Goal: Information Seeking & Learning: Learn about a topic

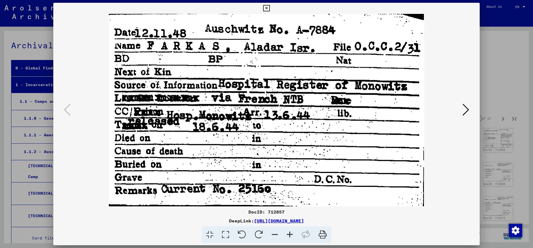
click at [270, 9] on icon at bounding box center [266, 8] width 6 height 7
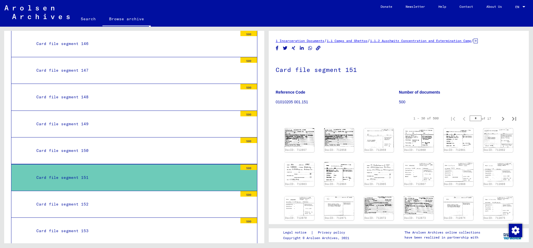
scroll to position [4108, 0]
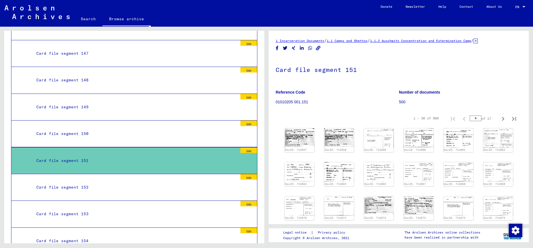
click at [118, 182] on div "Card file segment 152" at bounding box center [134, 187] width 205 height 11
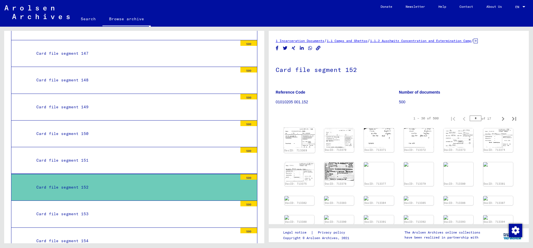
click at [297, 134] on img at bounding box center [299, 138] width 31 height 20
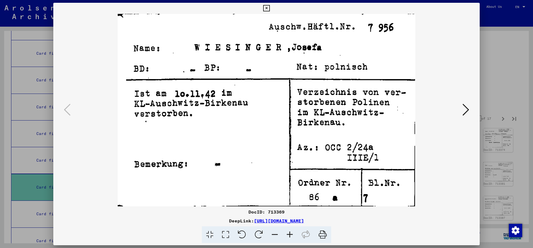
drag, startPoint x: 478, startPoint y: 7, endPoint x: 476, endPoint y: 61, distance: 53.6
click at [270, 7] on icon at bounding box center [266, 8] width 6 height 7
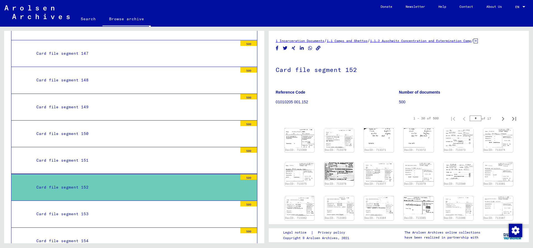
drag, startPoint x: 477, startPoint y: 117, endPoint x: 457, endPoint y: 121, distance: 20.0
click at [470, 119] on input "*" at bounding box center [476, 119] width 12 height 6
type input "*"
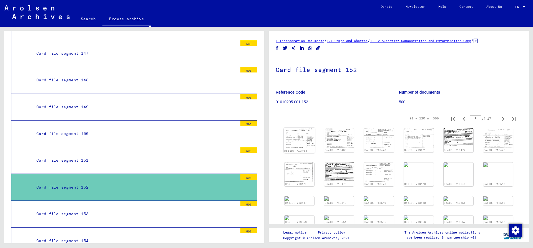
click at [294, 139] on img at bounding box center [299, 138] width 31 height 20
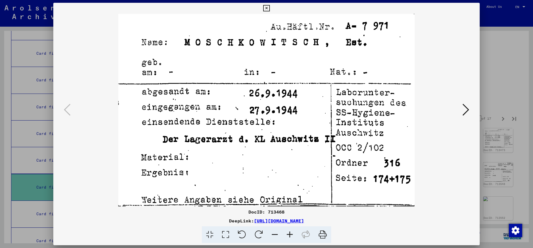
click at [271, 7] on button at bounding box center [267, 8] width 10 height 11
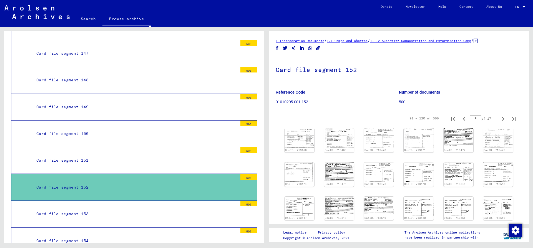
drag, startPoint x: 477, startPoint y: 117, endPoint x: 436, endPoint y: 125, distance: 41.4
click at [470, 121] on input "*" at bounding box center [476, 119] width 12 height 6
type input "*"
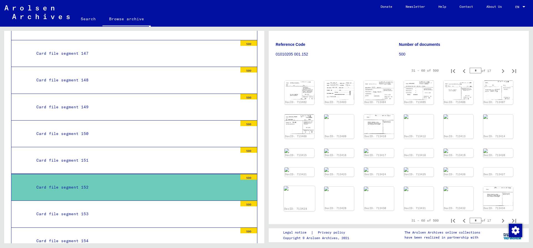
scroll to position [120, 0]
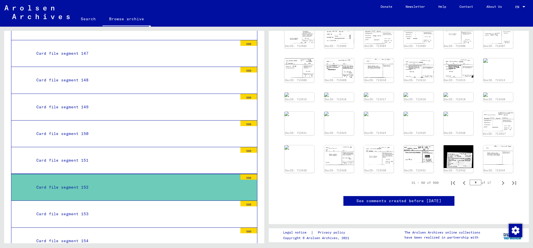
click at [487, 127] on img at bounding box center [498, 121] width 31 height 20
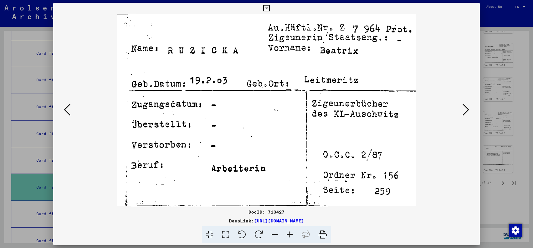
click at [64, 109] on icon at bounding box center [67, 109] width 7 height 13
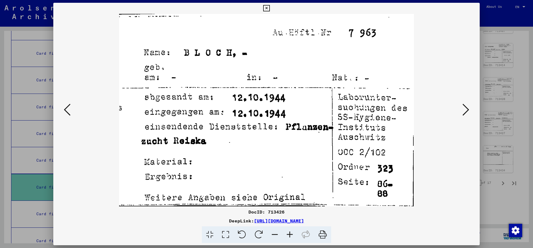
click at [64, 109] on icon at bounding box center [67, 109] width 7 height 13
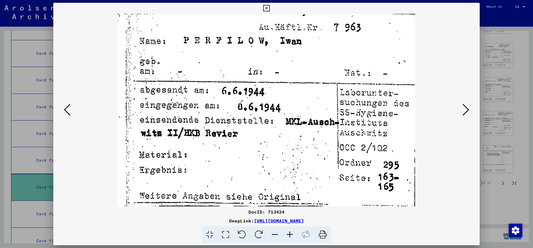
click at [64, 109] on icon at bounding box center [67, 109] width 7 height 13
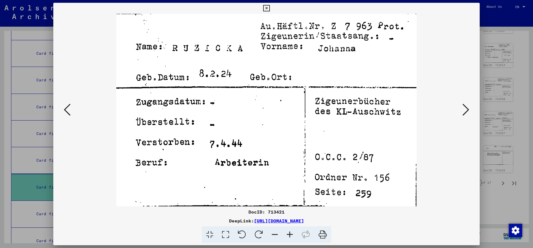
click at [64, 109] on icon at bounding box center [67, 109] width 7 height 13
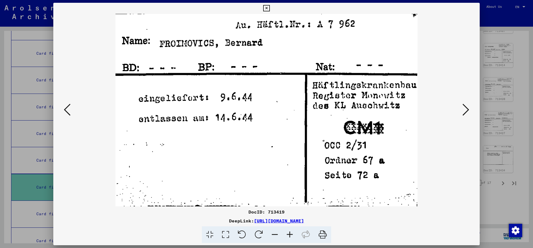
click at [64, 109] on icon at bounding box center [67, 109] width 7 height 13
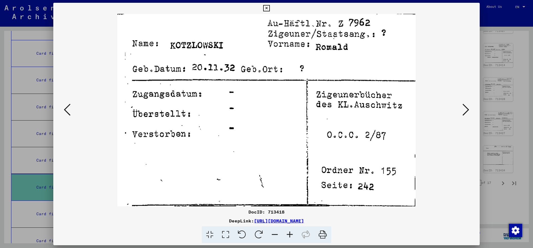
click at [65, 109] on icon at bounding box center [67, 109] width 7 height 13
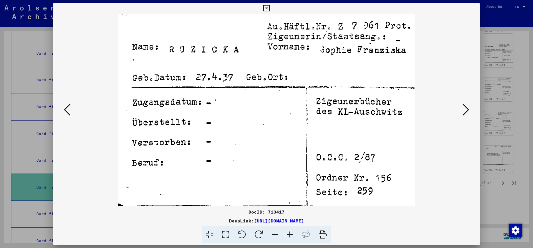
click at [65, 109] on icon at bounding box center [67, 109] width 7 height 13
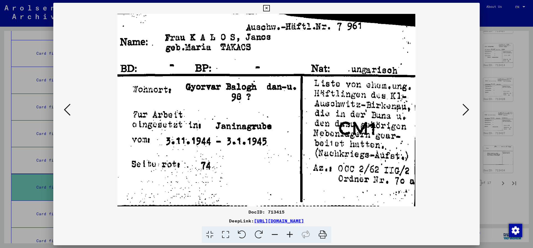
click at [467, 110] on icon at bounding box center [466, 109] width 7 height 13
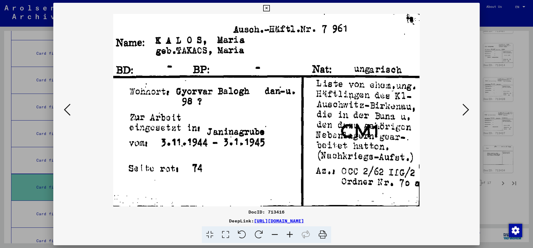
click at [270, 10] on icon at bounding box center [266, 8] width 6 height 7
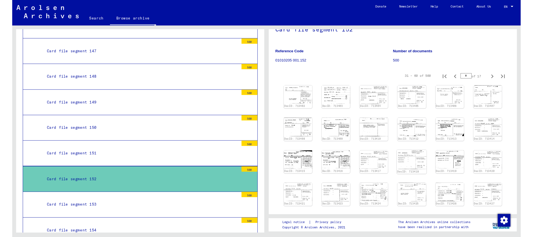
scroll to position [60, 0]
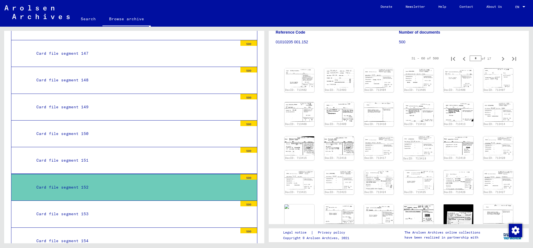
click at [415, 144] on img at bounding box center [418, 146] width 31 height 20
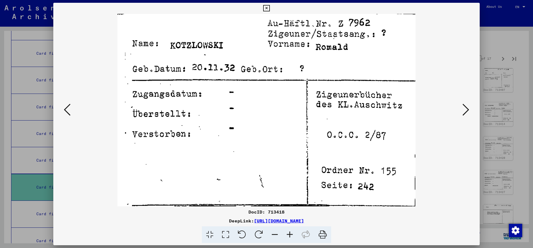
click at [64, 112] on icon at bounding box center [67, 109] width 7 height 13
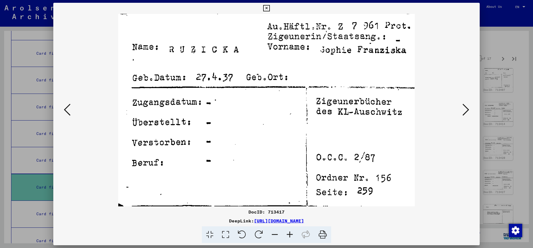
click at [65, 112] on icon at bounding box center [67, 109] width 7 height 13
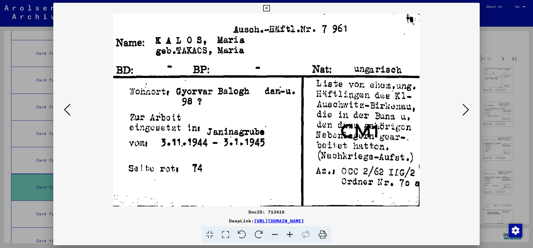
click at [468, 110] on icon at bounding box center [466, 109] width 7 height 13
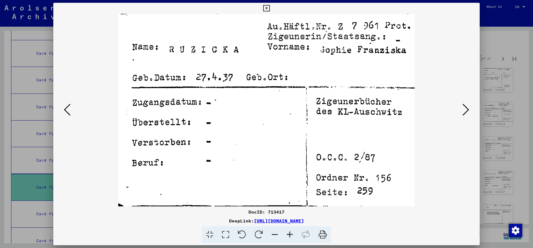
click at [461, 102] on button at bounding box center [466, 110] width 10 height 16
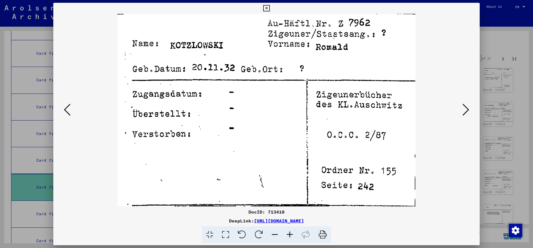
click at [461, 102] on button at bounding box center [466, 110] width 10 height 16
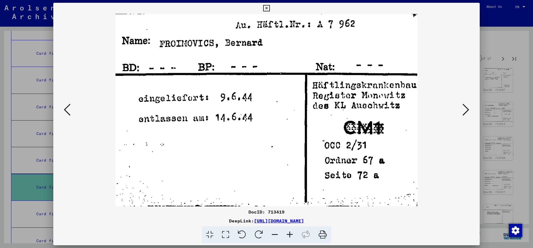
click at [461, 102] on button at bounding box center [466, 110] width 10 height 16
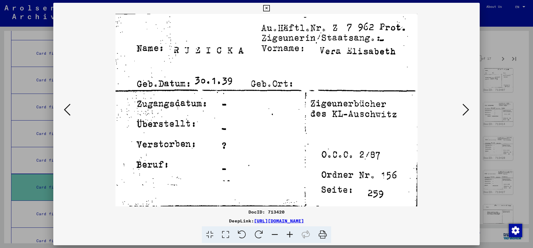
click at [461, 102] on button at bounding box center [466, 110] width 10 height 16
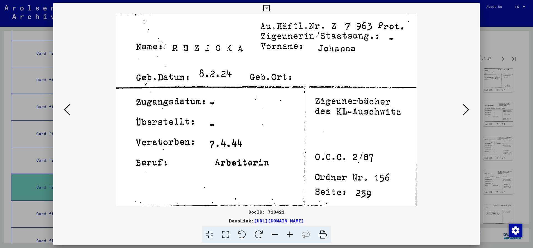
click at [461, 102] on button at bounding box center [466, 110] width 10 height 16
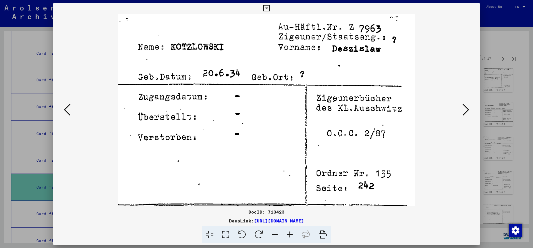
click at [461, 102] on button at bounding box center [466, 110] width 10 height 16
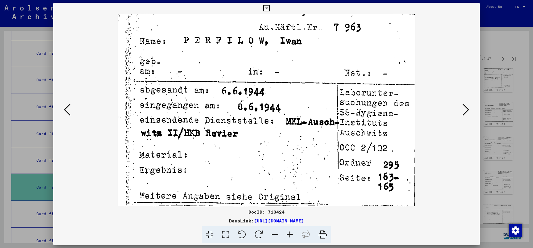
click at [461, 102] on button at bounding box center [466, 110] width 10 height 16
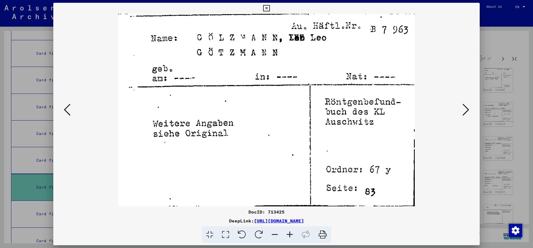
click at [66, 110] on icon at bounding box center [67, 109] width 7 height 13
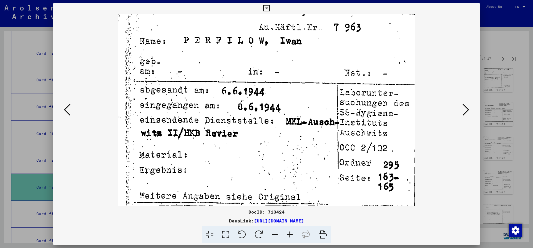
click at [468, 110] on icon at bounding box center [466, 109] width 7 height 13
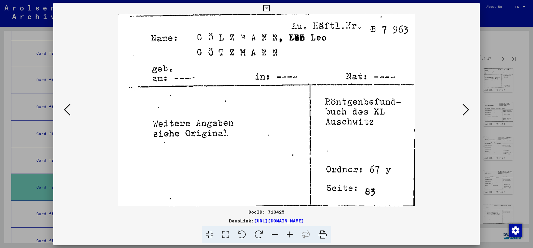
click at [461, 102] on button at bounding box center [466, 110] width 10 height 16
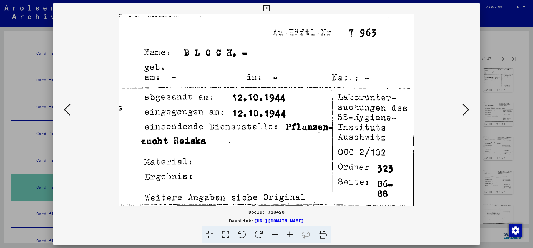
click at [461, 102] on button at bounding box center [466, 110] width 10 height 16
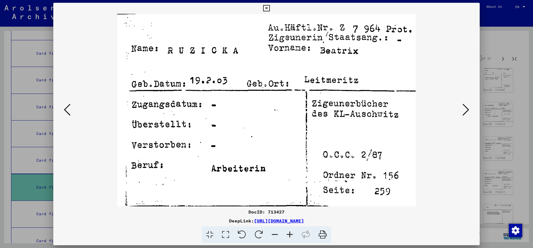
click at [67, 112] on icon at bounding box center [67, 109] width 7 height 13
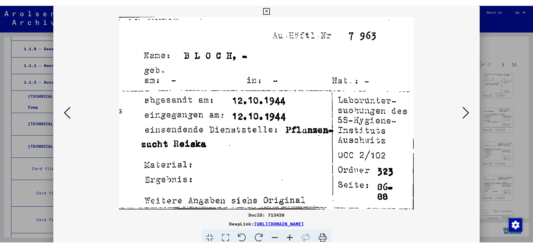
scroll to position [2810, 0]
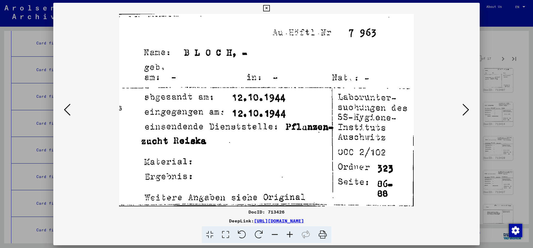
click at [468, 110] on icon at bounding box center [466, 109] width 7 height 13
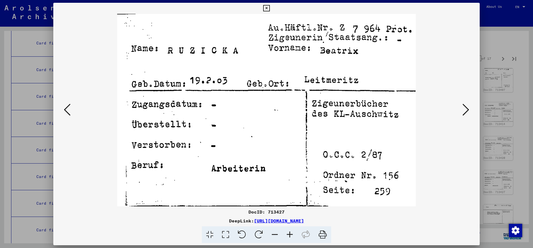
click at [461, 102] on button at bounding box center [466, 110] width 10 height 16
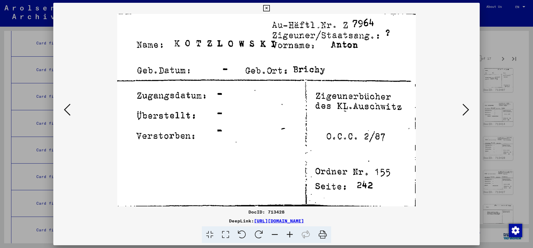
click at [461, 102] on button at bounding box center [466, 110] width 10 height 16
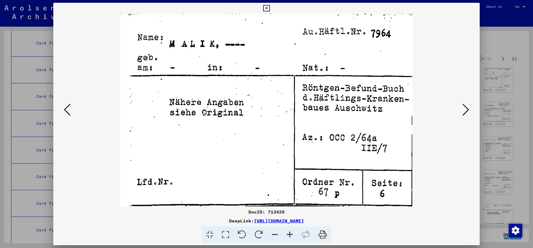
click at [461, 102] on button at bounding box center [466, 110] width 10 height 16
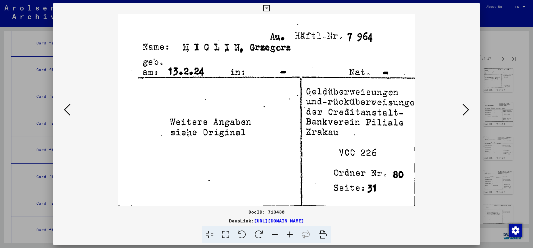
click at [461, 102] on button at bounding box center [466, 110] width 10 height 16
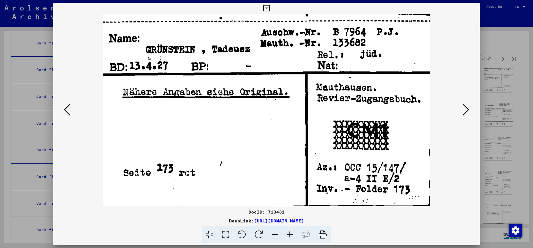
click at [468, 111] on icon at bounding box center [466, 109] width 7 height 13
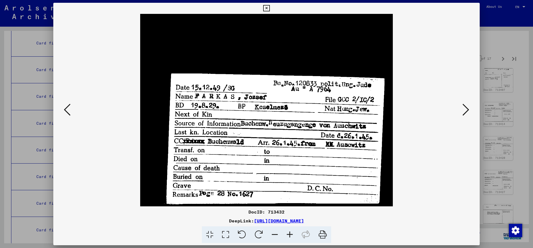
click at [461, 102] on button at bounding box center [466, 110] width 10 height 16
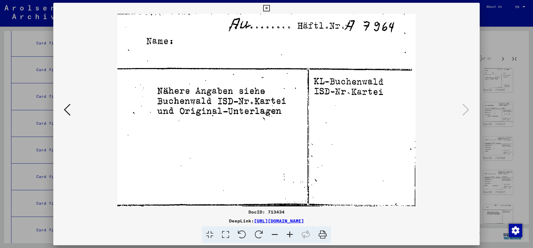
drag, startPoint x: 63, startPoint y: 111, endPoint x: 67, endPoint y: 111, distance: 3.9
click at [64, 111] on icon at bounding box center [67, 109] width 7 height 13
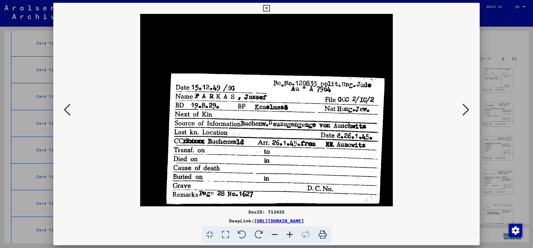
click at [468, 111] on icon at bounding box center [466, 109] width 7 height 13
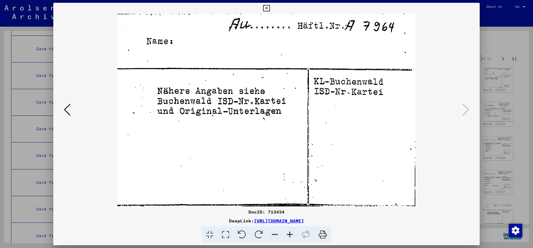
scroll to position [3223, 0]
click at [270, 9] on icon at bounding box center [266, 8] width 6 height 7
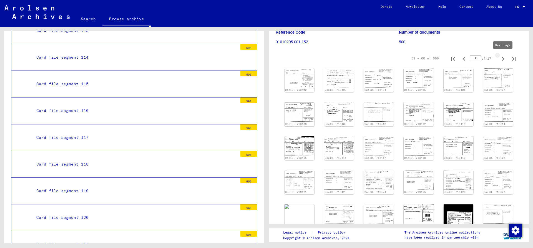
click at [503, 61] on icon "Next page" at bounding box center [503, 59] width 2 height 4
type input "*"
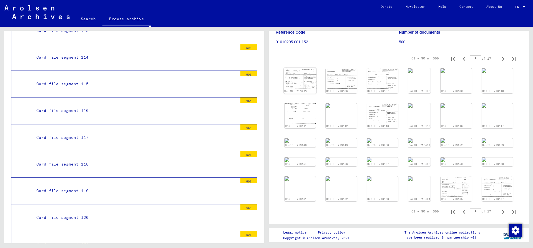
click at [300, 81] on img at bounding box center [300, 78] width 33 height 21
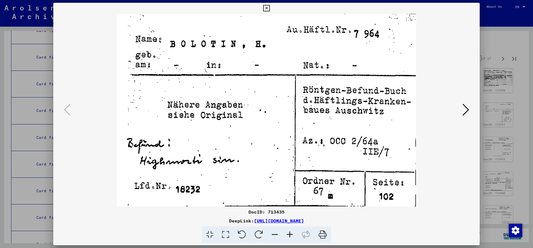
click at [467, 109] on icon at bounding box center [466, 109] width 7 height 13
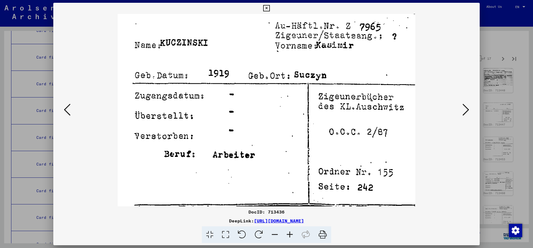
click at [461, 102] on button at bounding box center [466, 110] width 10 height 16
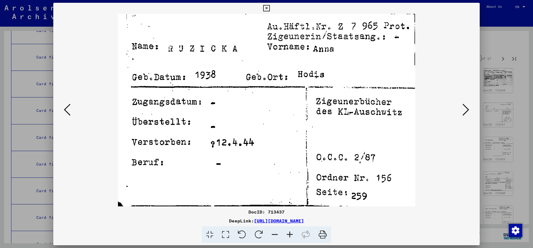
click at [461, 102] on button at bounding box center [466, 110] width 10 height 16
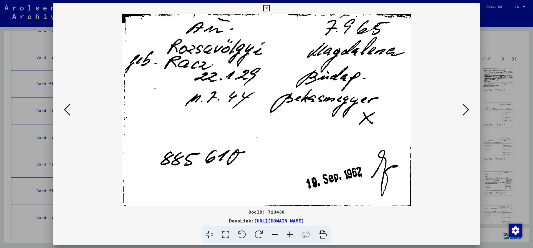
click at [461, 102] on button at bounding box center [466, 110] width 10 height 16
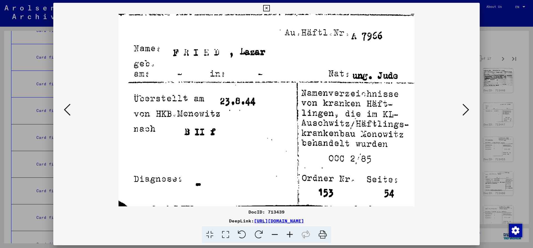
click at [461, 102] on button at bounding box center [466, 110] width 10 height 16
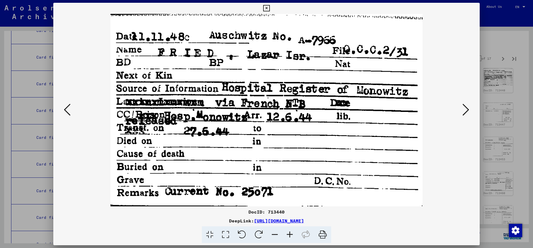
click at [461, 102] on button at bounding box center [466, 110] width 10 height 16
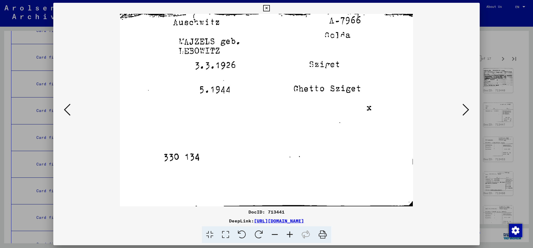
click at [461, 102] on button at bounding box center [466, 110] width 10 height 16
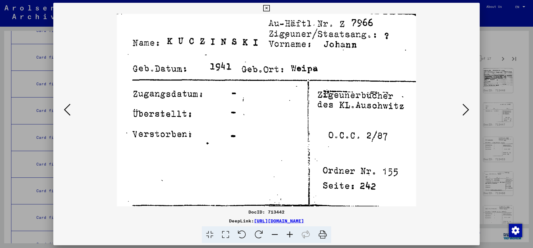
click at [461, 102] on button at bounding box center [466, 110] width 10 height 16
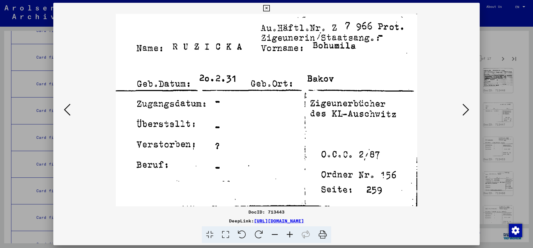
click at [461, 102] on button at bounding box center [466, 110] width 10 height 16
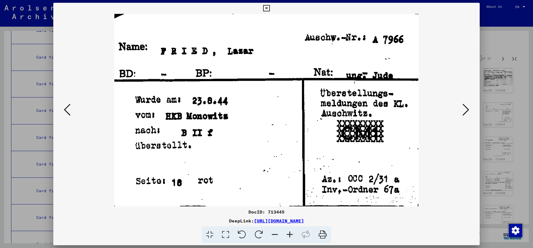
click at [461, 102] on button at bounding box center [466, 110] width 10 height 16
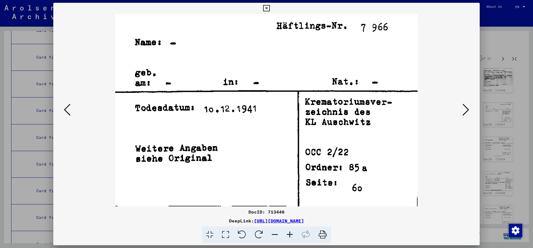
click at [461, 102] on button at bounding box center [466, 110] width 10 height 16
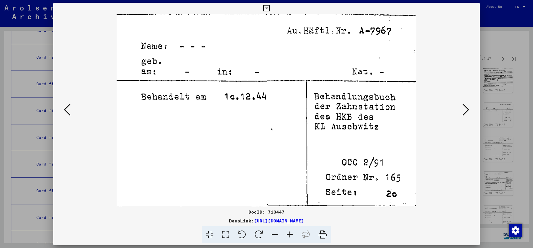
click at [461, 102] on button at bounding box center [466, 110] width 10 height 16
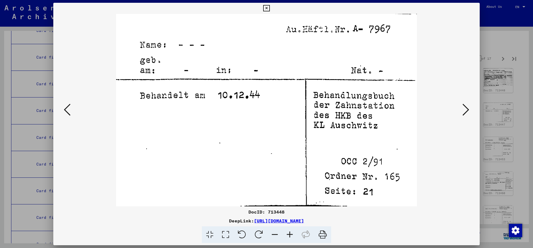
click at [461, 102] on button at bounding box center [466, 110] width 10 height 16
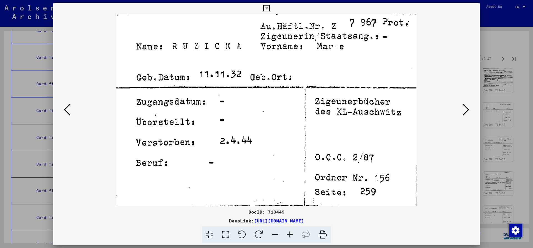
click at [461, 102] on button at bounding box center [466, 110] width 10 height 16
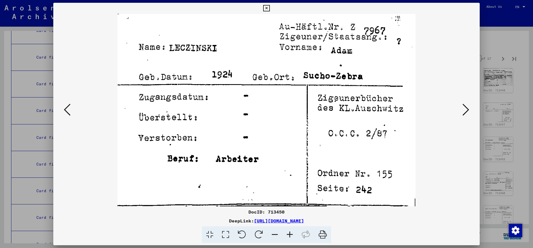
click at [461, 102] on button at bounding box center [466, 110] width 10 height 16
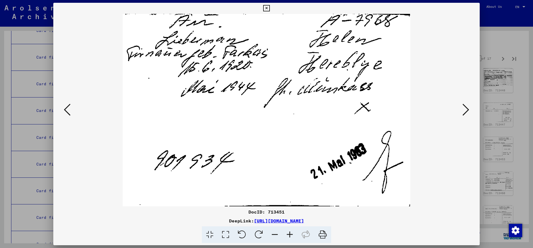
click at [461, 102] on button at bounding box center [466, 110] width 10 height 16
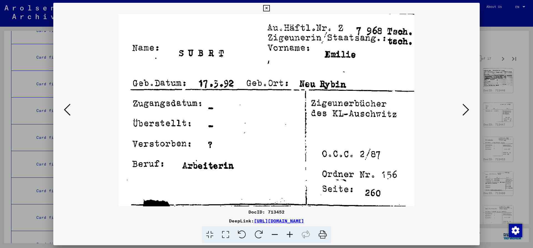
click at [461, 102] on button at bounding box center [466, 110] width 10 height 16
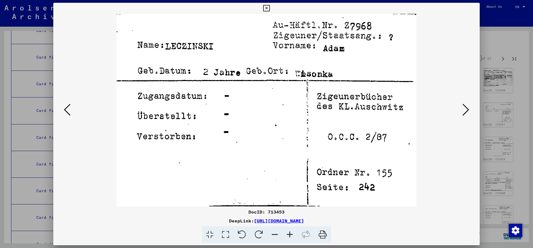
click at [461, 102] on button at bounding box center [466, 110] width 10 height 16
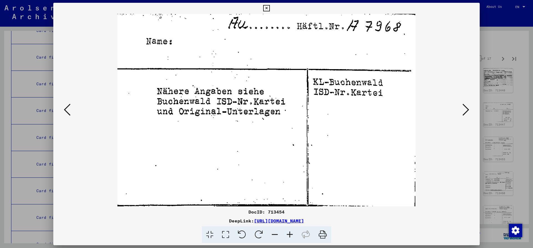
click at [461, 102] on button at bounding box center [466, 110] width 10 height 16
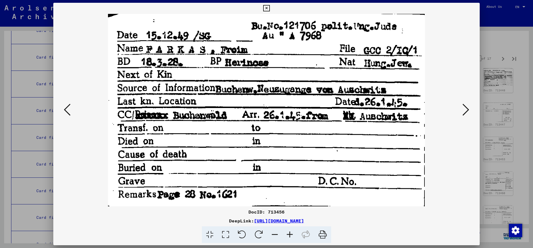
click at [461, 102] on button at bounding box center [466, 110] width 10 height 16
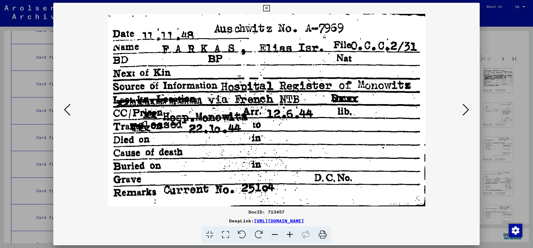
click at [461, 102] on button at bounding box center [466, 110] width 10 height 16
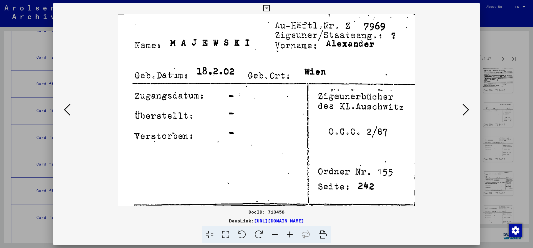
click at [461, 102] on button at bounding box center [466, 110] width 10 height 16
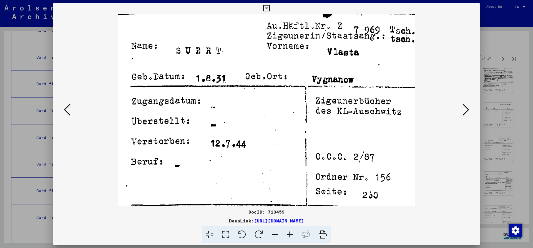
click at [461, 102] on button at bounding box center [466, 110] width 10 height 16
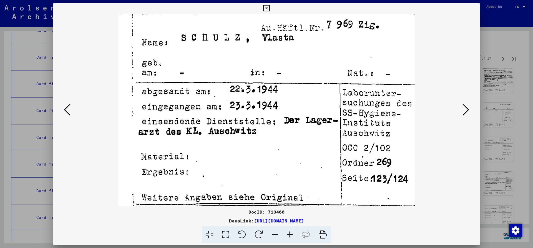
click at [461, 102] on button at bounding box center [466, 110] width 10 height 16
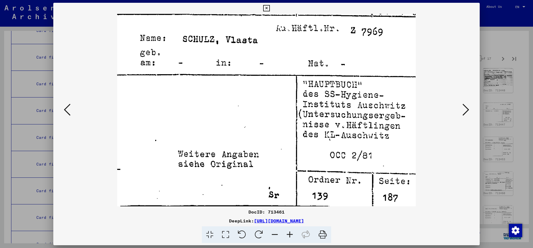
click at [461, 102] on button at bounding box center [466, 110] width 10 height 16
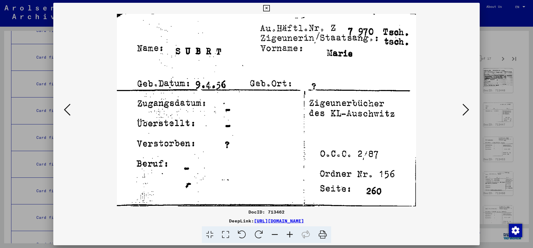
click at [461, 102] on button at bounding box center [466, 110] width 10 height 16
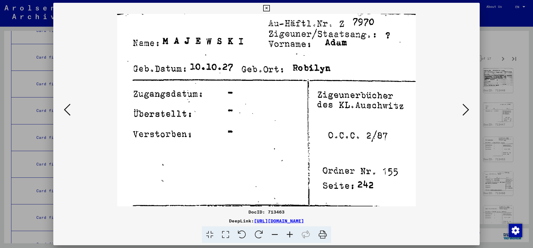
click at [461, 102] on button at bounding box center [466, 110] width 10 height 16
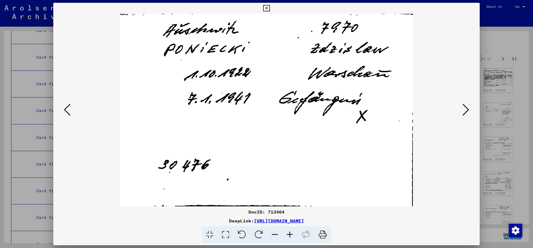
click at [461, 102] on button at bounding box center [466, 110] width 10 height 16
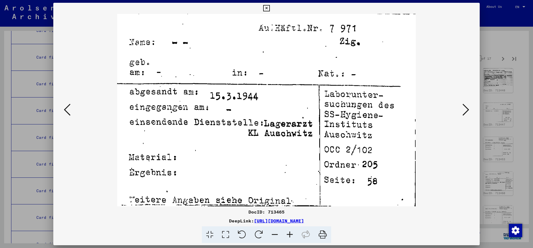
click at [461, 102] on button at bounding box center [466, 110] width 10 height 16
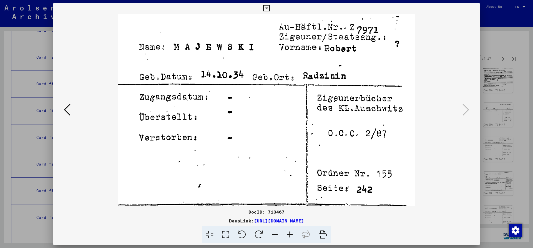
click at [270, 8] on icon at bounding box center [266, 8] width 6 height 7
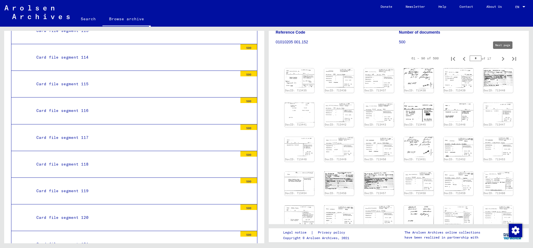
click at [503, 57] on icon "Next page" at bounding box center [503, 59] width 8 height 8
type input "*"
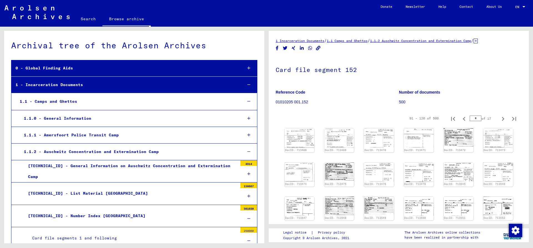
scroll to position [60, 0]
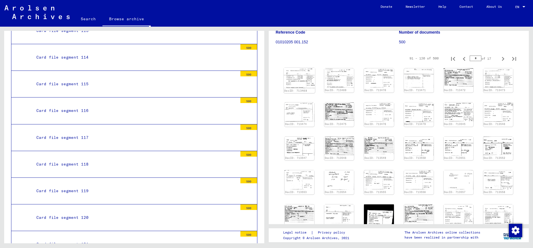
click at [298, 80] on img at bounding box center [299, 78] width 31 height 20
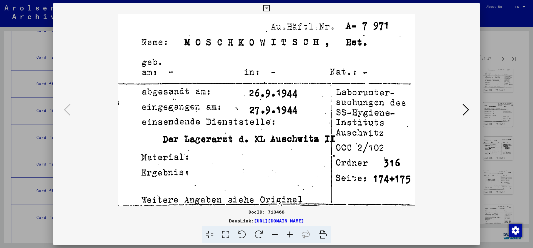
click at [468, 109] on icon at bounding box center [466, 109] width 7 height 13
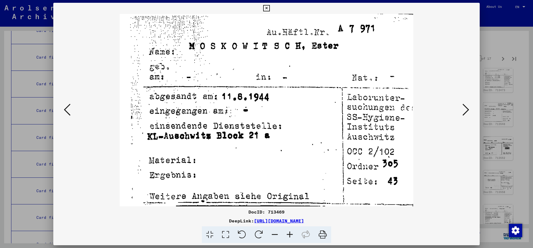
click at [461, 102] on button at bounding box center [466, 110] width 10 height 16
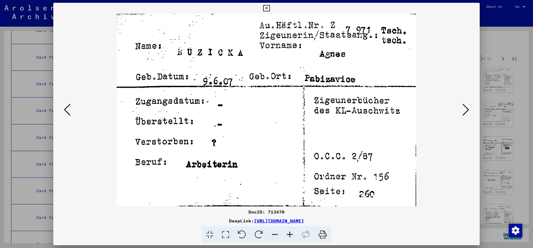
click at [461, 102] on button at bounding box center [466, 110] width 10 height 16
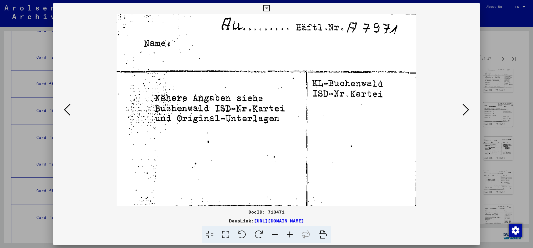
click at [461, 102] on button at bounding box center [466, 110] width 10 height 16
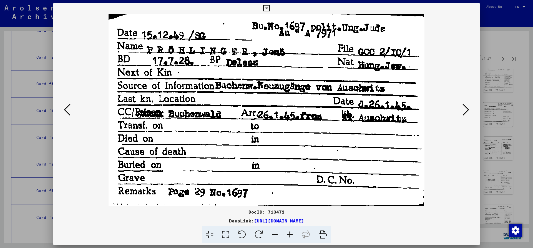
click at [461, 102] on button at bounding box center [466, 110] width 10 height 16
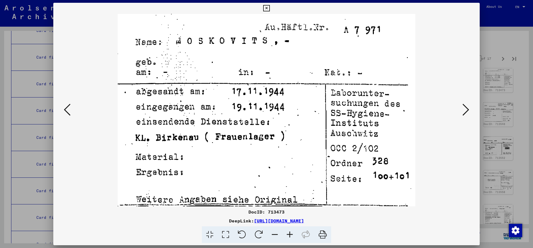
click at [461, 102] on button at bounding box center [466, 110] width 10 height 16
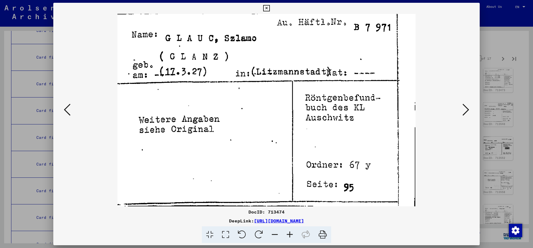
click at [461, 102] on button at bounding box center [466, 110] width 10 height 16
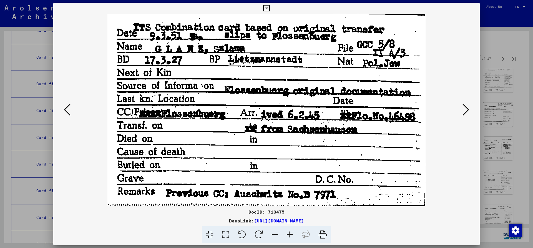
click at [461, 102] on button at bounding box center [466, 110] width 10 height 16
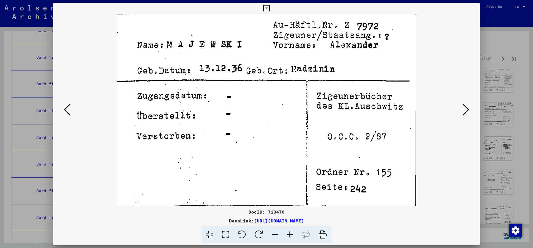
click at [461, 102] on button at bounding box center [466, 110] width 10 height 16
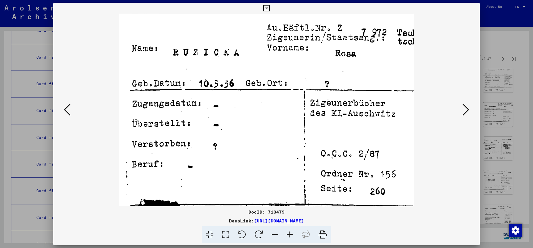
click at [461, 102] on button at bounding box center [466, 110] width 10 height 16
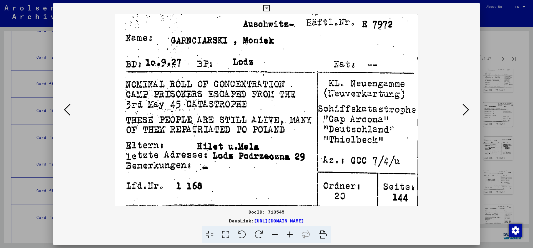
click at [461, 102] on button at bounding box center [466, 110] width 10 height 16
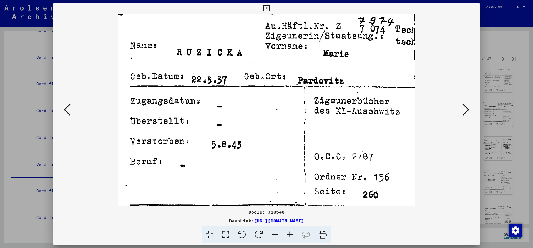
click at [461, 102] on button at bounding box center [466, 110] width 10 height 16
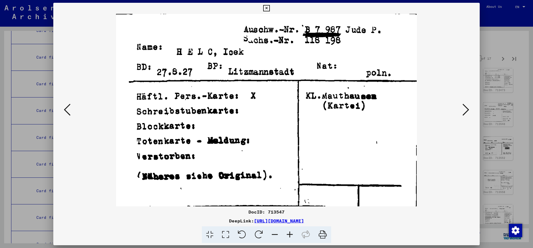
click at [67, 113] on icon at bounding box center [67, 109] width 7 height 13
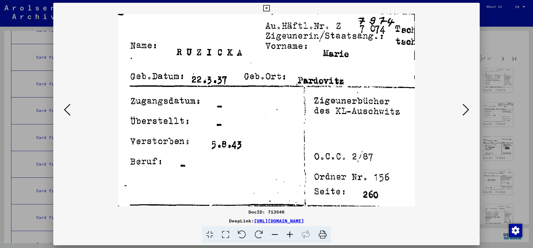
click at [465, 110] on icon at bounding box center [466, 109] width 7 height 13
click at [461, 102] on button at bounding box center [466, 110] width 10 height 16
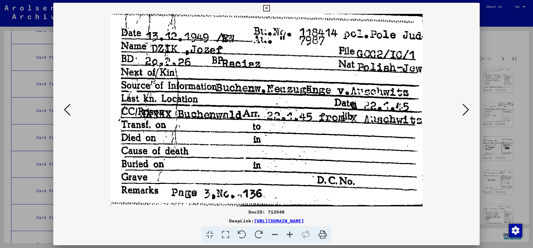
click at [461, 102] on button at bounding box center [466, 110] width 10 height 16
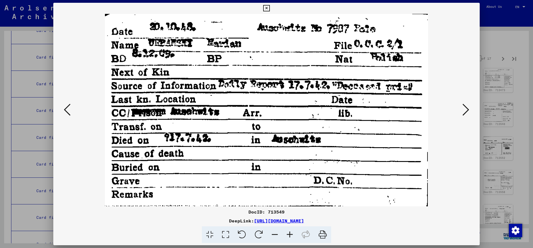
click at [461, 102] on button at bounding box center [466, 110] width 10 height 16
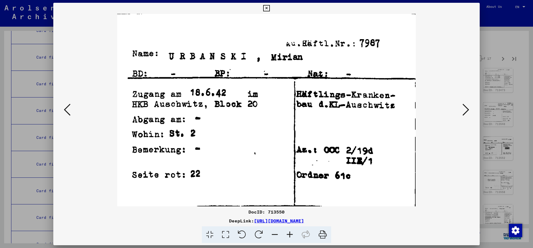
click at [461, 102] on button at bounding box center [466, 110] width 10 height 16
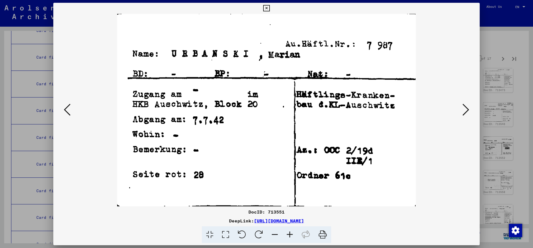
click at [461, 102] on button at bounding box center [466, 110] width 10 height 16
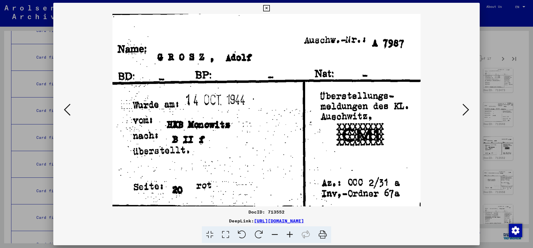
click at [461, 102] on button at bounding box center [466, 110] width 10 height 16
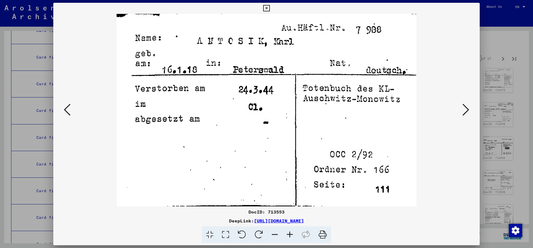
click at [461, 102] on button at bounding box center [466, 110] width 10 height 16
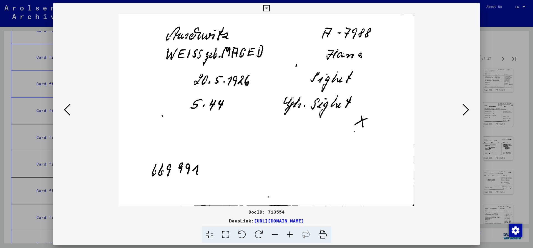
click at [461, 102] on button at bounding box center [466, 110] width 10 height 16
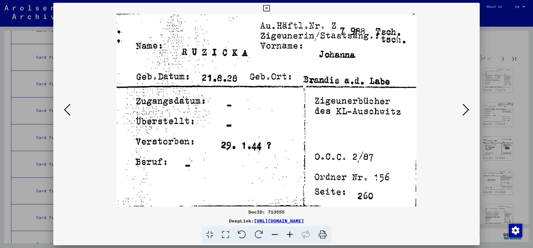
click at [461, 102] on button at bounding box center [466, 110] width 10 height 16
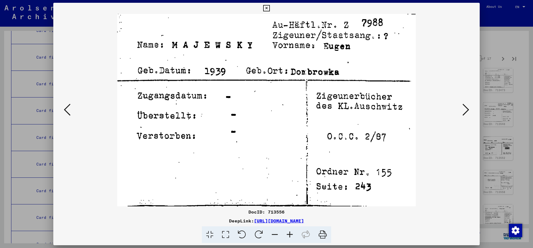
click at [461, 102] on button at bounding box center [466, 110] width 10 height 16
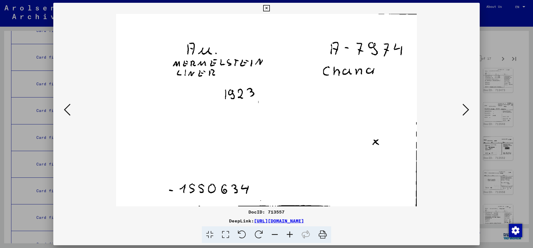
click at [461, 102] on button at bounding box center [466, 110] width 10 height 16
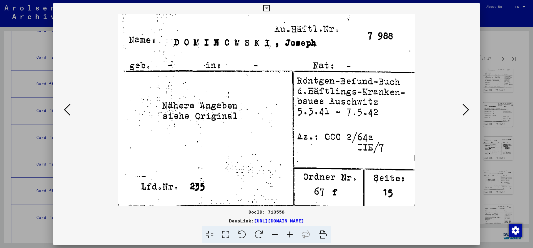
click at [461, 102] on button at bounding box center [466, 110] width 10 height 16
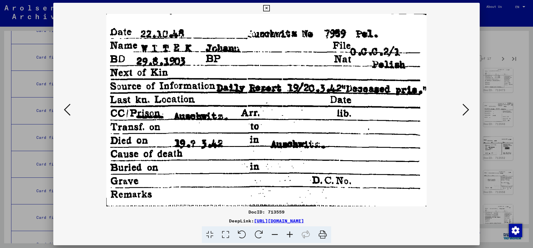
click at [461, 102] on button at bounding box center [466, 110] width 10 height 16
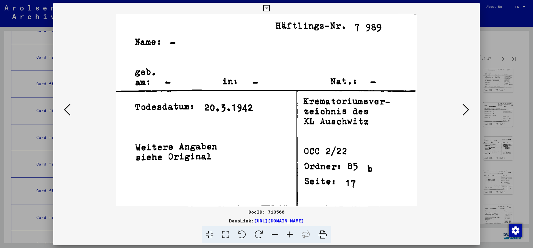
click at [461, 102] on button at bounding box center [466, 110] width 10 height 16
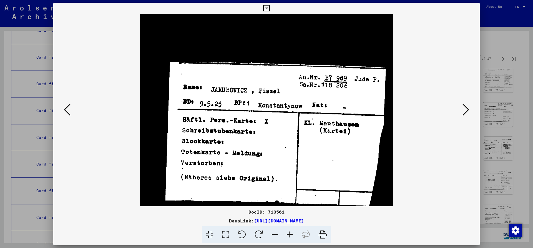
click at [461, 102] on button at bounding box center [466, 110] width 10 height 16
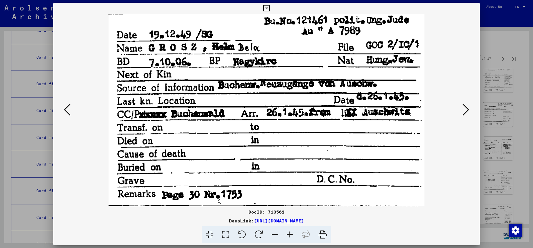
click at [461, 102] on button at bounding box center [466, 110] width 10 height 16
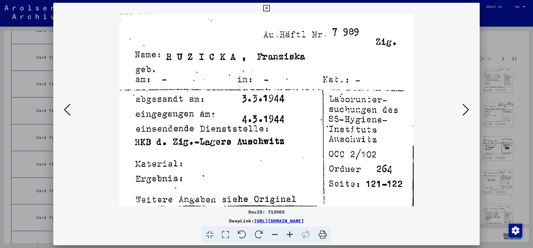
click at [461, 102] on button at bounding box center [466, 110] width 10 height 16
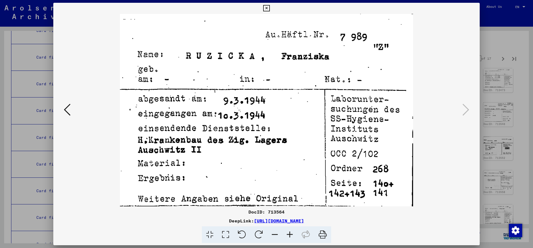
click at [270, 8] on icon at bounding box center [266, 8] width 6 height 7
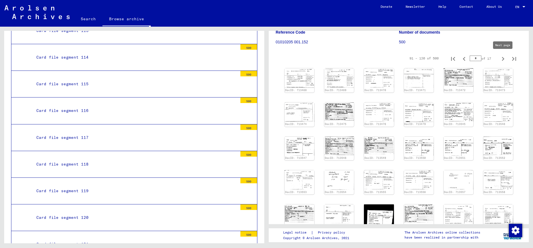
click at [505, 57] on icon "Next page" at bounding box center [503, 59] width 8 height 8
type input "*"
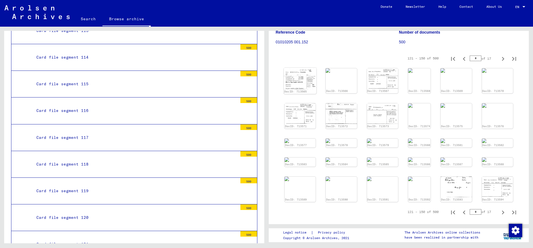
click at [301, 82] on img at bounding box center [300, 78] width 33 height 21
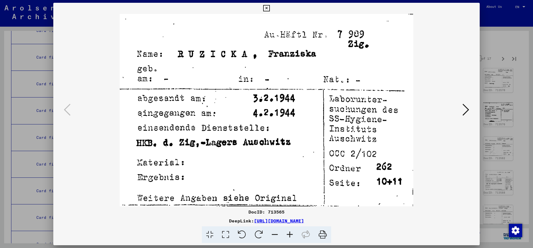
click at [466, 109] on icon at bounding box center [466, 109] width 7 height 13
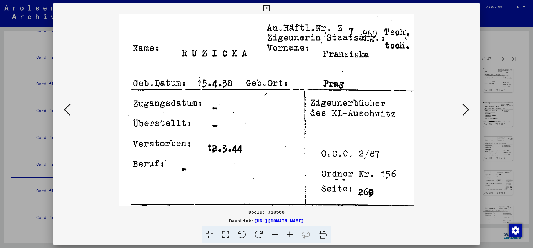
click at [461, 102] on button at bounding box center [466, 110] width 10 height 16
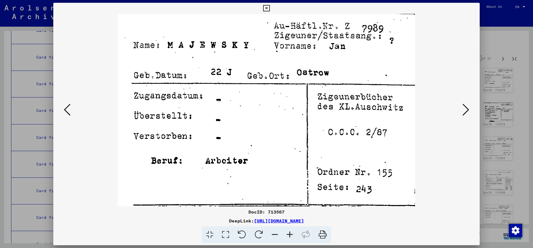
click at [461, 102] on button at bounding box center [466, 110] width 10 height 16
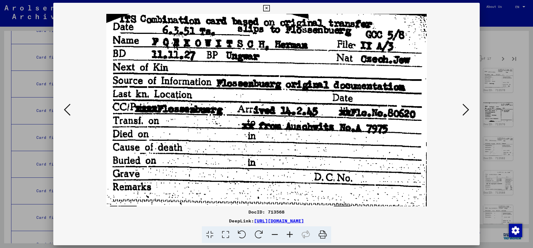
click at [461, 102] on button at bounding box center [466, 110] width 10 height 16
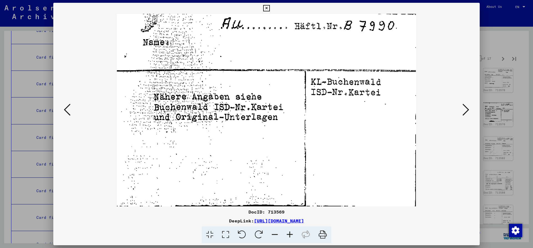
click at [461, 102] on button at bounding box center [466, 110] width 10 height 16
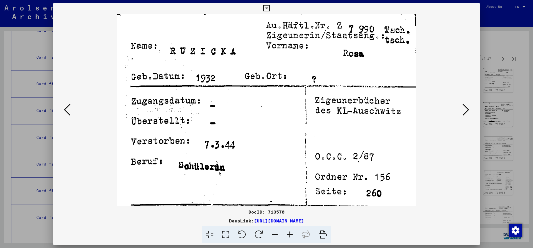
click at [464, 111] on icon at bounding box center [466, 109] width 7 height 13
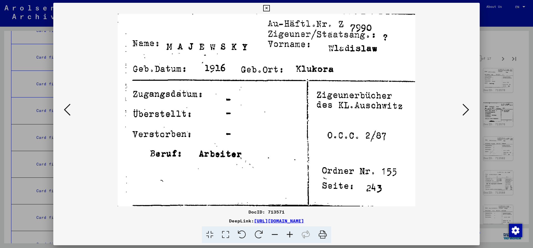
click at [461, 102] on button at bounding box center [466, 110] width 10 height 16
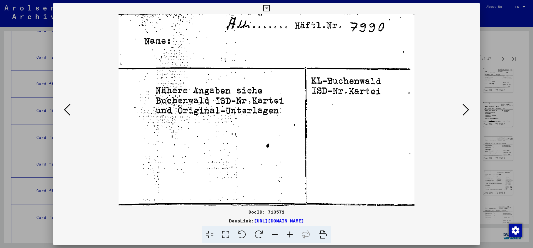
click at [461, 102] on button at bounding box center [466, 110] width 10 height 16
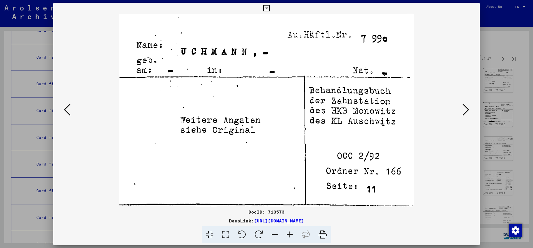
click at [461, 102] on button at bounding box center [466, 110] width 10 height 16
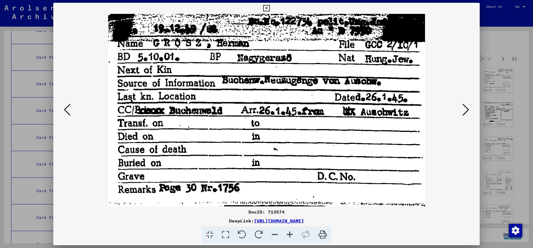
click at [461, 102] on button at bounding box center [466, 110] width 10 height 16
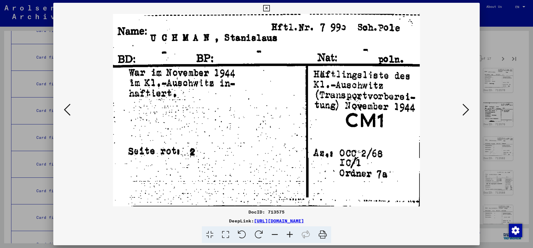
click at [461, 102] on button at bounding box center [466, 110] width 10 height 16
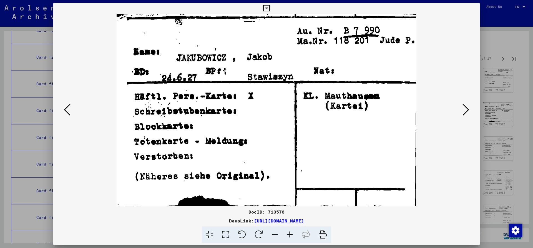
click at [461, 102] on button at bounding box center [466, 110] width 10 height 16
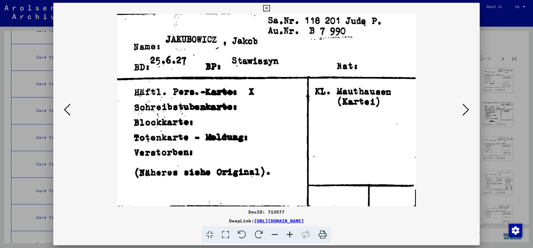
click at [461, 102] on button at bounding box center [466, 110] width 10 height 16
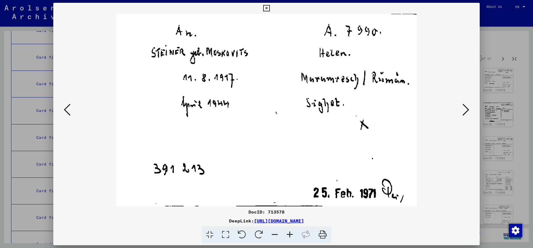
click at [461, 102] on button at bounding box center [466, 110] width 10 height 16
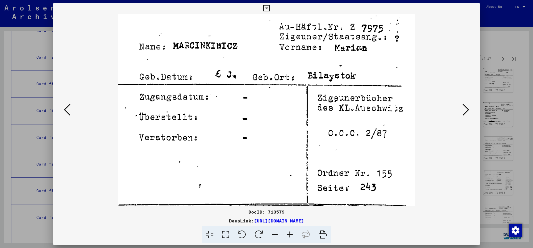
click at [461, 102] on button at bounding box center [466, 110] width 10 height 16
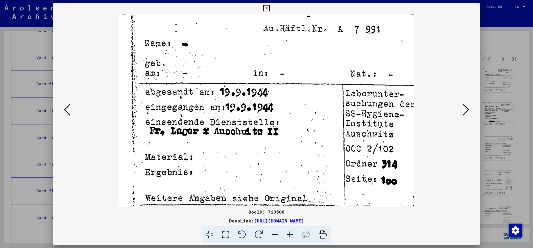
click at [461, 102] on button at bounding box center [466, 110] width 10 height 16
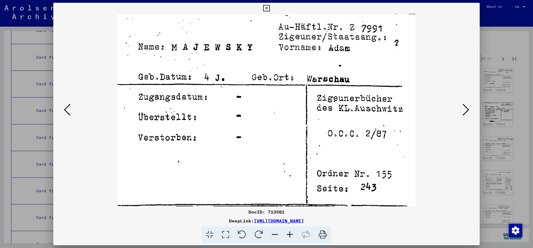
click at [461, 102] on button at bounding box center [466, 110] width 10 height 16
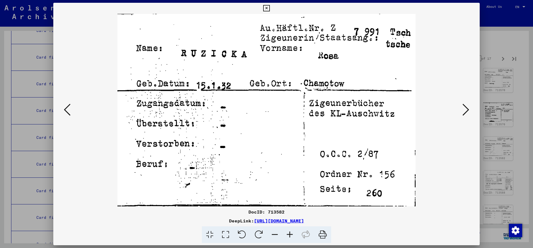
click at [461, 102] on button at bounding box center [466, 110] width 10 height 16
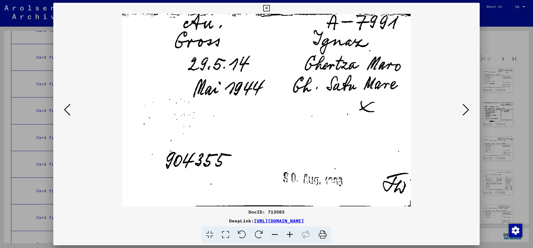
click at [461, 102] on button at bounding box center [466, 110] width 10 height 16
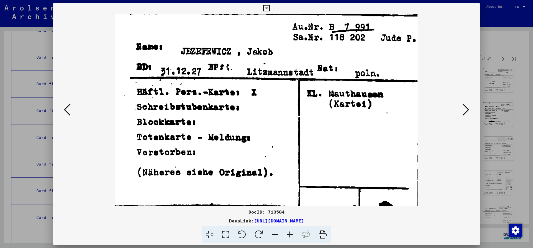
click at [461, 102] on button at bounding box center [466, 110] width 10 height 16
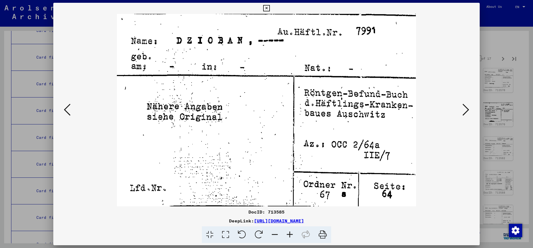
click at [461, 102] on button at bounding box center [466, 110] width 10 height 16
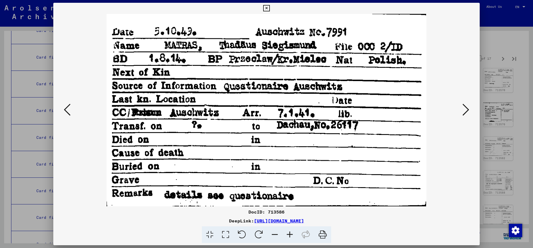
click at [461, 102] on button at bounding box center [466, 110] width 10 height 16
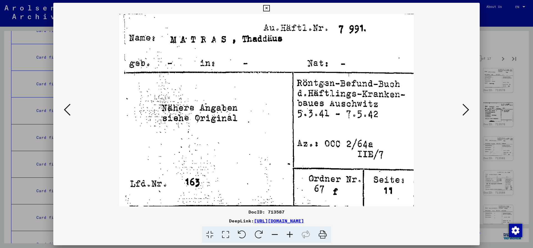
click at [461, 102] on button at bounding box center [466, 110] width 10 height 16
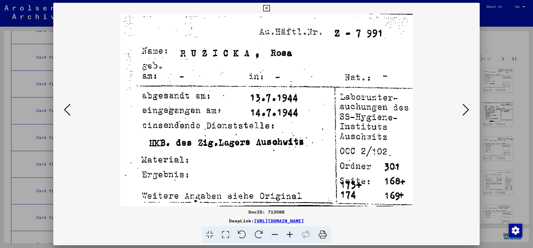
click at [461, 102] on button at bounding box center [466, 110] width 10 height 16
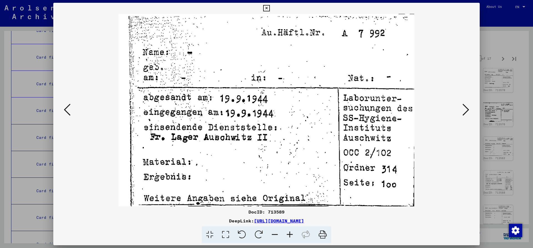
click at [461, 102] on button at bounding box center [466, 110] width 10 height 16
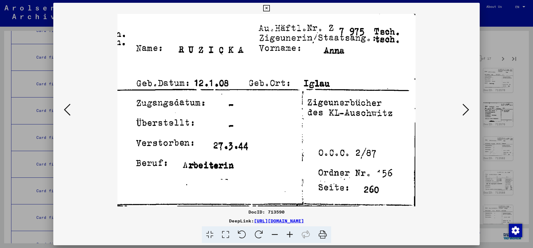
click at [461, 102] on button at bounding box center [466, 110] width 10 height 16
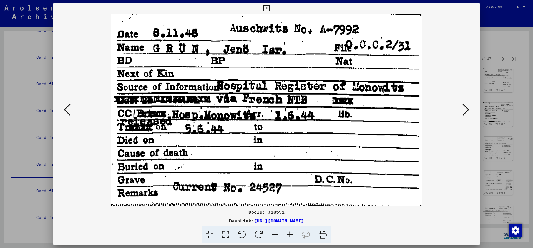
click at [461, 102] on button at bounding box center [466, 110] width 10 height 16
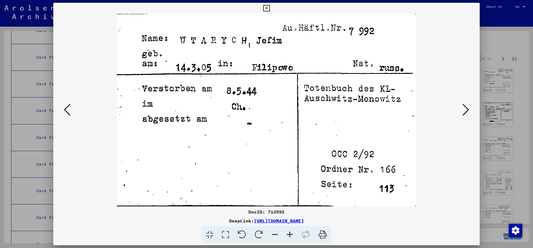
click at [461, 102] on button at bounding box center [466, 110] width 10 height 16
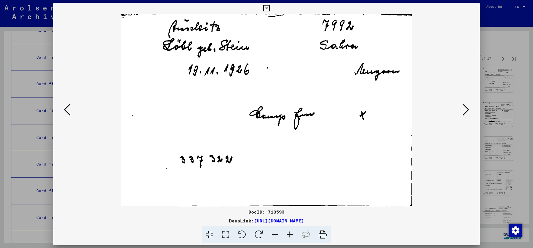
click at [461, 102] on button at bounding box center [466, 110] width 10 height 16
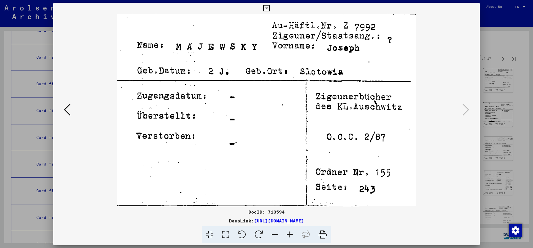
drag, startPoint x: 477, startPoint y: 11, endPoint x: 480, endPoint y: 31, distance: 19.9
click at [270, 11] on icon at bounding box center [266, 8] width 6 height 7
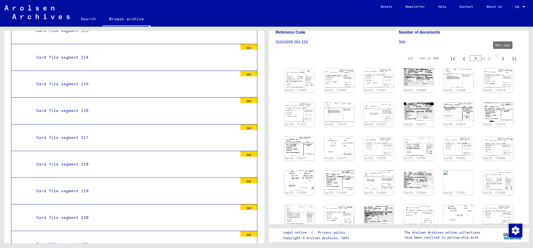
click at [503, 60] on icon "Next page" at bounding box center [503, 59] width 8 height 8
type input "*"
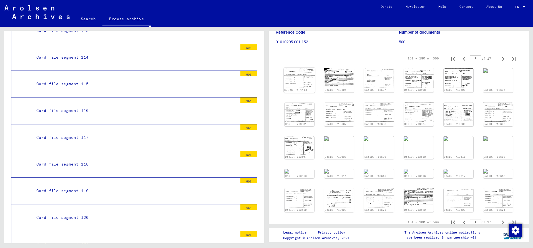
click at [308, 79] on img at bounding box center [299, 78] width 31 height 20
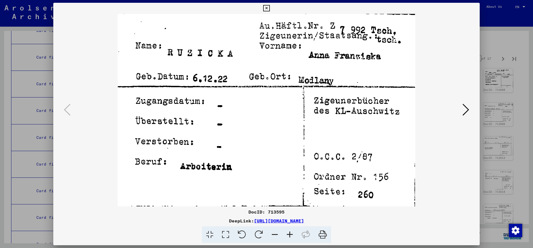
click at [468, 110] on icon at bounding box center [466, 109] width 7 height 13
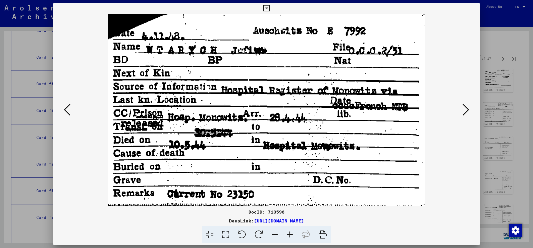
click at [461, 102] on button at bounding box center [466, 110] width 10 height 16
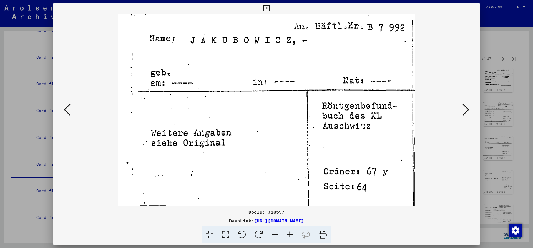
click at [461, 102] on button at bounding box center [466, 110] width 10 height 16
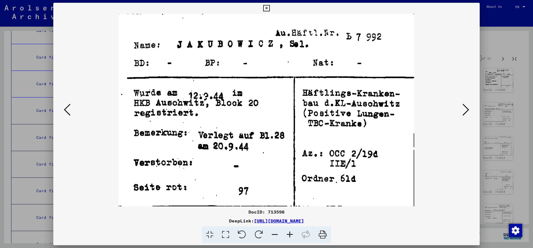
click at [461, 102] on button at bounding box center [466, 110] width 10 height 16
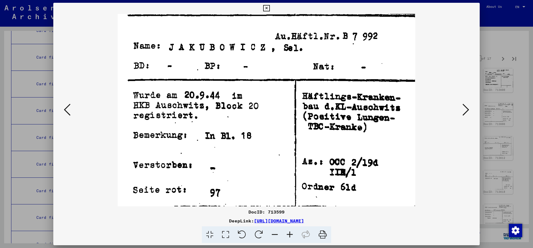
click at [461, 102] on button at bounding box center [466, 110] width 10 height 16
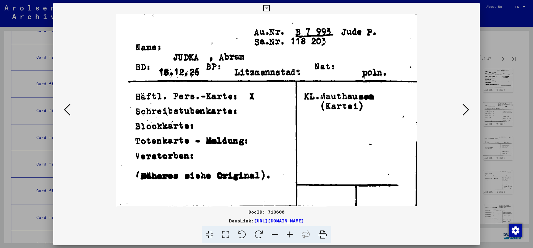
click at [461, 102] on button at bounding box center [466, 110] width 10 height 16
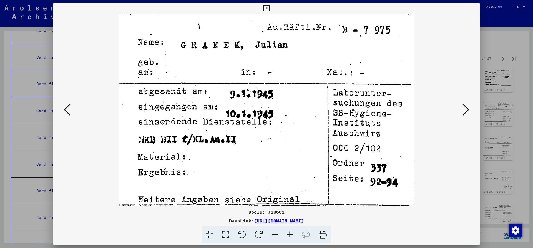
click at [461, 102] on button at bounding box center [466, 110] width 10 height 16
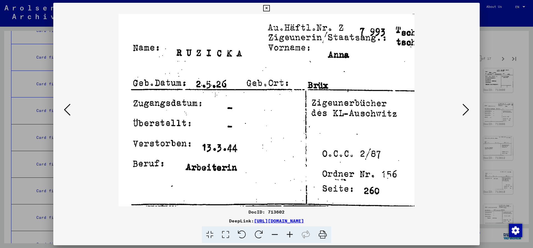
click at [461, 102] on button at bounding box center [466, 110] width 10 height 16
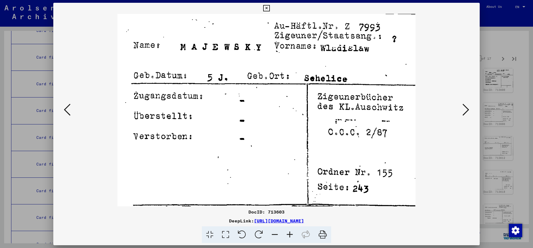
click at [461, 102] on button at bounding box center [466, 110] width 10 height 16
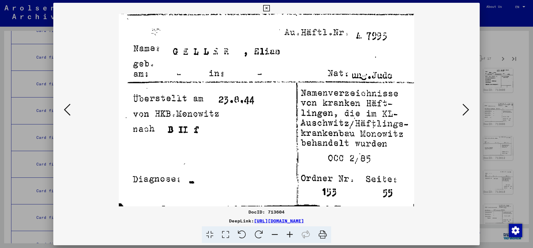
click at [461, 102] on button at bounding box center [466, 110] width 10 height 16
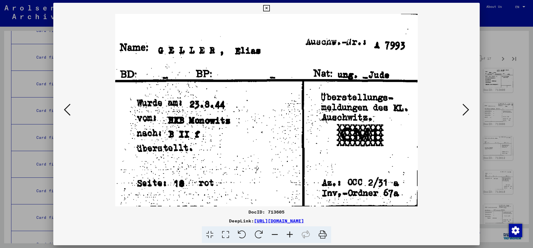
click at [461, 102] on button at bounding box center [466, 110] width 10 height 16
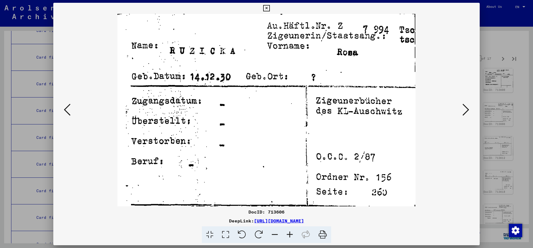
click at [461, 102] on button at bounding box center [466, 110] width 10 height 16
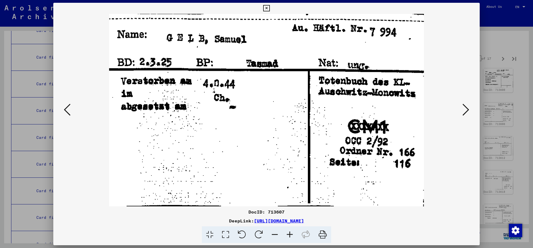
click at [461, 102] on button at bounding box center [466, 110] width 10 height 16
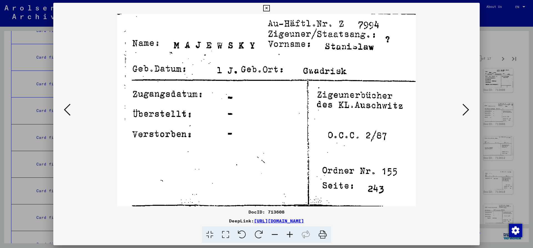
click at [461, 102] on button at bounding box center [466, 110] width 10 height 16
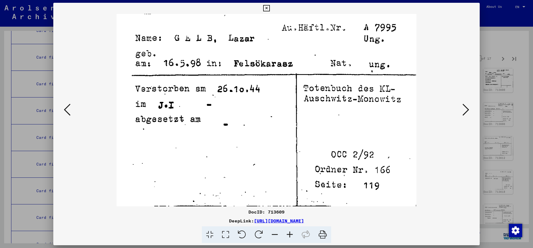
click at [461, 102] on button at bounding box center [466, 110] width 10 height 16
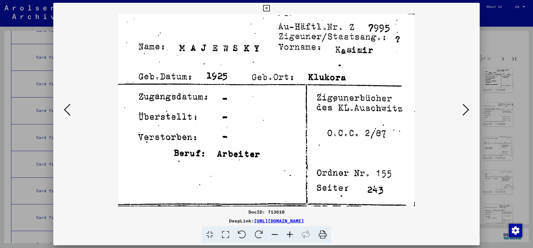
click at [461, 102] on button at bounding box center [466, 110] width 10 height 16
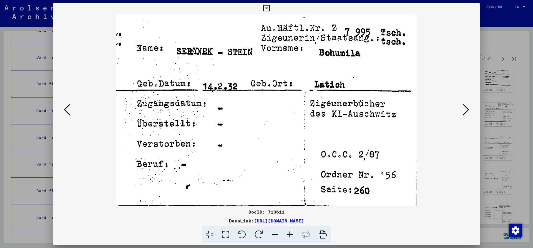
click at [461, 102] on button at bounding box center [466, 110] width 10 height 16
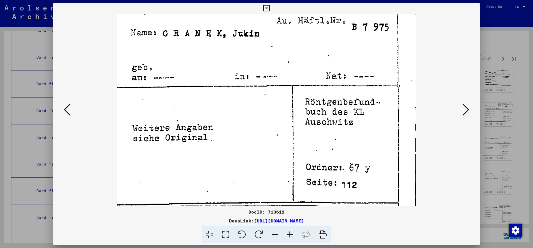
click at [461, 102] on button at bounding box center [466, 110] width 10 height 16
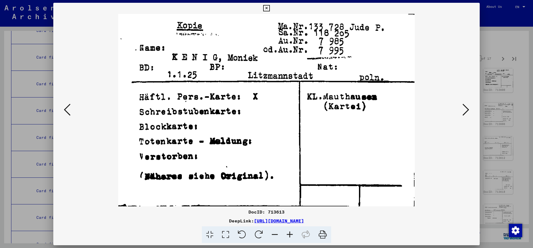
click at [461, 102] on button at bounding box center [466, 110] width 10 height 16
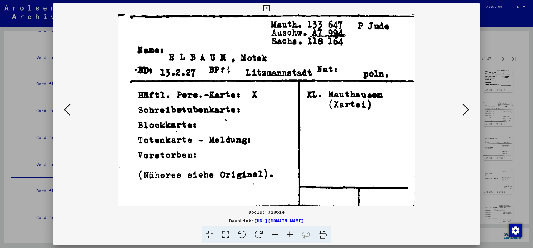
click at [461, 102] on button at bounding box center [466, 110] width 10 height 16
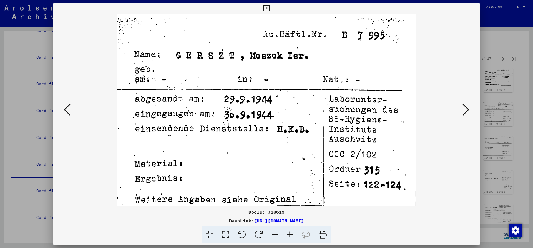
click at [461, 102] on button at bounding box center [466, 110] width 10 height 16
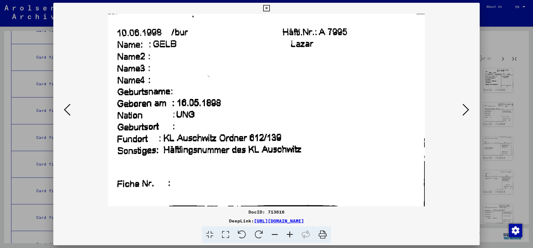
click at [461, 102] on button at bounding box center [466, 110] width 10 height 16
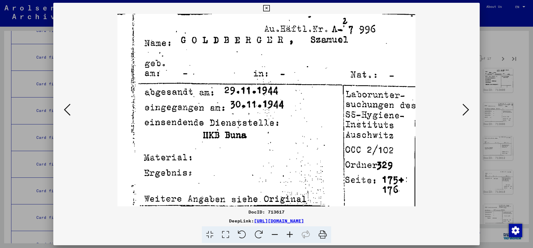
click at [461, 102] on button at bounding box center [466, 110] width 10 height 16
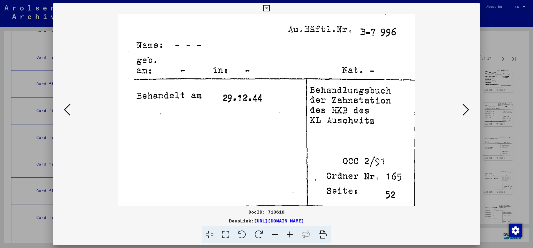
click at [461, 102] on button at bounding box center [466, 110] width 10 height 16
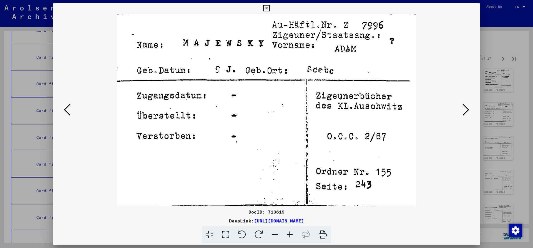
click at [461, 102] on button at bounding box center [466, 110] width 10 height 16
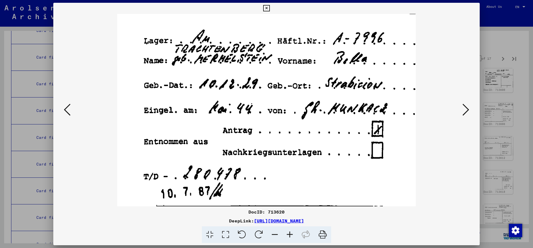
click at [461, 102] on button at bounding box center [466, 110] width 10 height 16
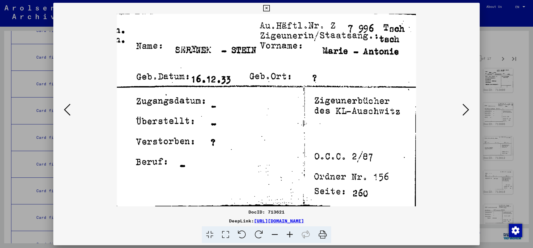
click at [461, 102] on button at bounding box center [466, 110] width 10 height 16
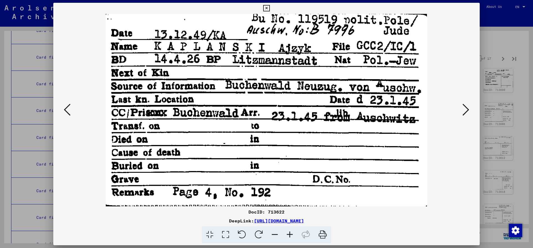
click at [461, 102] on button at bounding box center [466, 110] width 10 height 16
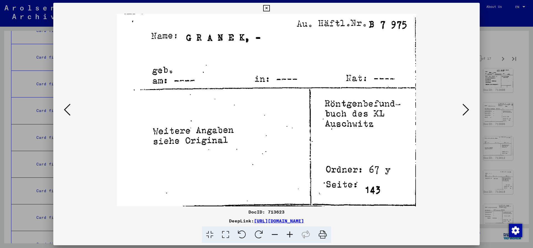
click at [461, 102] on button at bounding box center [466, 110] width 10 height 16
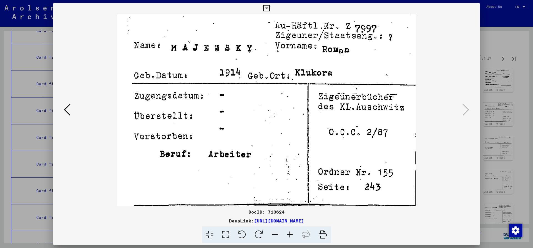
click at [270, 9] on icon at bounding box center [266, 8] width 6 height 7
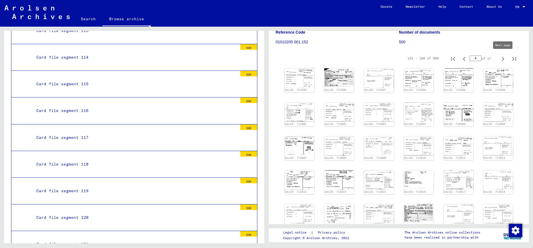
click at [504, 62] on icon "Next page" at bounding box center [503, 59] width 8 height 8
type input "*"
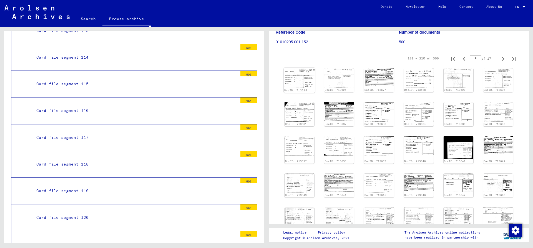
click at [307, 72] on img at bounding box center [299, 78] width 31 height 20
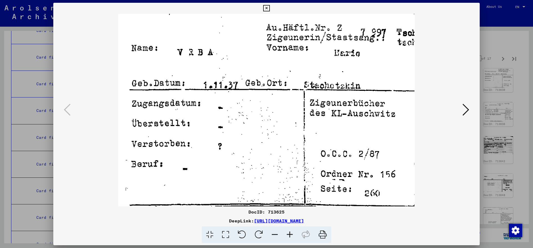
click at [466, 111] on icon at bounding box center [466, 109] width 7 height 13
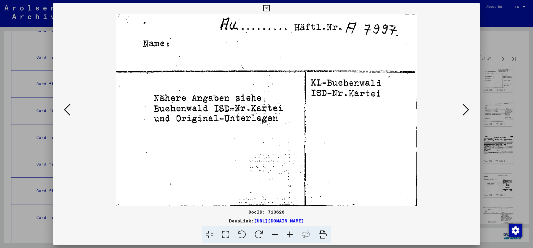
click at [461, 102] on button at bounding box center [466, 110] width 10 height 16
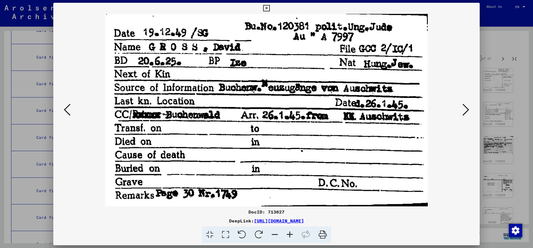
click at [461, 102] on button at bounding box center [466, 110] width 10 height 16
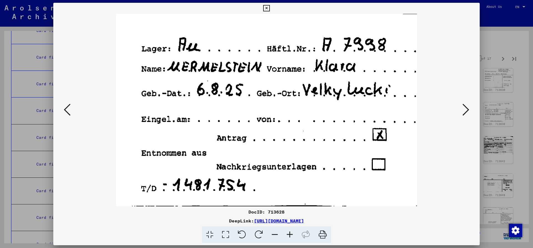
click at [461, 102] on button at bounding box center [466, 110] width 10 height 16
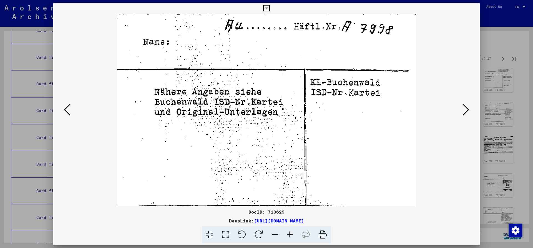
click at [461, 102] on button at bounding box center [466, 110] width 10 height 16
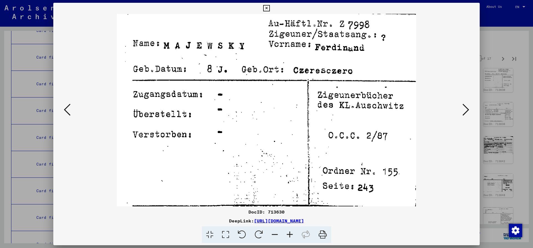
click at [461, 102] on button at bounding box center [466, 110] width 10 height 16
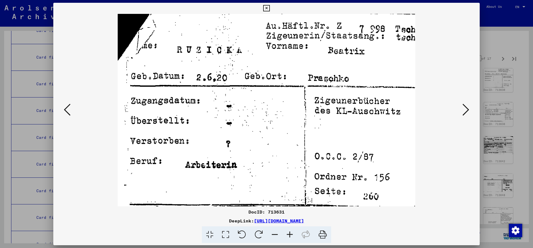
click at [461, 102] on button at bounding box center [466, 110] width 10 height 16
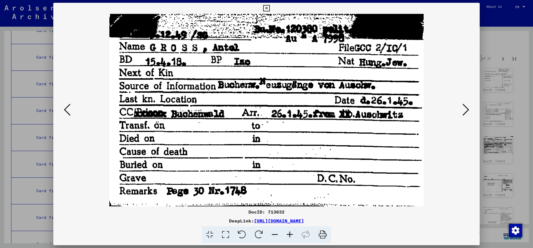
click at [461, 102] on button at bounding box center [466, 110] width 10 height 16
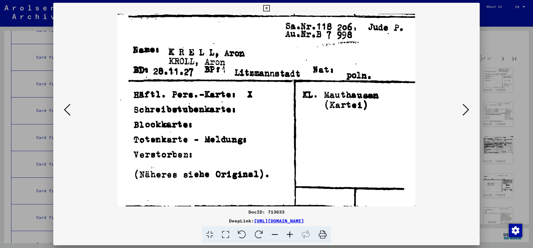
click at [461, 102] on button at bounding box center [466, 110] width 10 height 16
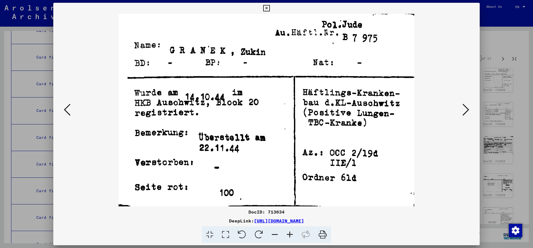
click at [461, 102] on button at bounding box center [466, 110] width 10 height 16
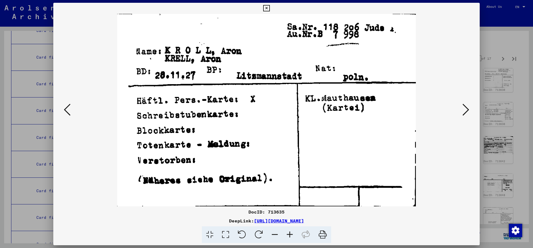
click at [461, 102] on button at bounding box center [466, 110] width 10 height 16
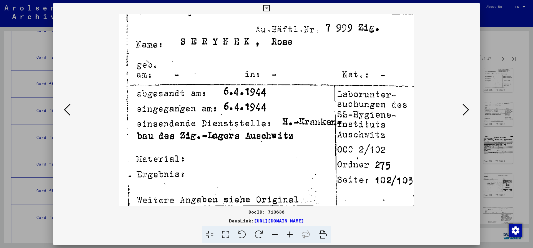
click at [461, 102] on button at bounding box center [466, 110] width 10 height 16
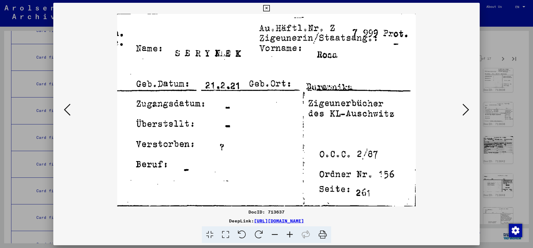
click at [461, 102] on button at bounding box center [466, 110] width 10 height 16
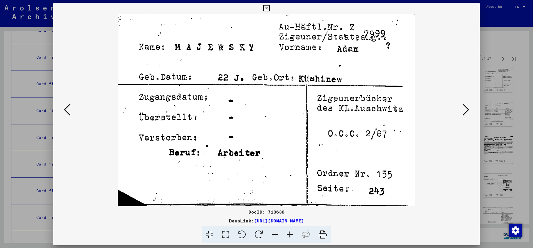
click at [461, 102] on button at bounding box center [466, 110] width 10 height 16
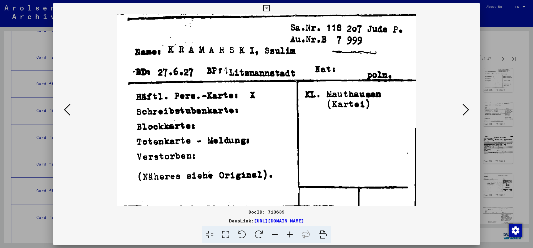
click at [461, 102] on button at bounding box center [466, 110] width 10 height 16
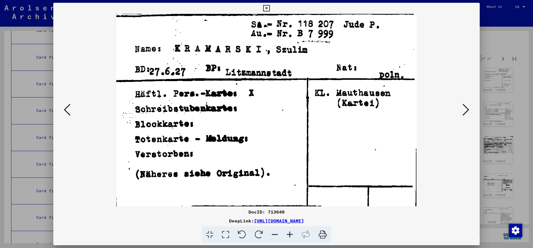
click at [461, 102] on button at bounding box center [466, 110] width 10 height 16
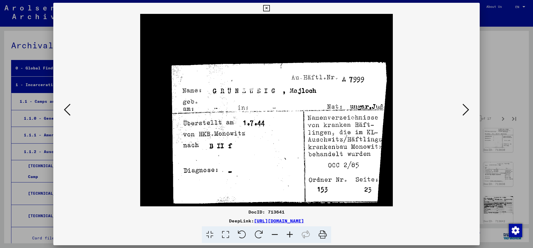
scroll to position [60, 0]
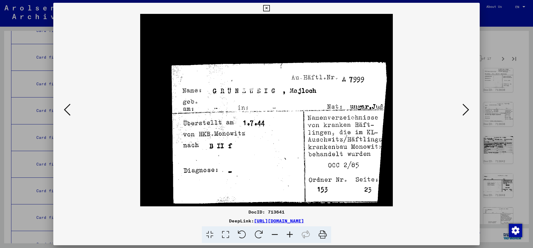
click at [461, 102] on button at bounding box center [466, 110] width 10 height 16
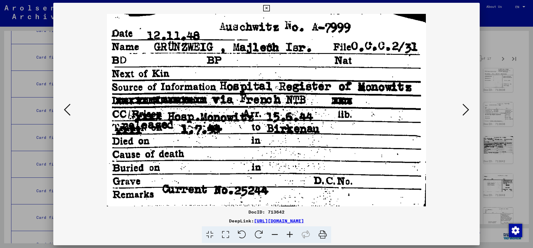
click at [461, 102] on button at bounding box center [466, 110] width 10 height 16
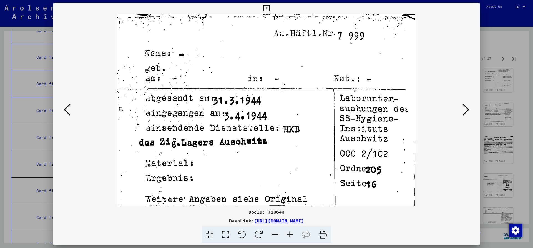
click at [461, 102] on button at bounding box center [466, 110] width 10 height 16
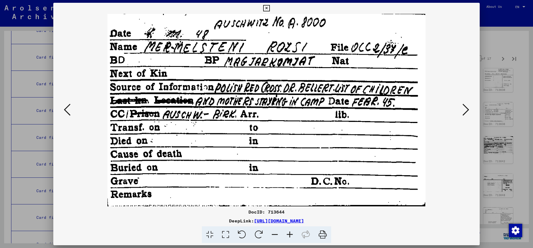
click at [461, 102] on button at bounding box center [466, 110] width 10 height 16
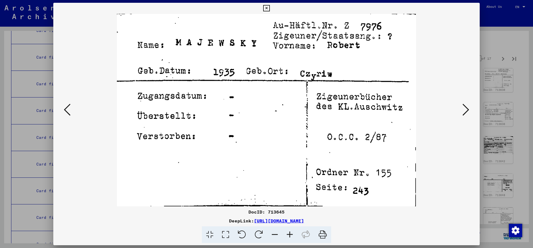
click at [461, 102] on button at bounding box center [466, 110] width 10 height 16
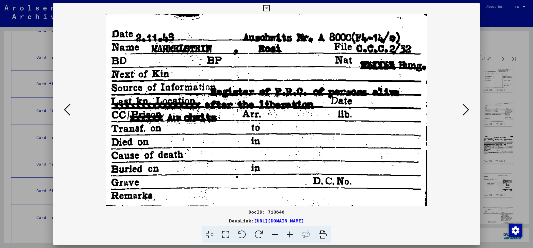
click at [461, 102] on button at bounding box center [466, 110] width 10 height 16
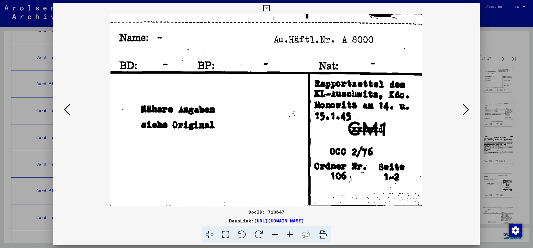
click at [461, 102] on button at bounding box center [466, 110] width 10 height 16
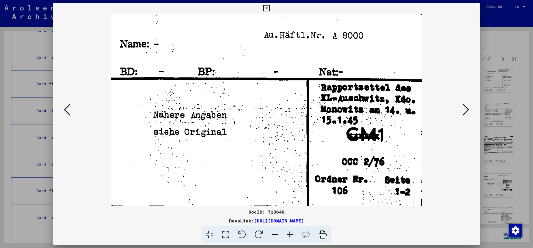
click at [461, 102] on button at bounding box center [466, 110] width 10 height 16
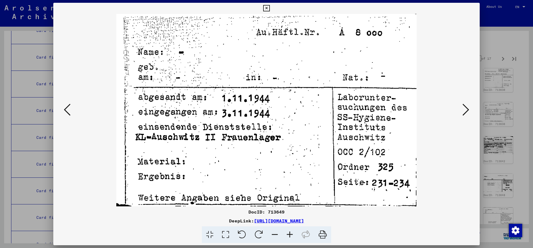
click at [461, 102] on button at bounding box center [466, 110] width 10 height 16
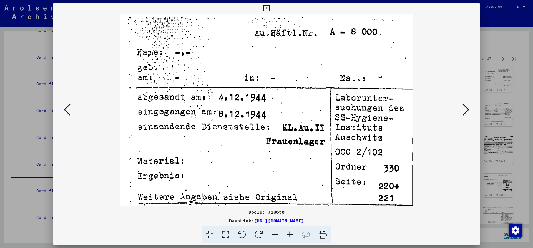
click at [461, 102] on button at bounding box center [466, 110] width 10 height 16
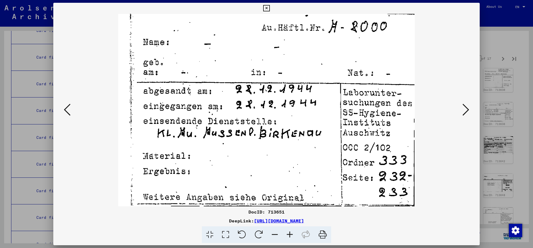
click at [461, 102] on button at bounding box center [466, 110] width 10 height 16
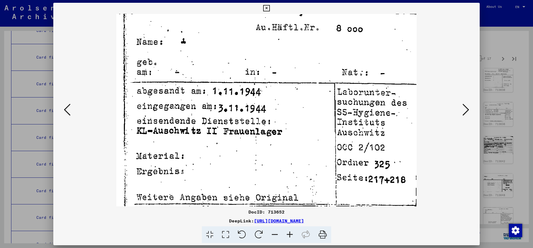
click at [461, 102] on button at bounding box center [466, 110] width 10 height 16
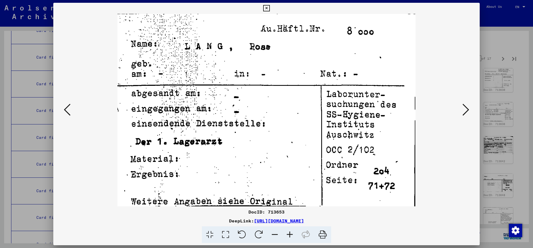
click at [66, 111] on icon at bounding box center [67, 109] width 7 height 13
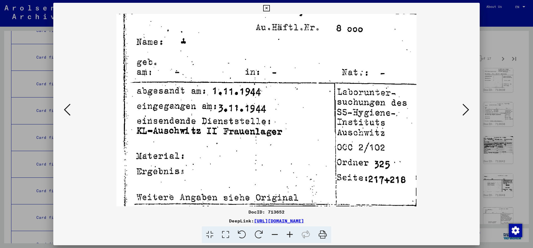
click at [66, 111] on icon at bounding box center [67, 109] width 7 height 13
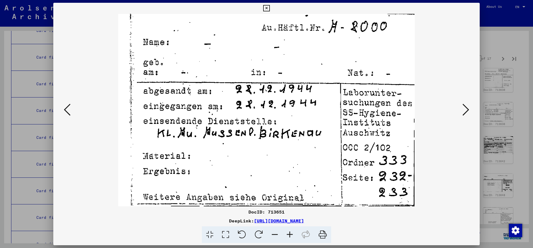
click at [468, 110] on icon at bounding box center [466, 109] width 7 height 13
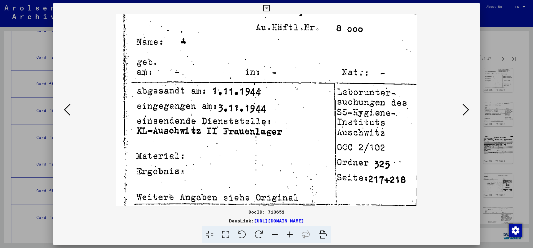
click at [461, 102] on button at bounding box center [466, 110] width 10 height 16
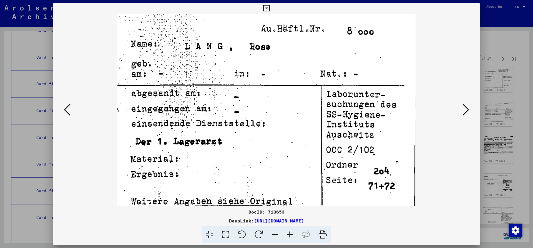
click at [461, 102] on button at bounding box center [466, 110] width 10 height 16
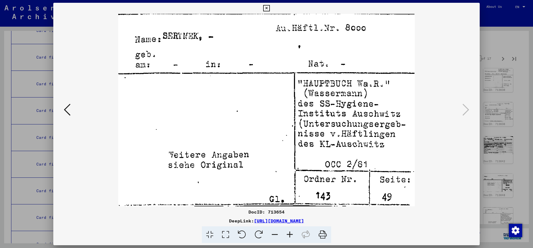
click at [270, 7] on icon at bounding box center [266, 8] width 6 height 7
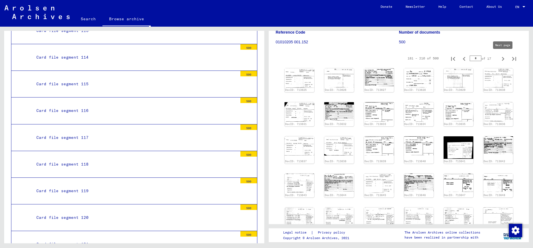
click at [504, 59] on icon "Next page" at bounding box center [503, 59] width 2 height 4
type input "*"
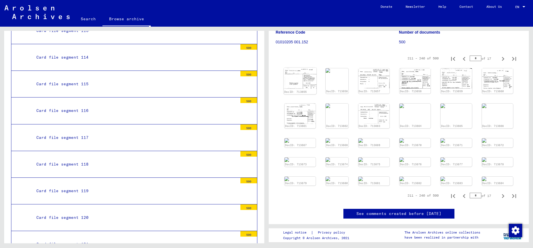
click at [311, 80] on img at bounding box center [300, 78] width 33 height 21
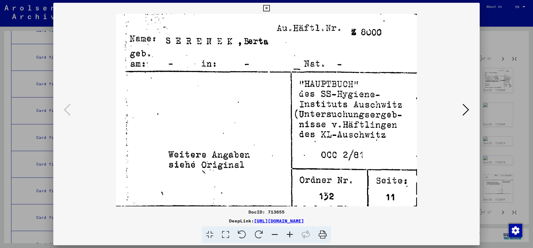
click at [468, 111] on icon at bounding box center [466, 109] width 7 height 13
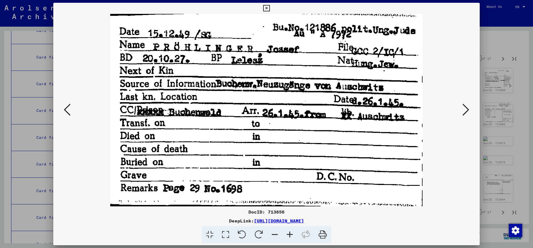
click at [461, 102] on button at bounding box center [466, 110] width 10 height 16
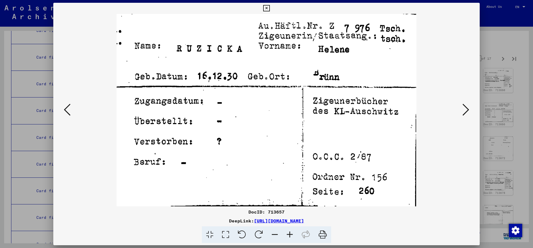
click at [461, 102] on button at bounding box center [466, 110] width 10 height 16
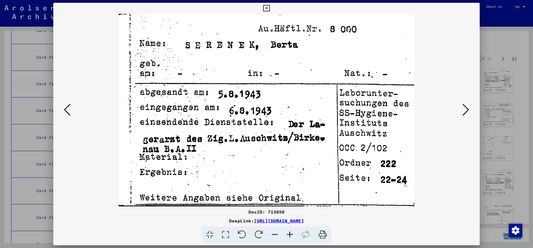
click at [461, 102] on button at bounding box center [466, 110] width 10 height 16
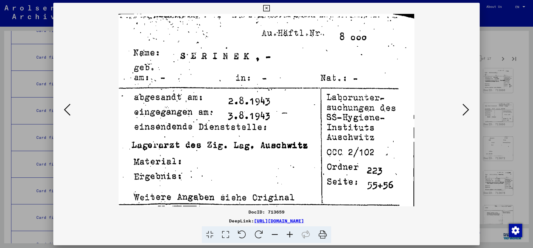
click at [461, 102] on button at bounding box center [466, 110] width 10 height 16
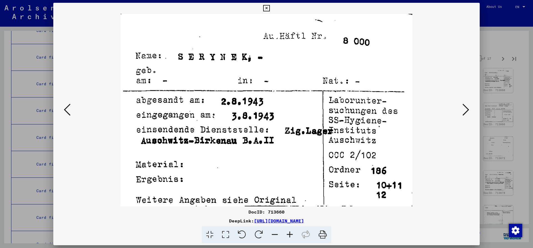
click at [461, 102] on button at bounding box center [466, 110] width 10 height 16
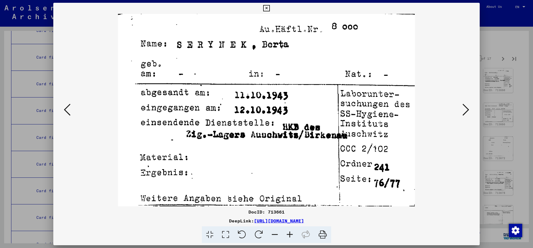
click at [461, 102] on button at bounding box center [466, 110] width 10 height 16
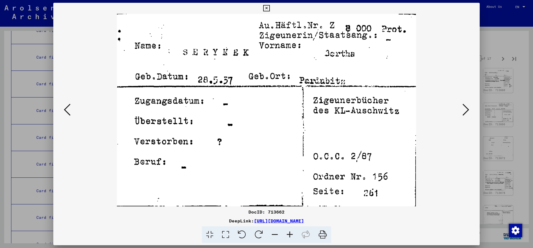
click at [461, 102] on button at bounding box center [466, 110] width 10 height 16
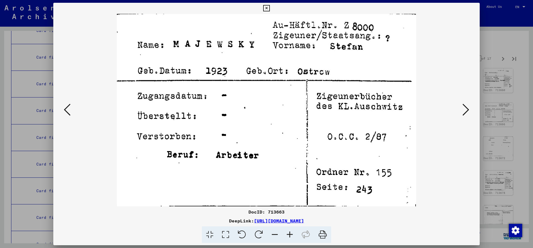
click at [461, 102] on button at bounding box center [466, 110] width 10 height 16
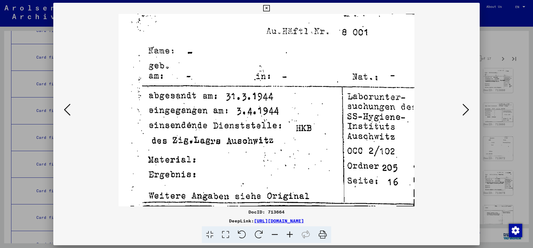
click at [461, 102] on button at bounding box center [466, 110] width 10 height 16
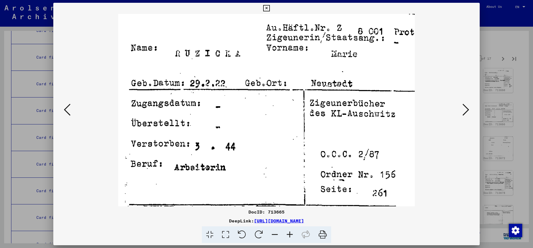
click at [461, 102] on button at bounding box center [466, 110] width 10 height 16
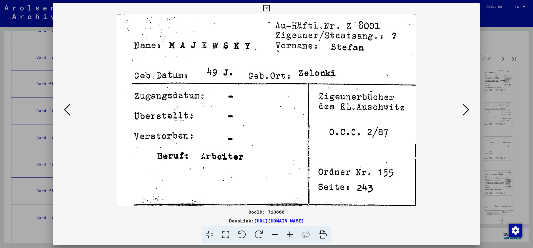
click at [461, 102] on button at bounding box center [466, 110] width 10 height 16
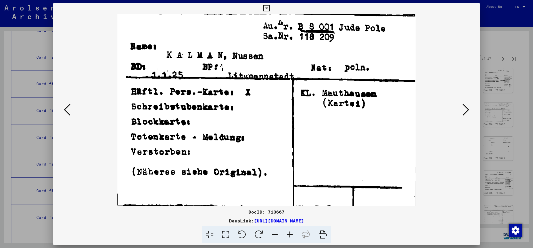
click at [461, 102] on button at bounding box center [466, 110] width 10 height 16
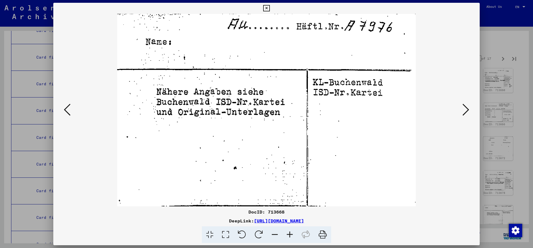
click at [461, 102] on button at bounding box center [466, 110] width 10 height 16
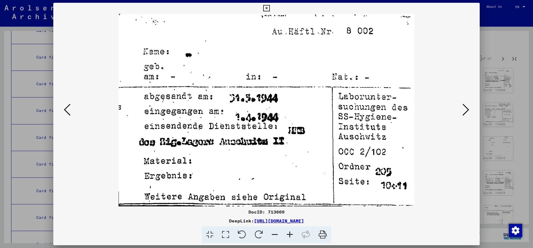
click at [461, 102] on button at bounding box center [466, 110] width 10 height 16
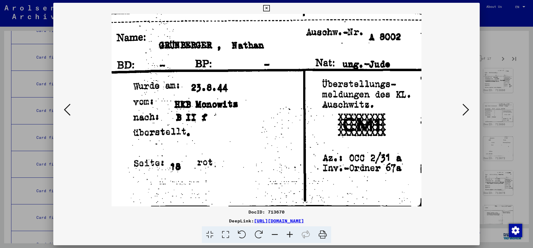
click at [461, 102] on button at bounding box center [466, 110] width 10 height 16
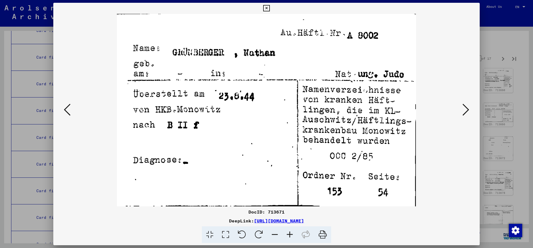
click at [461, 102] on button at bounding box center [466, 110] width 10 height 16
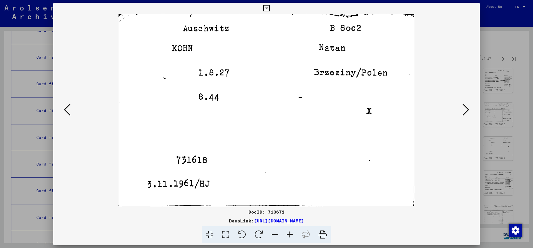
click at [461, 102] on button at bounding box center [466, 110] width 10 height 16
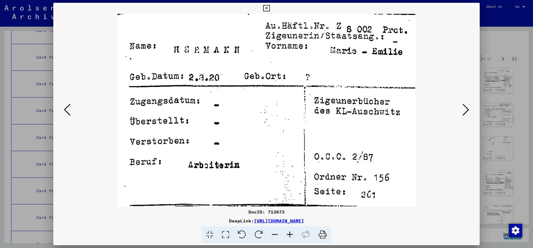
click at [461, 102] on button at bounding box center [466, 110] width 10 height 16
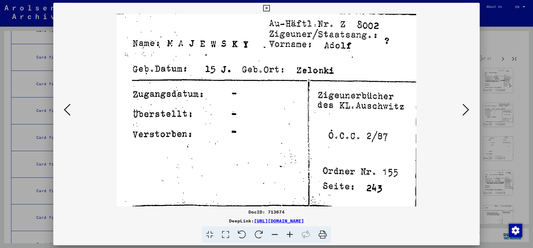
click at [461, 102] on button at bounding box center [466, 110] width 10 height 16
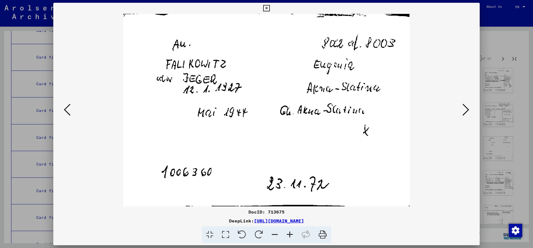
click at [461, 102] on button at bounding box center [466, 110] width 10 height 16
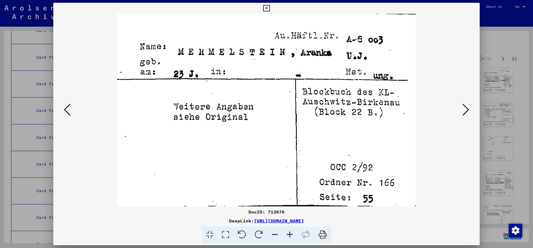
click at [64, 113] on icon at bounding box center [67, 109] width 7 height 13
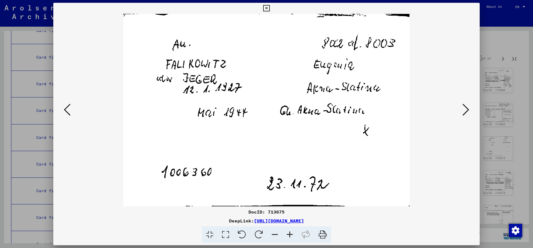
click at [466, 111] on icon at bounding box center [466, 109] width 7 height 13
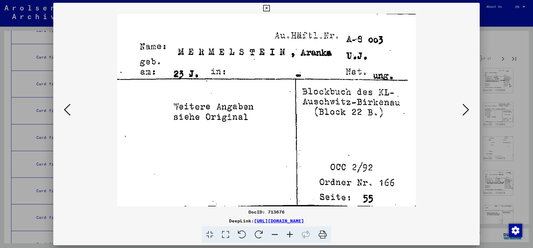
click at [461, 102] on button at bounding box center [466, 110] width 10 height 16
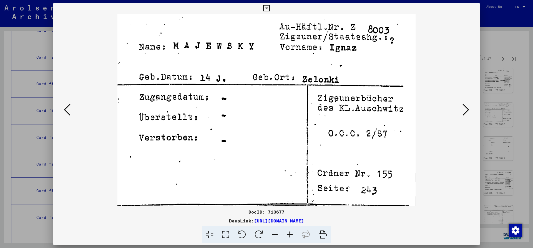
click at [461, 102] on button at bounding box center [466, 110] width 10 height 16
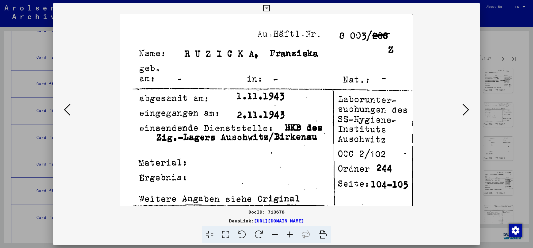
click at [461, 102] on button at bounding box center [466, 110] width 10 height 16
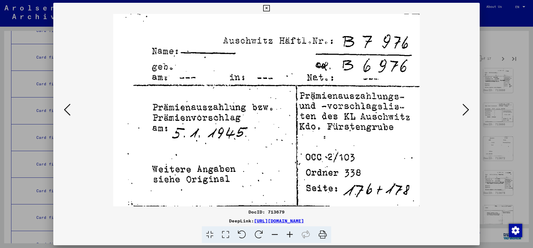
click at [461, 102] on button at bounding box center [466, 110] width 10 height 16
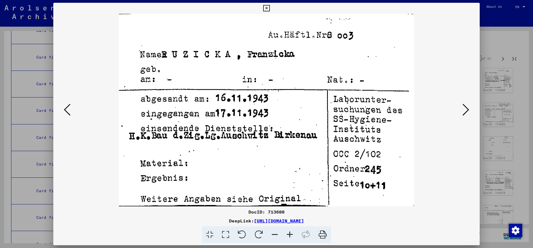
click at [461, 102] on button at bounding box center [466, 110] width 10 height 16
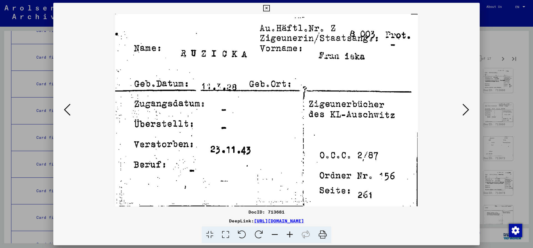
click at [461, 102] on button at bounding box center [466, 110] width 10 height 16
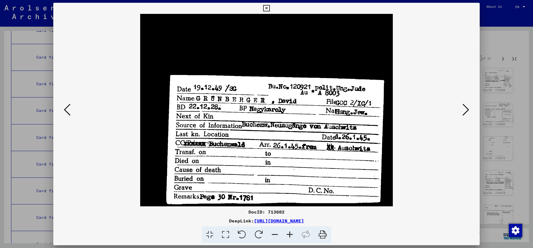
click at [461, 102] on button at bounding box center [466, 110] width 10 height 16
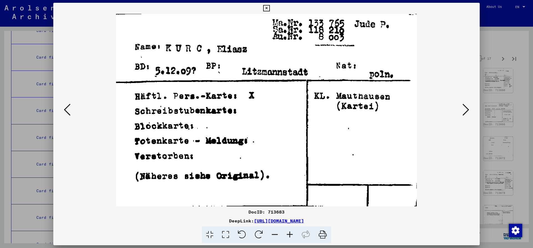
click at [461, 102] on button at bounding box center [466, 110] width 10 height 16
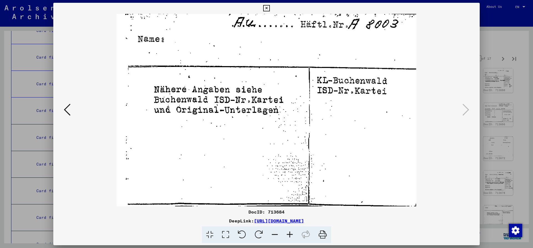
click at [270, 11] on icon at bounding box center [266, 8] width 6 height 7
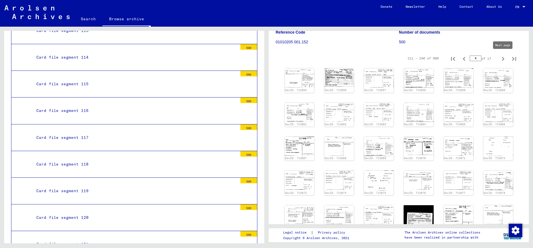
click at [505, 59] on icon "Next page" at bounding box center [503, 59] width 8 height 8
type input "*"
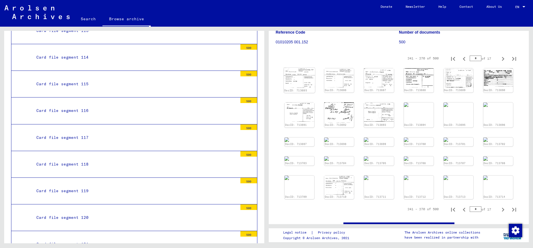
click at [302, 79] on img at bounding box center [299, 78] width 31 height 20
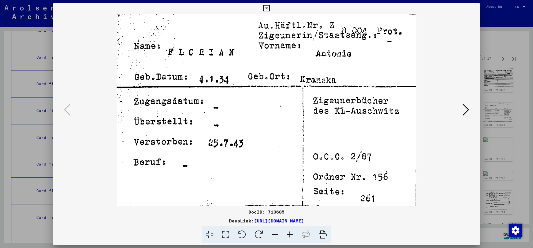
click at [467, 111] on icon at bounding box center [466, 109] width 7 height 13
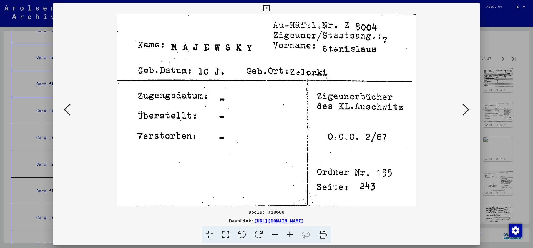
click at [461, 102] on button at bounding box center [466, 110] width 10 height 16
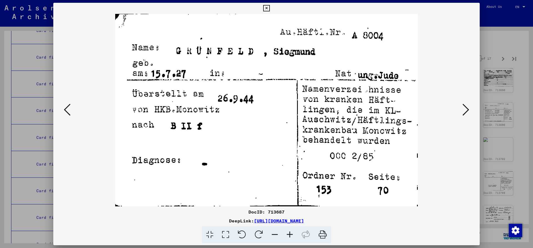
click at [461, 102] on button at bounding box center [466, 110] width 10 height 16
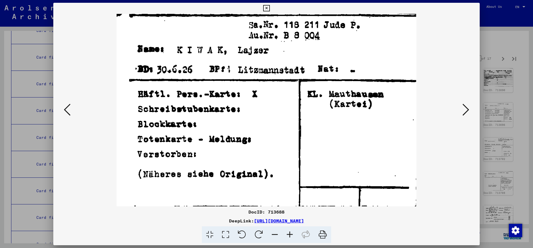
click at [461, 102] on button at bounding box center [466, 110] width 10 height 16
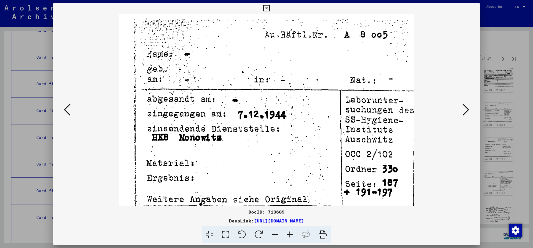
click at [461, 102] on button at bounding box center [466, 110] width 10 height 16
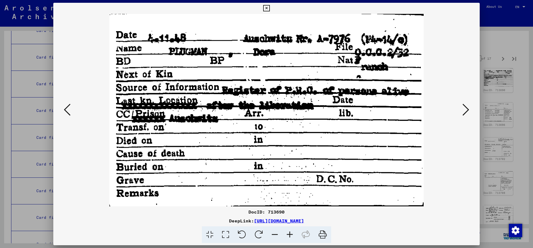
click at [461, 102] on button at bounding box center [466, 110] width 10 height 16
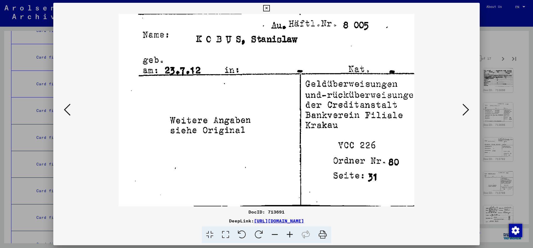
click at [461, 102] on button at bounding box center [466, 110] width 10 height 16
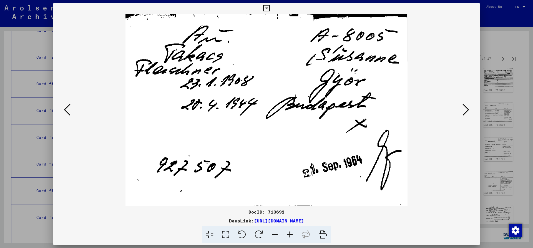
click at [461, 102] on button at bounding box center [466, 110] width 10 height 16
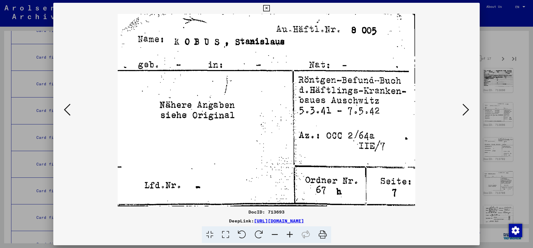
click at [461, 102] on button at bounding box center [466, 110] width 10 height 16
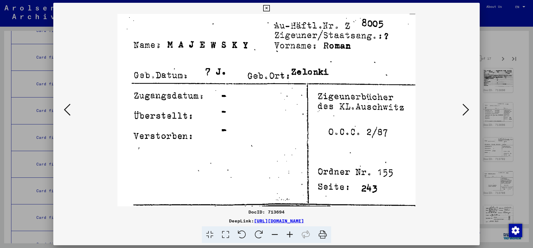
click at [461, 102] on button at bounding box center [466, 110] width 10 height 16
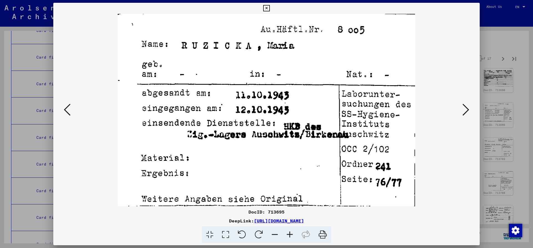
click at [461, 102] on button at bounding box center [466, 110] width 10 height 16
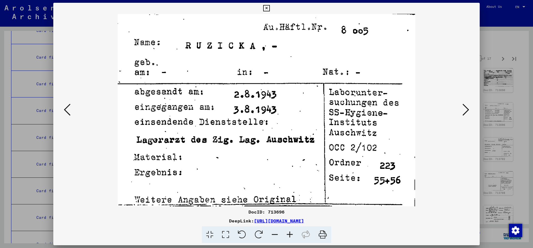
click at [461, 102] on button at bounding box center [466, 110] width 10 height 16
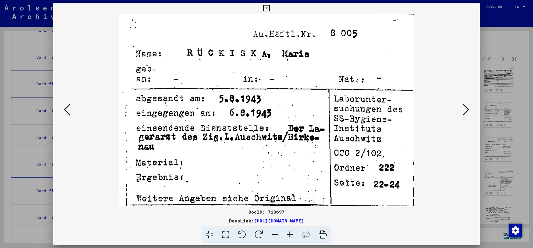
click at [461, 102] on button at bounding box center [466, 110] width 10 height 16
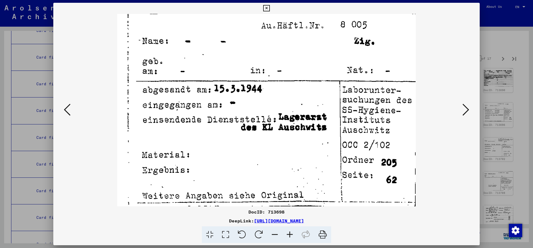
click at [461, 102] on button at bounding box center [466, 110] width 10 height 16
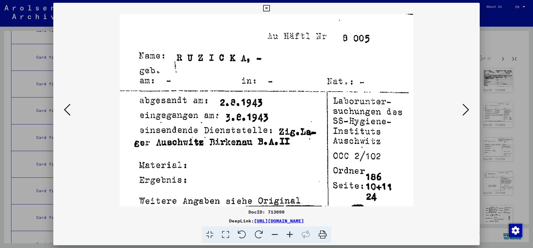
click at [461, 102] on button at bounding box center [466, 110] width 10 height 16
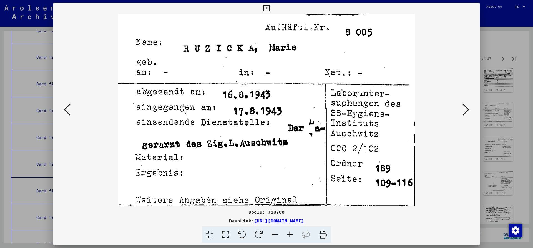
click at [461, 102] on button at bounding box center [466, 110] width 10 height 16
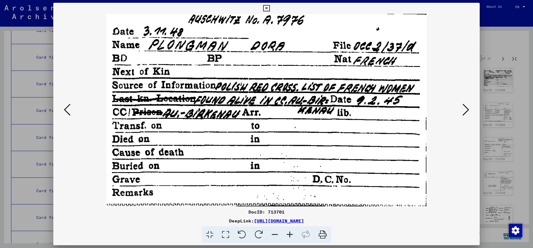
click at [461, 102] on button at bounding box center [466, 110] width 10 height 16
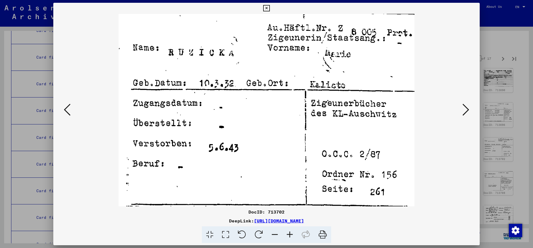
click at [461, 102] on button at bounding box center [466, 110] width 10 height 16
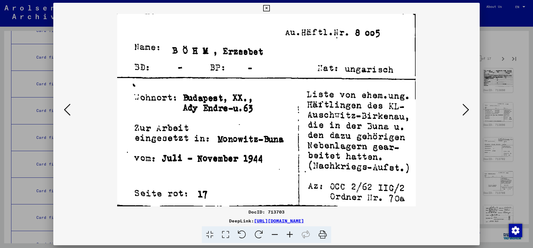
click at [461, 102] on button at bounding box center [466, 110] width 10 height 16
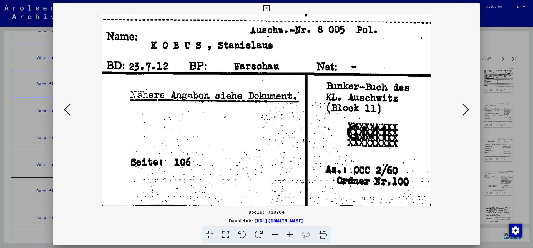
click at [461, 102] on button at bounding box center [466, 110] width 10 height 16
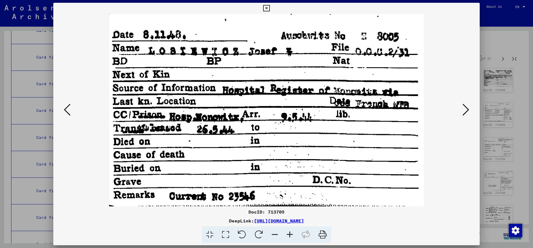
click at [461, 102] on button at bounding box center [466, 110] width 10 height 16
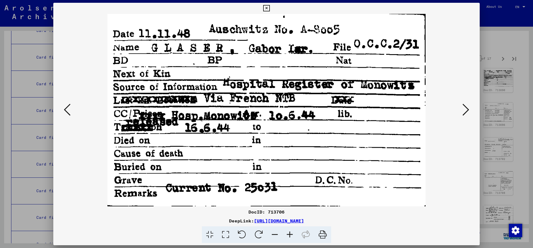
click at [461, 102] on button at bounding box center [466, 110] width 10 height 16
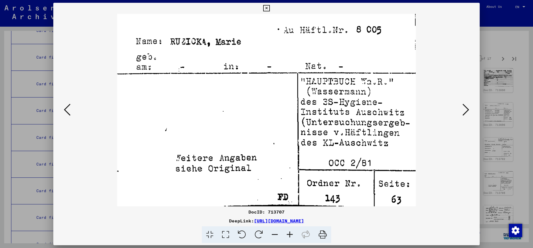
click at [461, 102] on button at bounding box center [466, 110] width 10 height 16
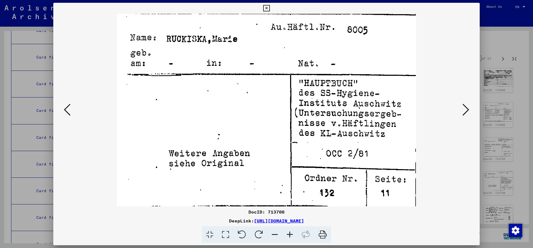
click at [461, 102] on button at bounding box center [466, 110] width 10 height 16
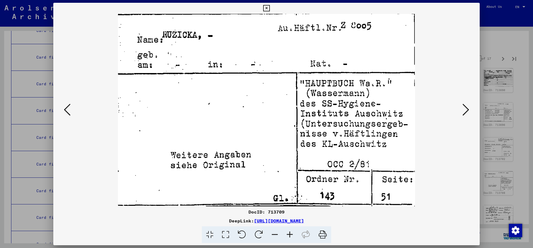
click at [461, 102] on button at bounding box center [466, 110] width 10 height 16
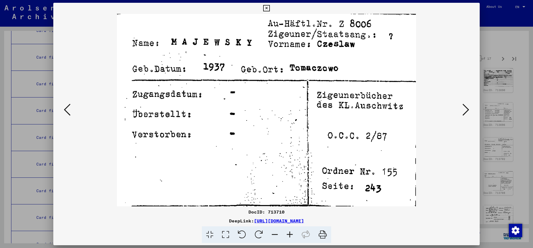
click at [461, 102] on button at bounding box center [466, 110] width 10 height 16
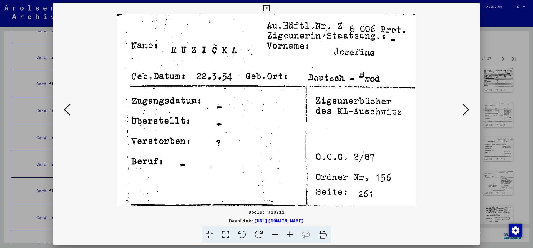
click at [461, 102] on button at bounding box center [466, 110] width 10 height 16
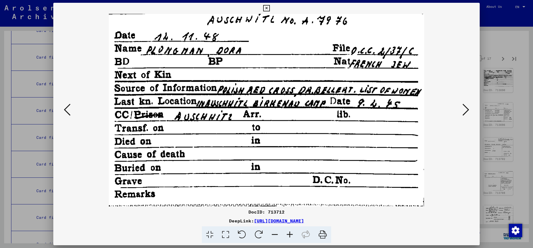
click at [461, 102] on button at bounding box center [466, 110] width 10 height 16
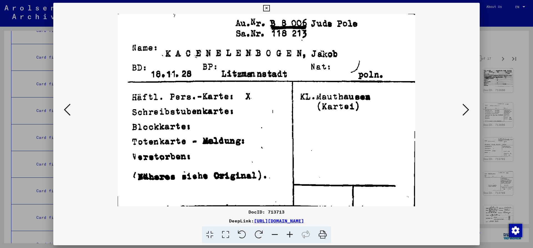
click at [461, 102] on button at bounding box center [466, 110] width 10 height 16
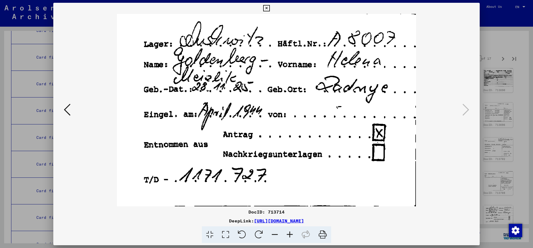
click at [270, 8] on icon at bounding box center [266, 8] width 6 height 7
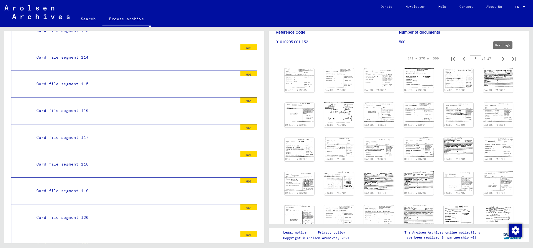
click at [503, 59] on icon "Next page" at bounding box center [503, 59] width 8 height 8
type input "**"
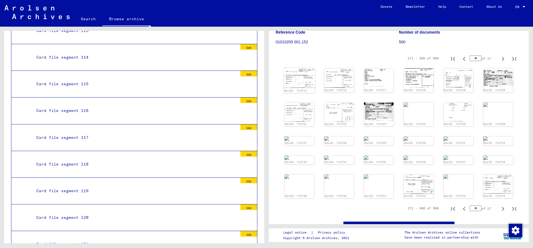
click at [298, 80] on img at bounding box center [299, 78] width 31 height 20
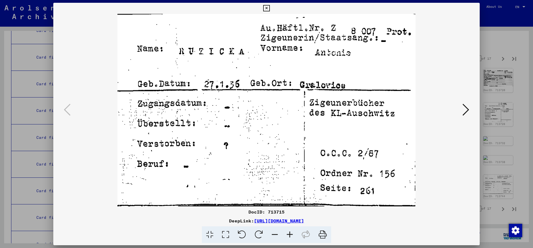
click at [467, 111] on icon at bounding box center [466, 109] width 7 height 13
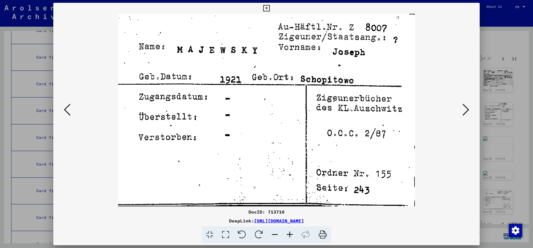
click at [461, 102] on button at bounding box center [466, 110] width 10 height 16
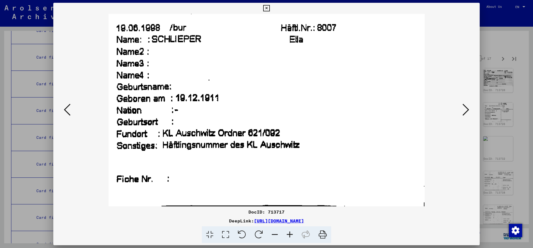
click at [461, 102] on button at bounding box center [466, 110] width 10 height 16
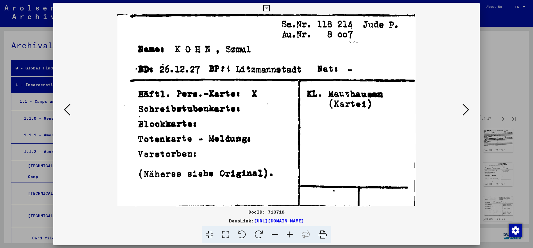
scroll to position [60, 0]
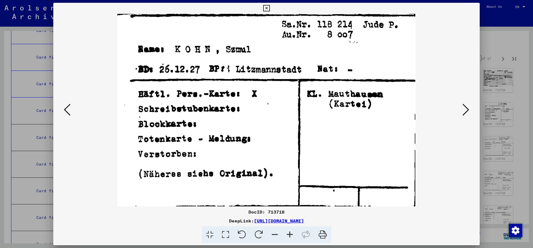
click at [461, 102] on button at bounding box center [466, 110] width 10 height 16
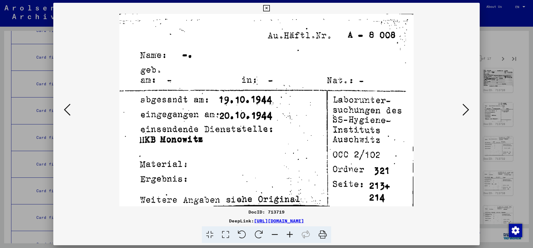
click at [461, 102] on button at bounding box center [466, 110] width 10 height 16
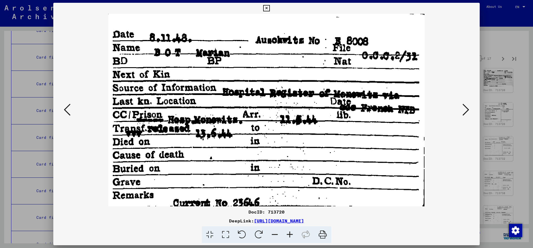
click at [461, 102] on button at bounding box center [466, 110] width 10 height 16
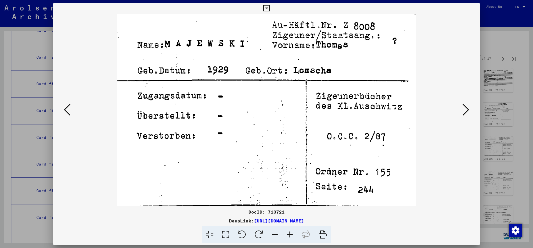
click at [461, 102] on button at bounding box center [466, 110] width 10 height 16
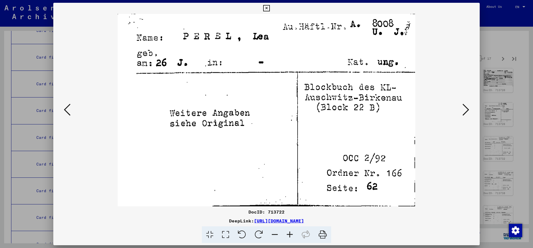
click at [461, 102] on button at bounding box center [466, 110] width 10 height 16
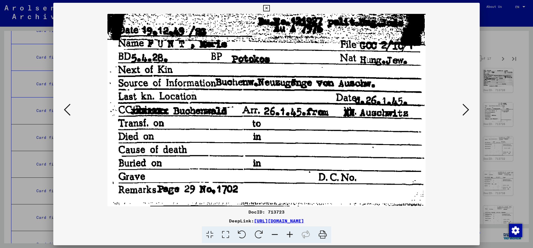
click at [468, 108] on icon at bounding box center [466, 109] width 7 height 13
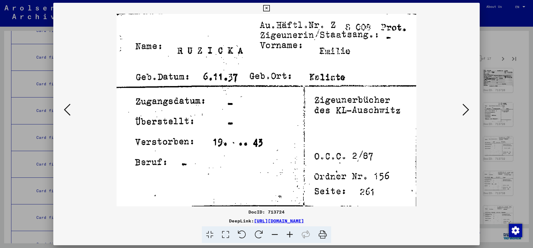
click at [461, 102] on button at bounding box center [466, 110] width 10 height 16
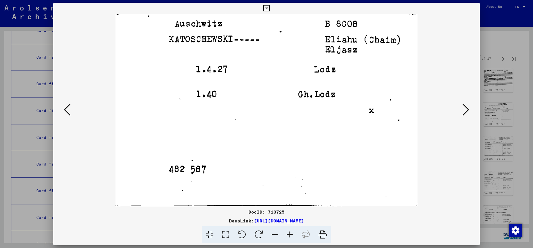
click at [461, 102] on button at bounding box center [466, 110] width 10 height 16
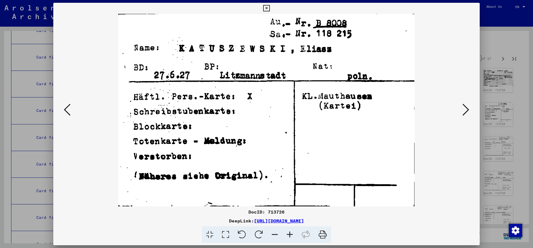
click at [461, 102] on button at bounding box center [466, 110] width 10 height 16
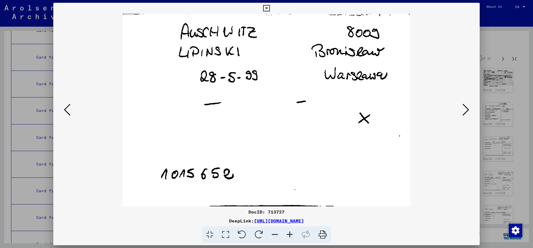
click at [461, 102] on button at bounding box center [466, 110] width 10 height 16
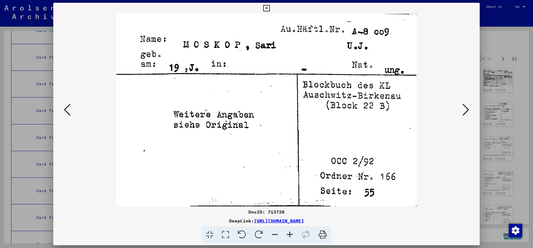
click at [461, 102] on button at bounding box center [466, 110] width 10 height 16
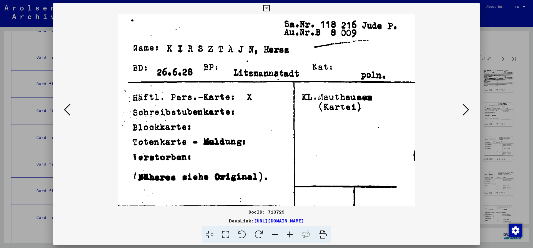
click at [461, 102] on button at bounding box center [466, 110] width 10 height 16
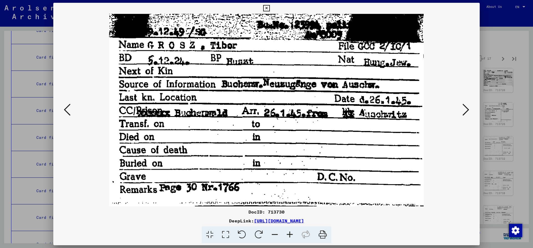
click at [461, 102] on button at bounding box center [466, 110] width 10 height 16
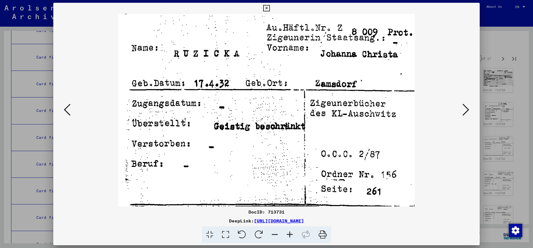
click at [461, 102] on button at bounding box center [466, 110] width 10 height 16
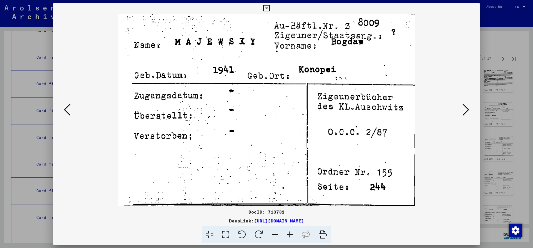
click at [461, 102] on button at bounding box center [466, 110] width 10 height 16
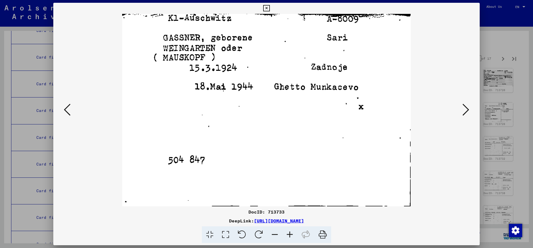
click at [461, 102] on button at bounding box center [466, 110] width 10 height 16
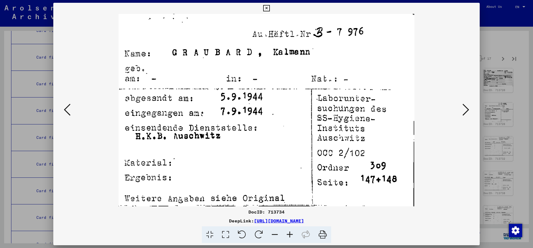
click at [461, 102] on button at bounding box center [466, 110] width 10 height 16
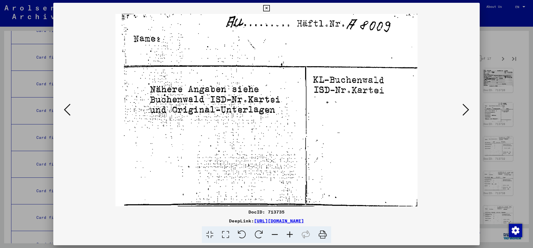
click at [461, 102] on button at bounding box center [466, 110] width 10 height 16
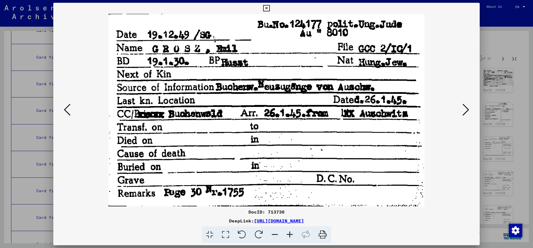
click at [461, 102] on button at bounding box center [466, 110] width 10 height 16
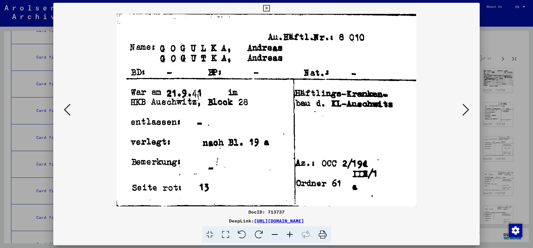
click at [461, 102] on button at bounding box center [466, 110] width 10 height 16
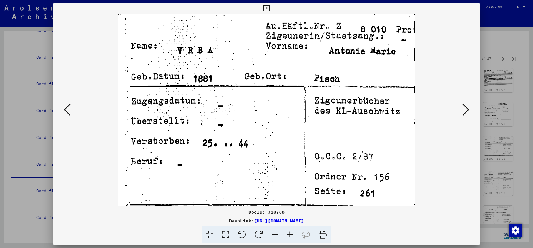
click at [461, 102] on button at bounding box center [466, 110] width 10 height 16
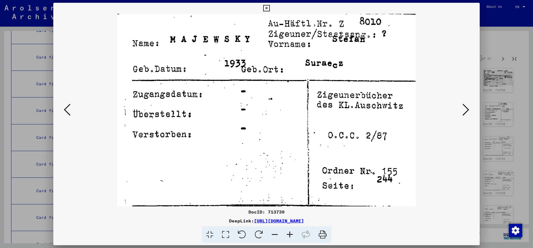
click at [461, 102] on button at bounding box center [466, 110] width 10 height 16
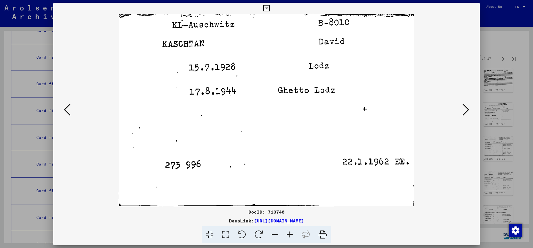
click at [461, 102] on button at bounding box center [466, 110] width 10 height 16
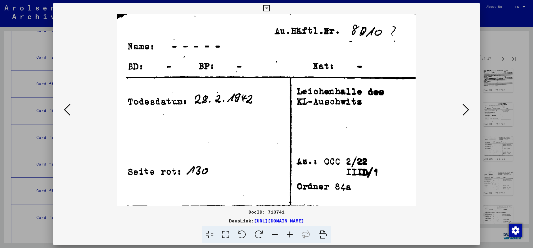
click at [461, 102] on button at bounding box center [466, 110] width 10 height 16
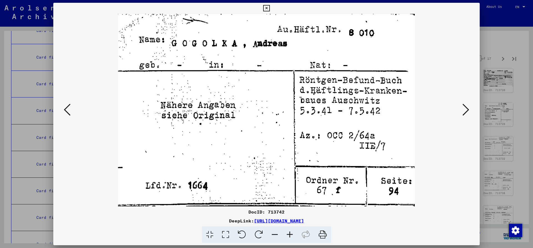
click at [461, 102] on button at bounding box center [466, 110] width 10 height 16
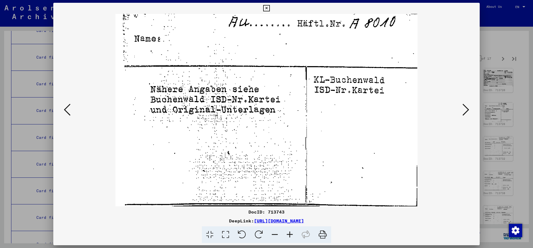
click at [461, 102] on button at bounding box center [466, 110] width 10 height 16
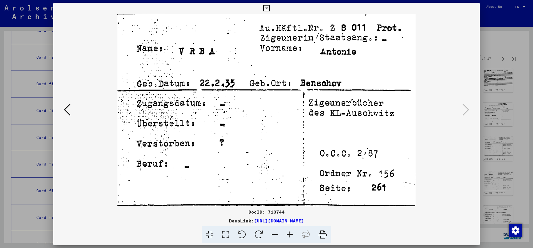
click at [270, 10] on icon at bounding box center [266, 8] width 6 height 7
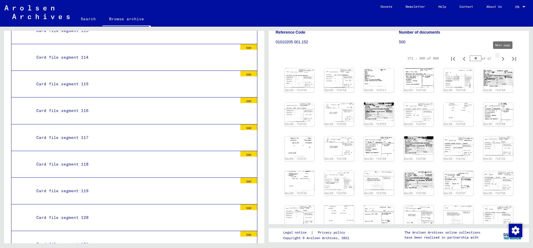
click at [504, 60] on icon "Next page" at bounding box center [503, 59] width 8 height 8
type input "**"
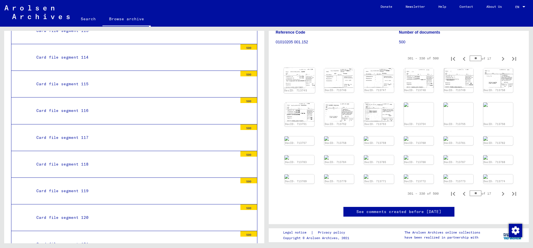
click at [302, 79] on img at bounding box center [299, 78] width 31 height 20
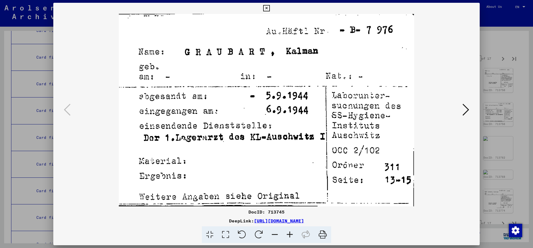
click at [468, 110] on icon at bounding box center [466, 109] width 7 height 13
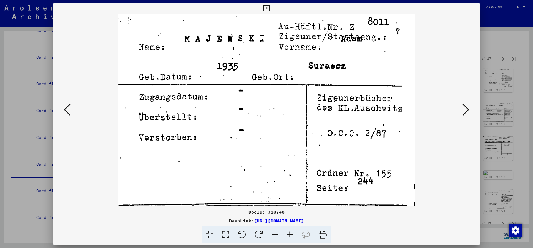
click at [461, 102] on button at bounding box center [466, 110] width 10 height 16
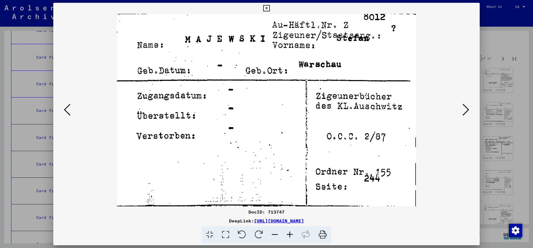
click at [461, 102] on button at bounding box center [466, 110] width 10 height 16
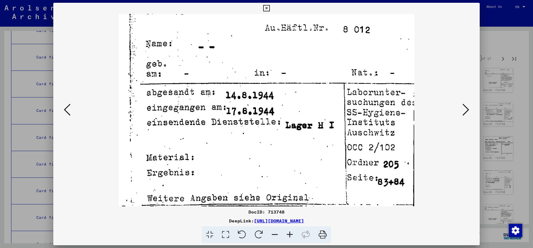
click at [461, 102] on button at bounding box center [466, 110] width 10 height 16
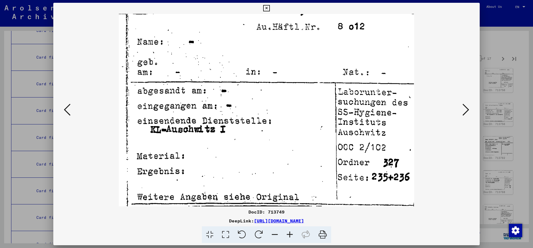
click at [461, 102] on button at bounding box center [466, 110] width 10 height 16
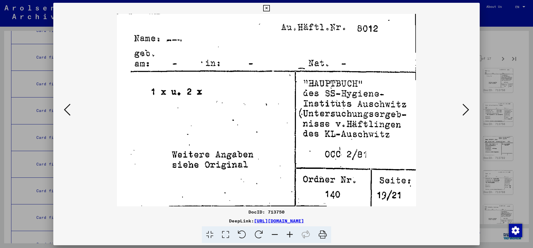
click at [461, 102] on button at bounding box center [466, 110] width 10 height 16
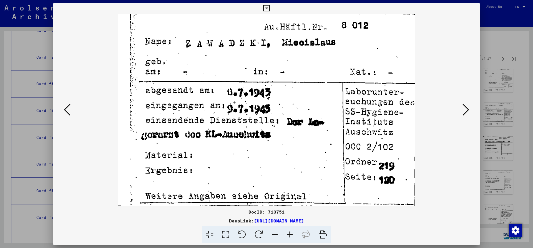
click at [461, 102] on button at bounding box center [466, 110] width 10 height 16
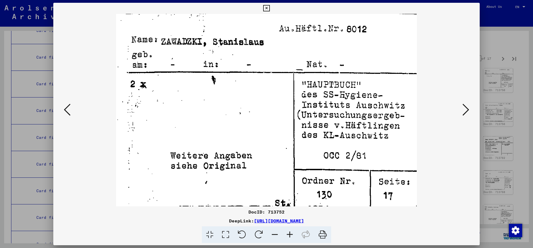
click at [461, 102] on button at bounding box center [466, 110] width 10 height 16
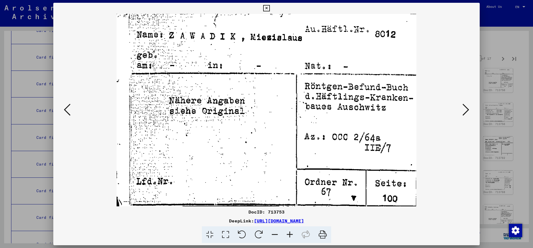
click at [461, 102] on button at bounding box center [466, 110] width 10 height 16
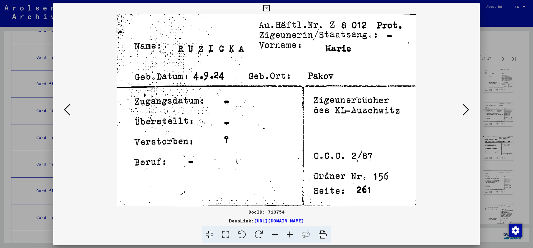
click at [461, 102] on button at bounding box center [466, 110] width 10 height 16
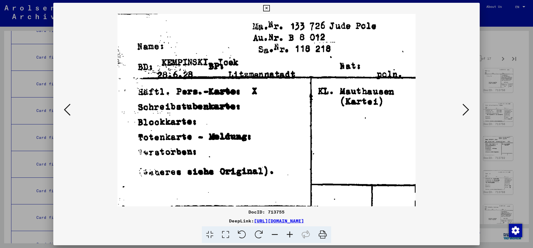
click at [461, 102] on button at bounding box center [466, 110] width 10 height 16
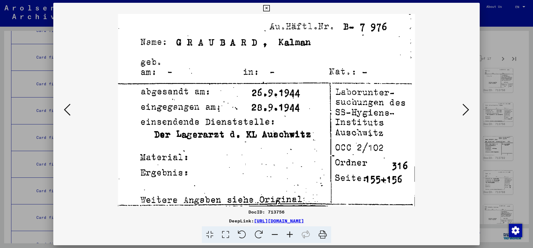
click at [461, 102] on button at bounding box center [466, 110] width 10 height 16
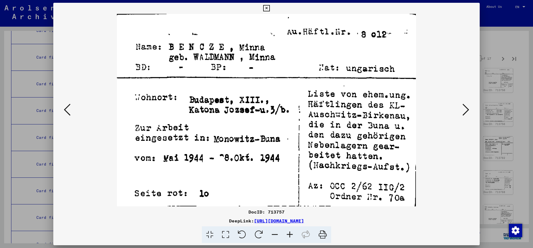
click at [461, 102] on button at bounding box center [466, 110] width 10 height 16
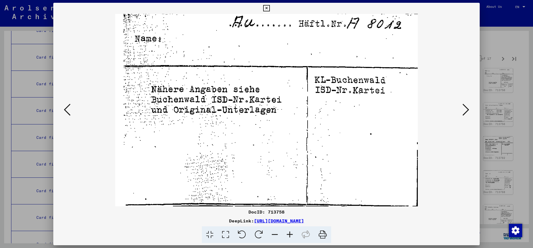
click at [461, 102] on button at bounding box center [466, 110] width 10 height 16
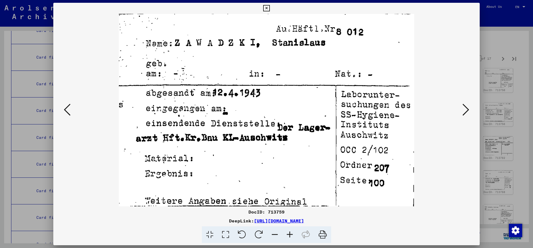
click at [461, 102] on button at bounding box center [466, 110] width 10 height 16
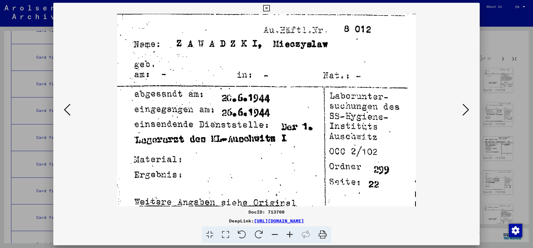
click at [461, 102] on button at bounding box center [466, 110] width 10 height 16
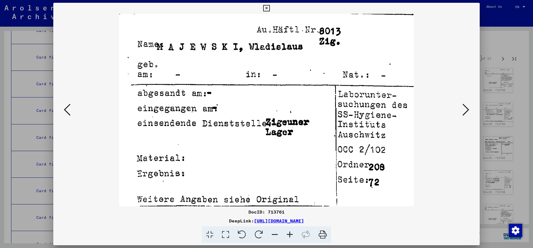
click at [461, 102] on button at bounding box center [466, 110] width 10 height 16
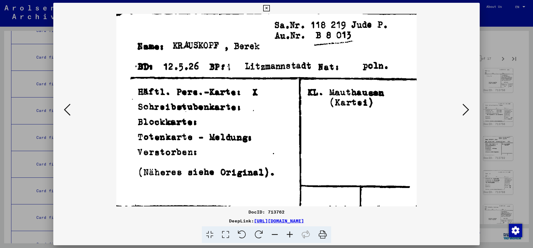
click at [461, 102] on button at bounding box center [466, 110] width 10 height 16
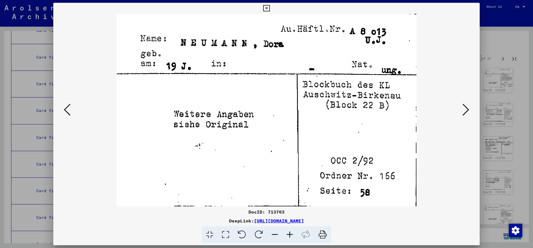
click at [461, 102] on button at bounding box center [466, 110] width 10 height 16
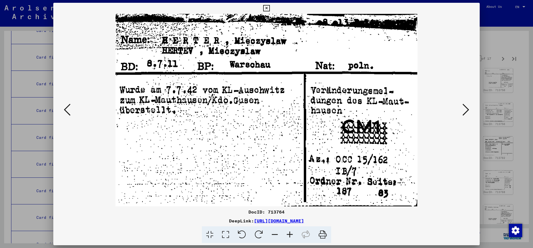
click at [66, 109] on icon at bounding box center [67, 109] width 7 height 13
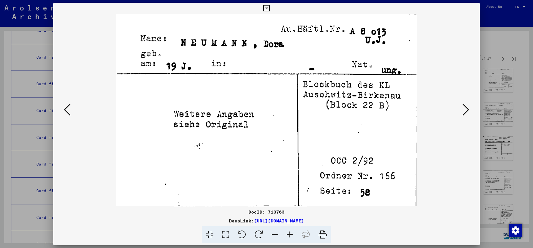
click at [466, 109] on icon at bounding box center [466, 109] width 7 height 13
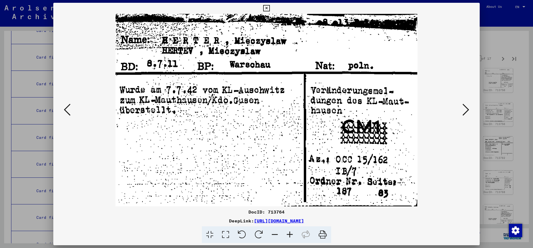
click at [461, 102] on button at bounding box center [466, 110] width 10 height 16
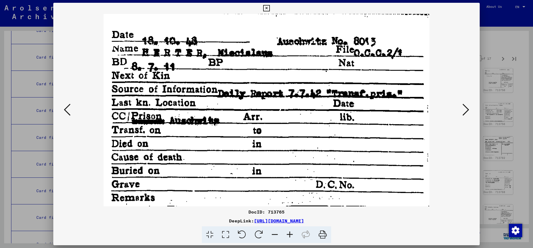
click at [461, 102] on button at bounding box center [466, 110] width 10 height 16
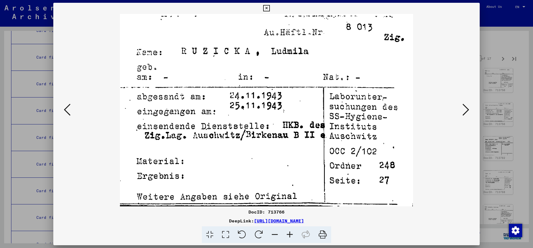
click at [461, 102] on button at bounding box center [466, 110] width 10 height 16
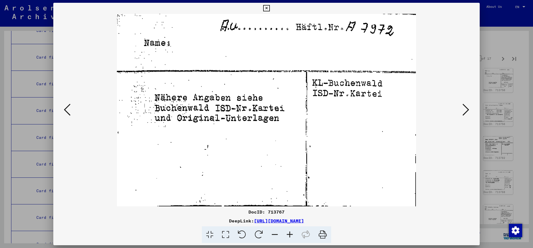
click at [461, 102] on button at bounding box center [466, 110] width 10 height 16
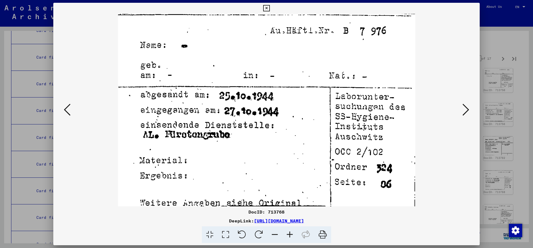
click at [461, 102] on button at bounding box center [466, 110] width 10 height 16
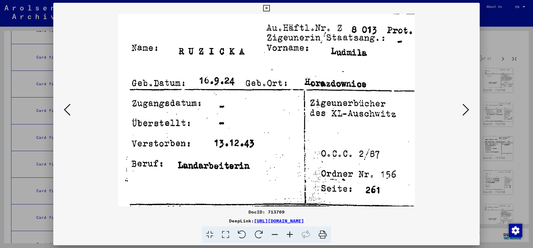
click at [461, 102] on button at bounding box center [466, 110] width 10 height 16
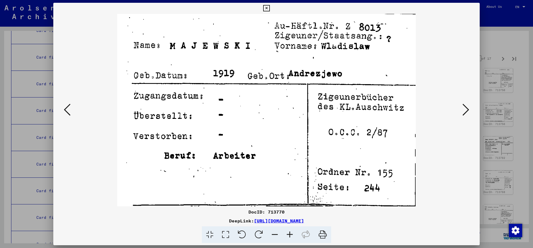
click at [461, 102] on button at bounding box center [466, 110] width 10 height 16
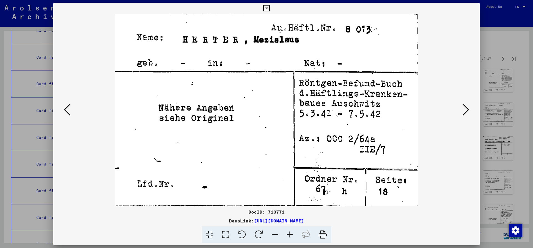
click at [461, 102] on button at bounding box center [466, 110] width 10 height 16
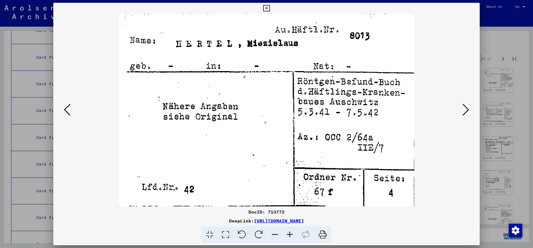
click at [461, 102] on button at bounding box center [466, 110] width 10 height 16
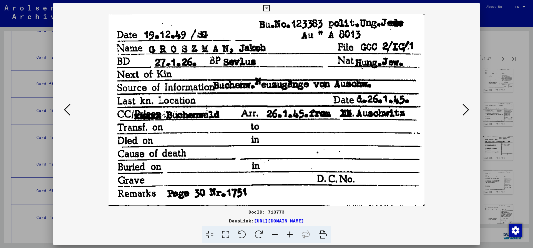
click at [461, 102] on button at bounding box center [466, 110] width 10 height 16
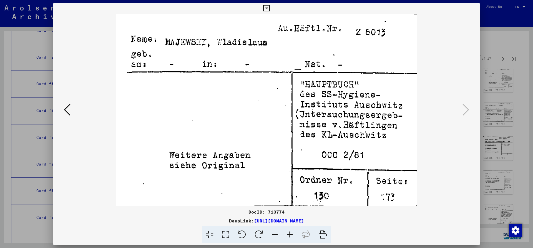
click at [270, 8] on icon at bounding box center [266, 8] width 6 height 7
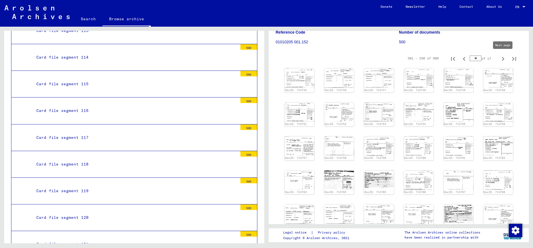
click at [503, 61] on icon "Next page" at bounding box center [503, 59] width 8 height 8
type input "**"
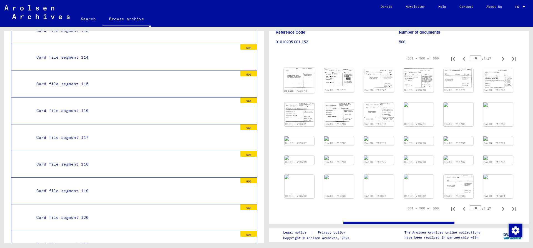
click at [299, 75] on img at bounding box center [299, 78] width 31 height 20
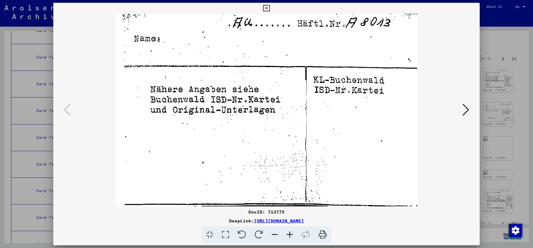
click at [468, 112] on icon at bounding box center [466, 109] width 7 height 13
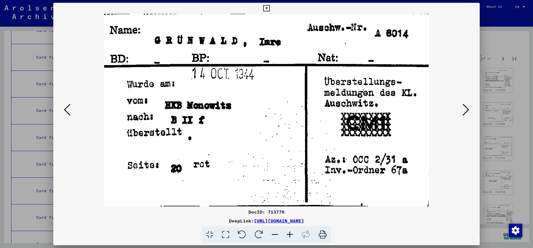
click at [463, 113] on button at bounding box center [466, 110] width 10 height 16
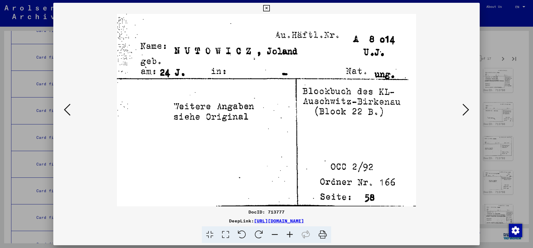
click at [461, 102] on button at bounding box center [466, 110] width 10 height 16
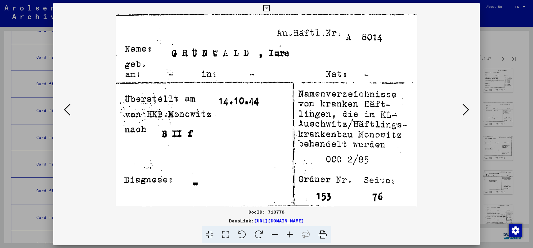
click at [461, 102] on button at bounding box center [466, 110] width 10 height 16
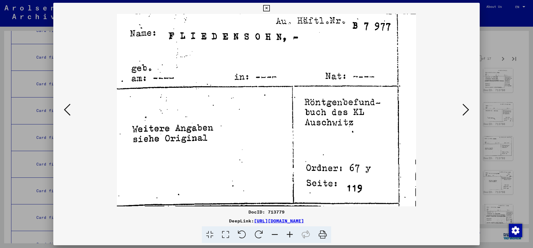
click at [461, 102] on button at bounding box center [466, 110] width 10 height 16
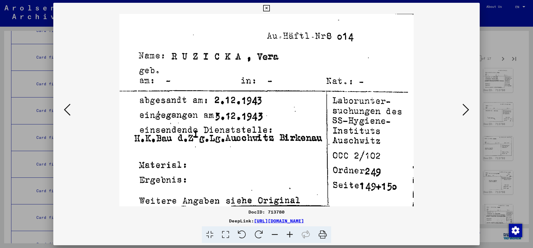
click at [461, 102] on button at bounding box center [466, 110] width 10 height 16
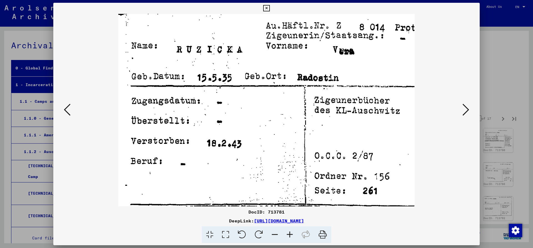
scroll to position [60, 0]
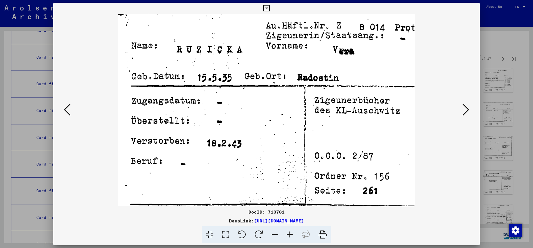
click at [461, 102] on button at bounding box center [466, 110] width 10 height 16
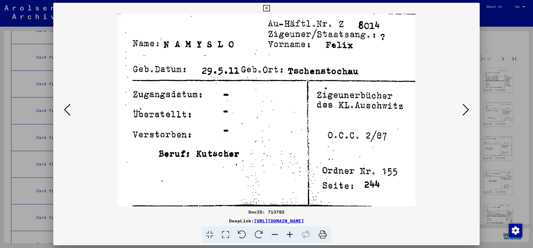
click at [461, 102] on button at bounding box center [466, 110] width 10 height 16
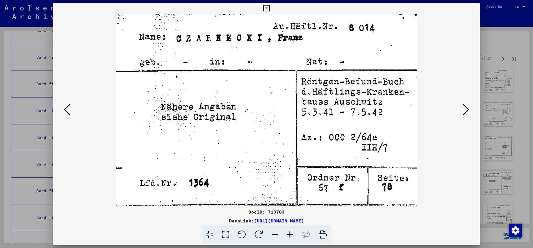
click at [461, 102] on button at bounding box center [466, 110] width 10 height 16
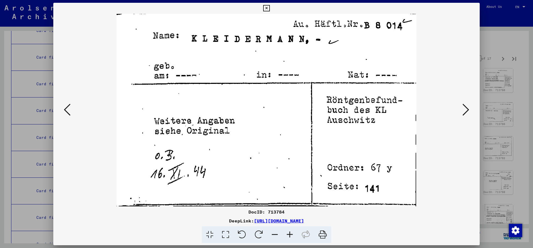
click at [461, 102] on button at bounding box center [466, 110] width 10 height 16
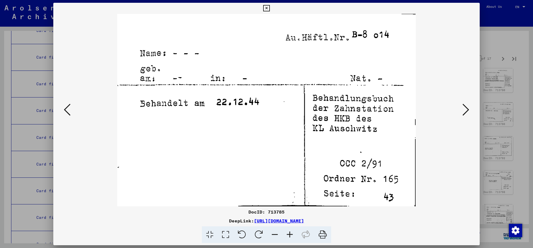
click at [461, 102] on button at bounding box center [466, 110] width 10 height 16
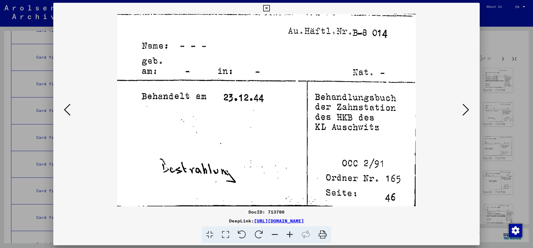
click at [461, 102] on button at bounding box center [466, 110] width 10 height 16
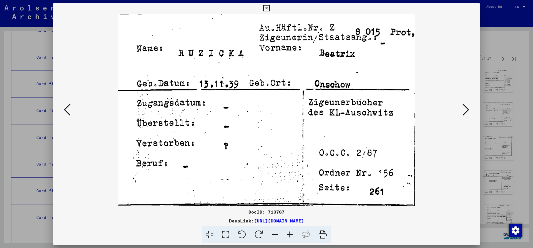
click at [461, 102] on button at bounding box center [466, 110] width 10 height 16
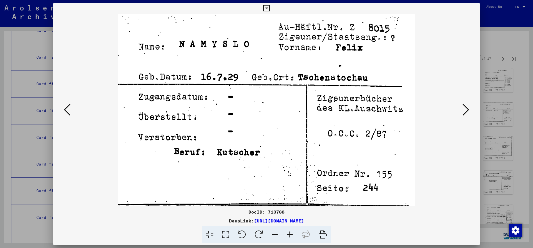
click at [461, 102] on button at bounding box center [466, 110] width 10 height 16
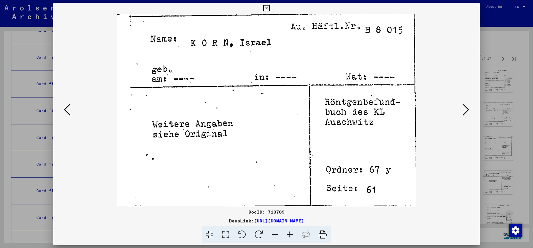
click at [461, 102] on button at bounding box center [466, 110] width 10 height 16
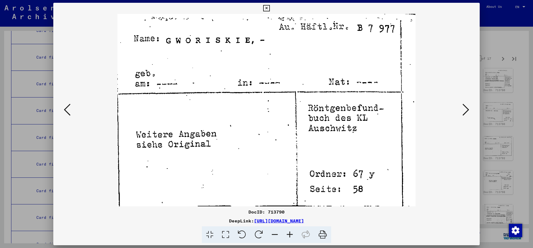
click at [461, 102] on button at bounding box center [466, 110] width 10 height 16
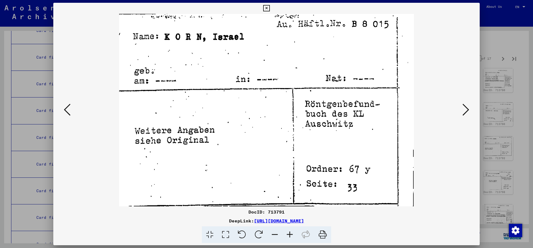
click at [461, 102] on button at bounding box center [466, 110] width 10 height 16
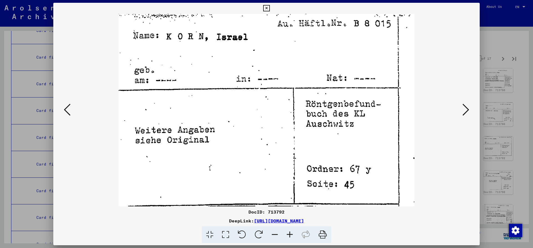
click at [461, 102] on button at bounding box center [466, 110] width 10 height 16
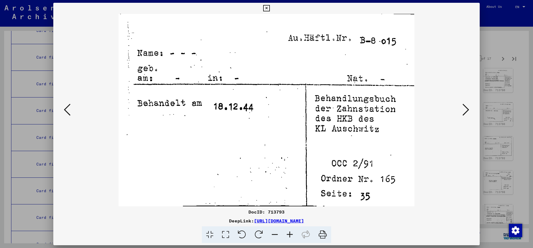
click at [461, 102] on button at bounding box center [466, 110] width 10 height 16
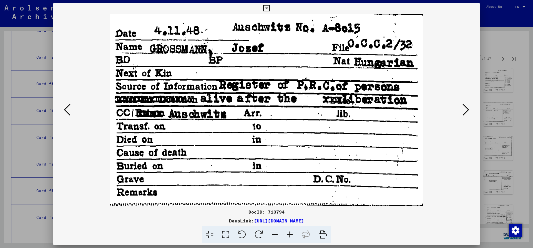
click at [461, 102] on button at bounding box center [466, 110] width 10 height 16
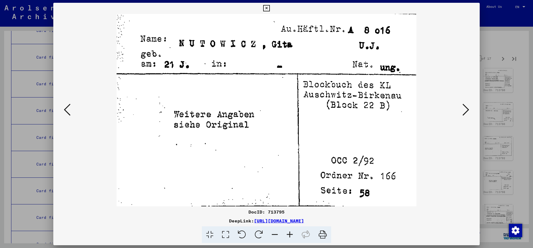
click at [461, 102] on button at bounding box center [466, 110] width 10 height 16
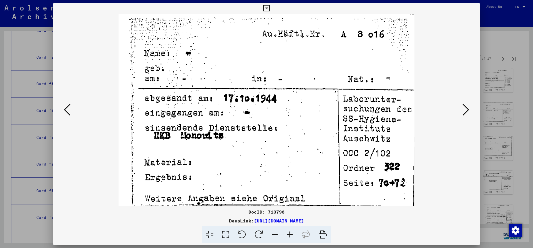
click at [461, 102] on button at bounding box center [466, 110] width 10 height 16
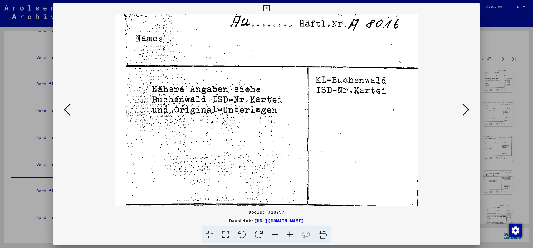
click at [461, 102] on button at bounding box center [466, 110] width 10 height 16
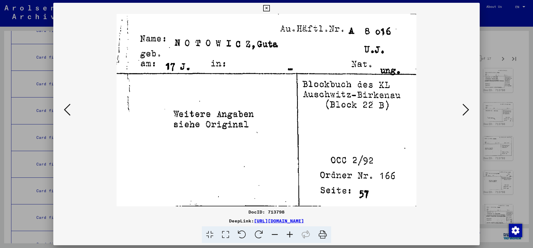
click at [461, 102] on button at bounding box center [466, 110] width 10 height 16
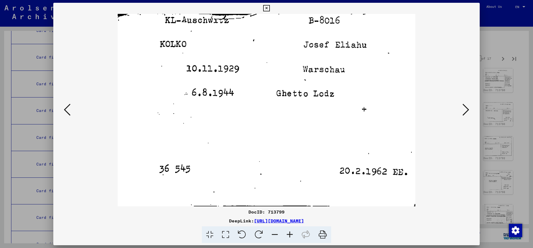
click at [461, 102] on button at bounding box center [466, 110] width 10 height 16
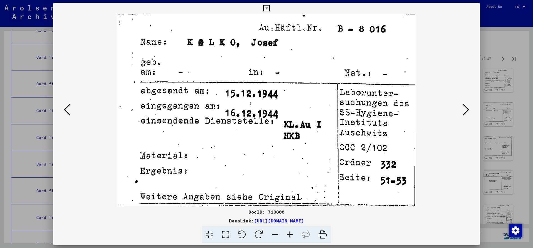
click at [461, 102] on button at bounding box center [466, 110] width 10 height 16
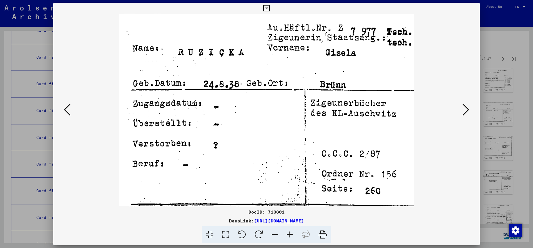
click at [461, 102] on button at bounding box center [466, 110] width 10 height 16
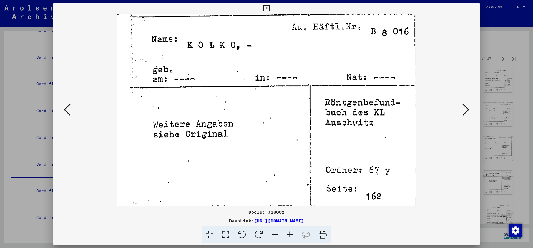
click at [461, 102] on button at bounding box center [466, 110] width 10 height 16
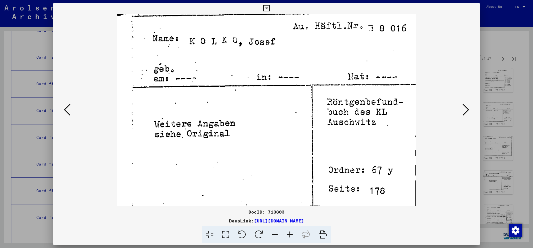
click at [461, 102] on button at bounding box center [466, 110] width 10 height 16
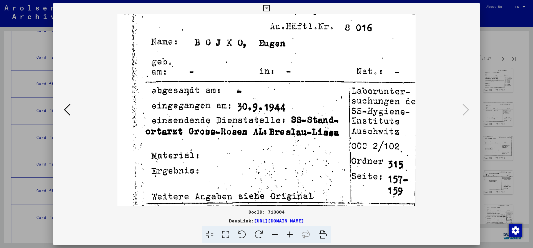
click at [270, 8] on icon at bounding box center [266, 8] width 6 height 7
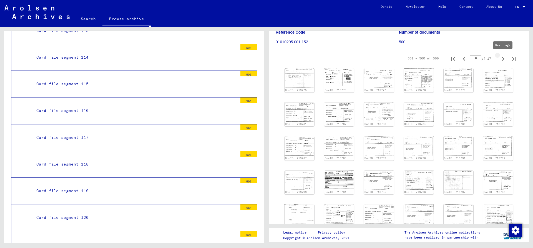
click at [503, 59] on icon "Next page" at bounding box center [503, 59] width 8 height 8
type input "**"
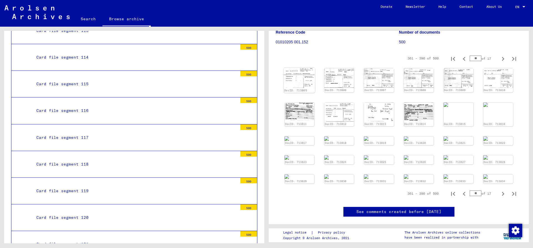
click at [302, 84] on img at bounding box center [299, 78] width 31 height 20
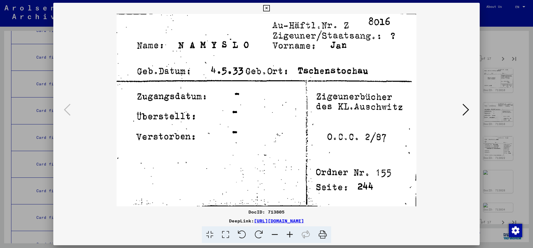
click at [465, 111] on icon at bounding box center [466, 109] width 7 height 13
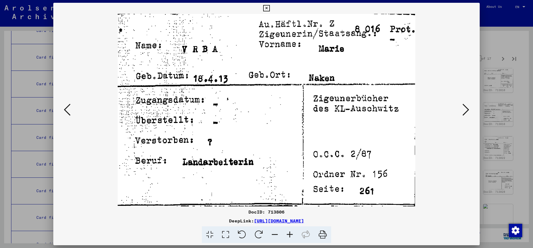
click at [461, 102] on button at bounding box center [466, 110] width 10 height 16
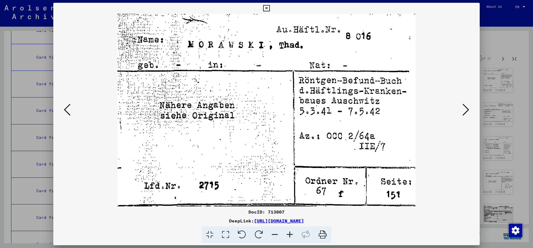
click at [468, 110] on icon at bounding box center [466, 109] width 7 height 13
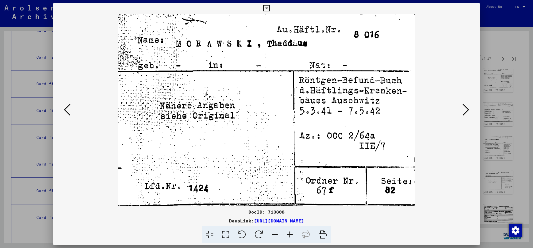
click at [461, 102] on button at bounding box center [466, 110] width 10 height 16
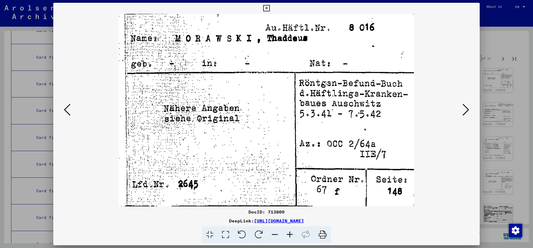
click at [461, 102] on button at bounding box center [466, 110] width 10 height 16
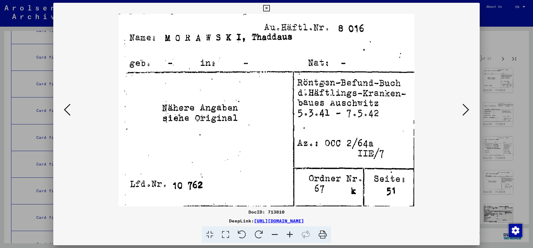
click at [461, 102] on button at bounding box center [466, 110] width 10 height 16
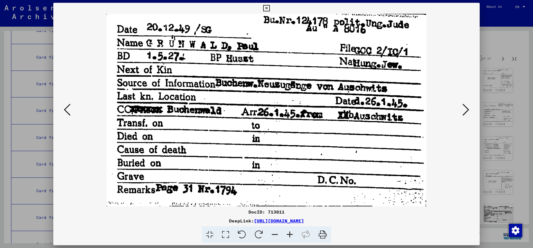
click at [461, 102] on button at bounding box center [466, 110] width 10 height 16
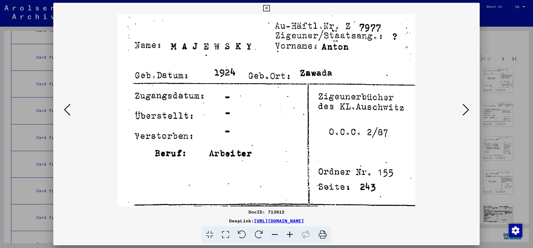
click at [466, 110] on icon at bounding box center [466, 109] width 7 height 13
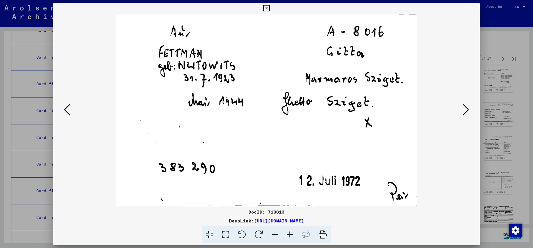
click at [461, 102] on button at bounding box center [466, 110] width 10 height 16
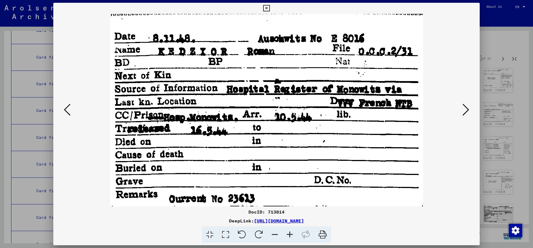
click at [461, 102] on button at bounding box center [466, 110] width 10 height 16
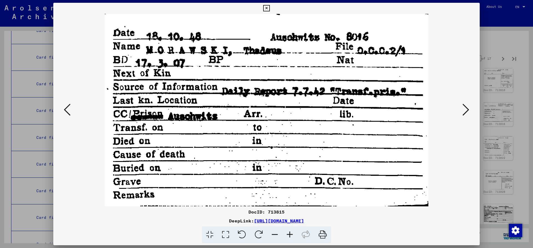
click at [461, 102] on button at bounding box center [466, 110] width 10 height 16
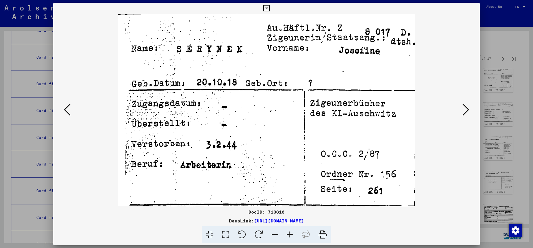
click at [461, 102] on button at bounding box center [466, 110] width 10 height 16
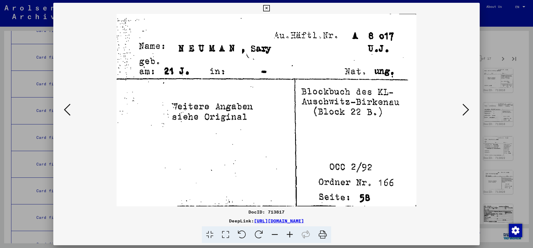
click at [66, 111] on icon at bounding box center [67, 109] width 7 height 13
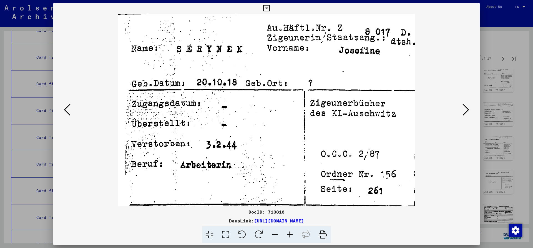
click at [468, 112] on icon at bounding box center [466, 109] width 7 height 13
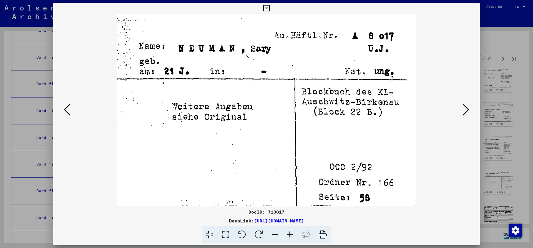
click at [461, 102] on button at bounding box center [466, 110] width 10 height 16
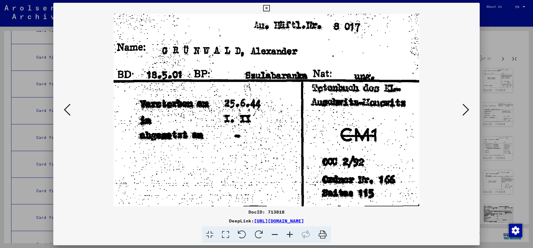
click at [461, 102] on button at bounding box center [466, 110] width 10 height 16
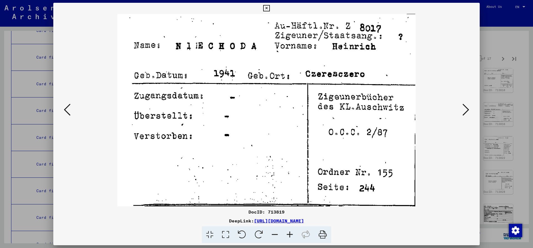
click at [461, 102] on button at bounding box center [466, 110] width 10 height 16
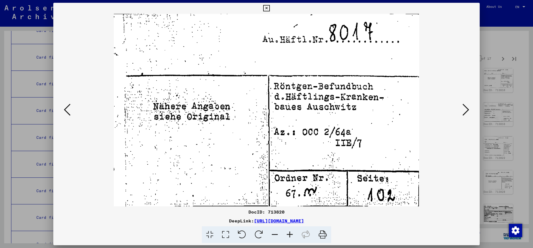
click at [461, 102] on button at bounding box center [466, 110] width 10 height 16
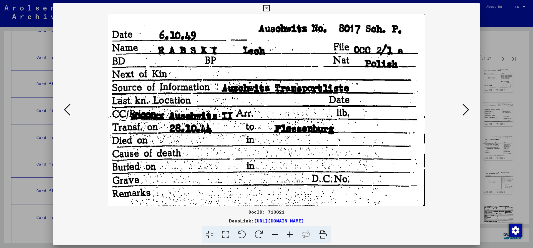
click at [461, 102] on button at bounding box center [466, 110] width 10 height 16
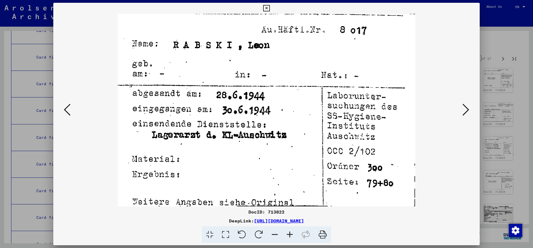
click at [461, 102] on button at bounding box center [466, 110] width 10 height 16
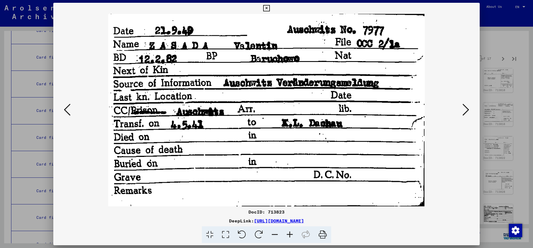
click at [461, 102] on button at bounding box center [466, 110] width 10 height 16
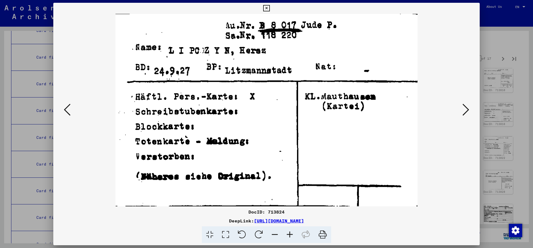
click at [461, 102] on button at bounding box center [466, 110] width 10 height 16
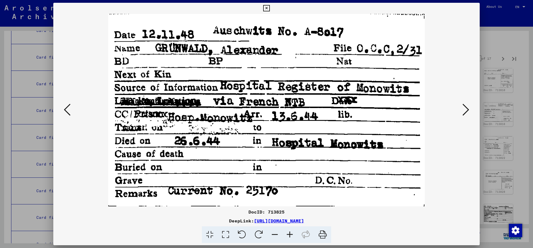
click at [461, 102] on button at bounding box center [466, 110] width 10 height 16
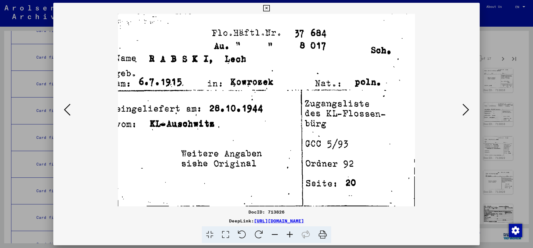
click at [461, 102] on button at bounding box center [466, 110] width 10 height 16
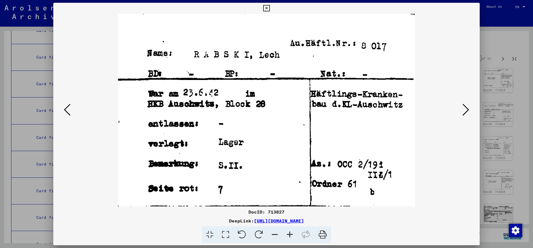
click at [461, 102] on button at bounding box center [466, 110] width 10 height 16
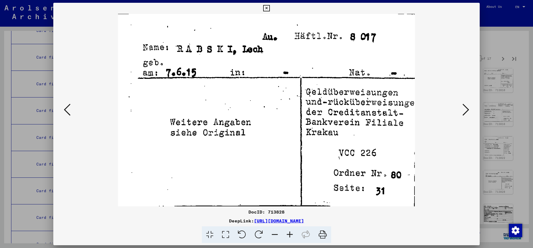
click at [461, 102] on button at bounding box center [466, 110] width 10 height 16
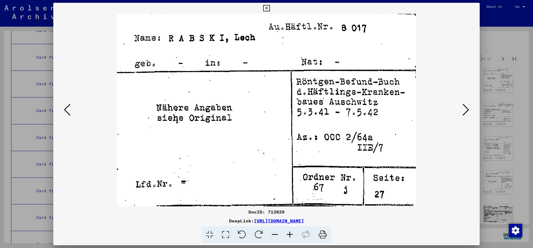
click at [461, 102] on button at bounding box center [466, 110] width 10 height 16
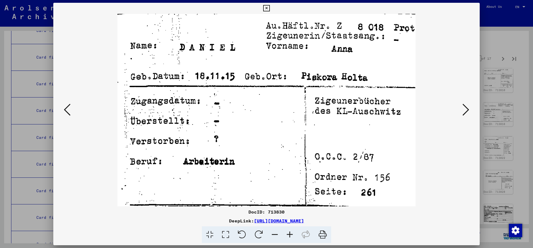
click at [461, 102] on button at bounding box center [466, 110] width 10 height 16
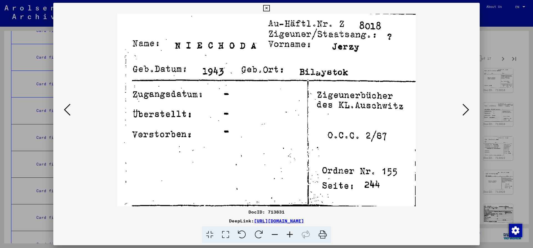
click at [461, 102] on button at bounding box center [466, 110] width 10 height 16
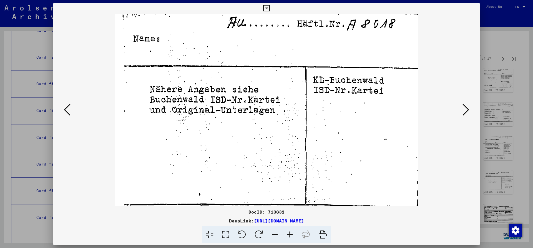
click at [461, 102] on button at bounding box center [466, 110] width 10 height 16
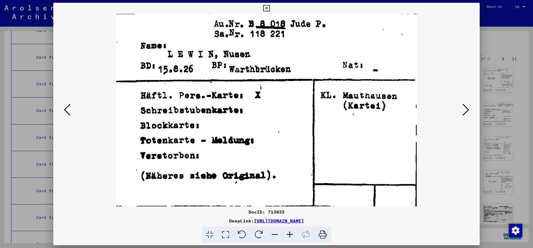
click at [461, 102] on button at bounding box center [466, 110] width 10 height 16
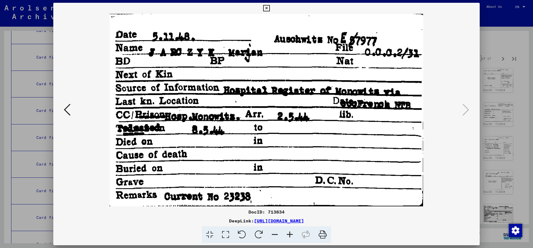
click at [270, 9] on icon at bounding box center [266, 8] width 6 height 7
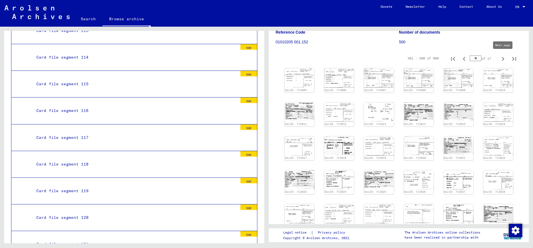
click at [504, 60] on icon "Next page" at bounding box center [503, 59] width 8 height 8
type input "**"
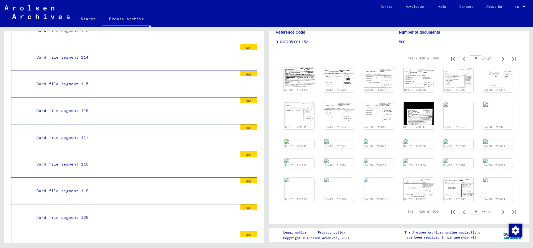
click at [300, 80] on img at bounding box center [299, 77] width 31 height 19
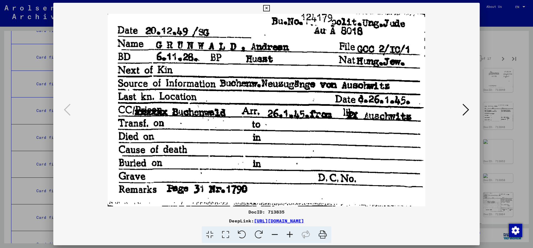
click at [463, 108] on icon at bounding box center [466, 109] width 7 height 13
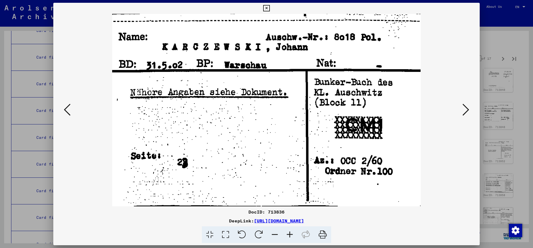
click at [461, 102] on button at bounding box center [466, 110] width 10 height 16
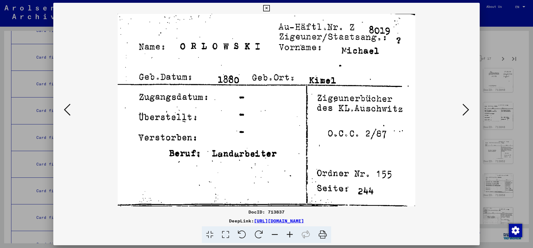
click at [461, 102] on button at bounding box center [466, 110] width 10 height 16
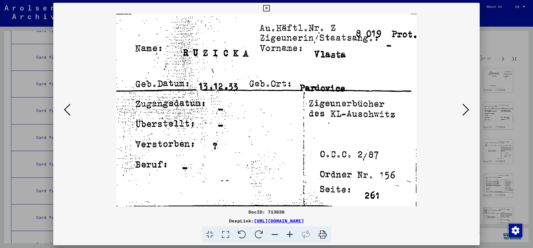
click at [461, 102] on button at bounding box center [466, 110] width 10 height 16
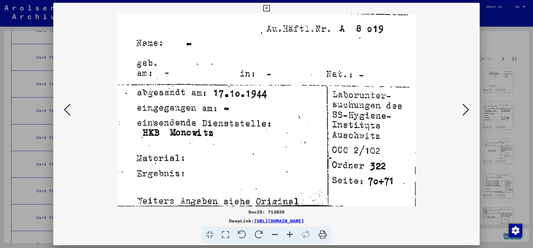
click at [461, 102] on button at bounding box center [466, 110] width 10 height 16
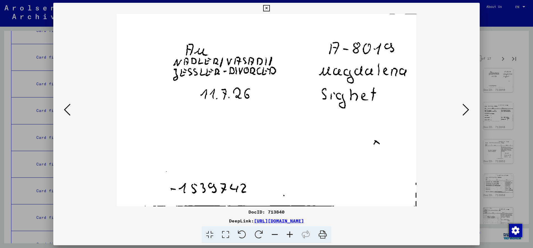
click at [461, 102] on button at bounding box center [466, 110] width 10 height 16
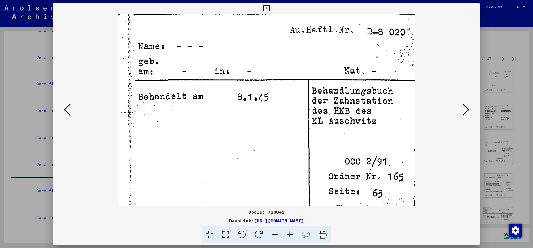
click at [461, 102] on button at bounding box center [466, 110] width 10 height 16
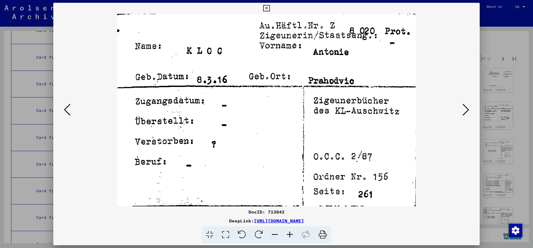
click at [461, 102] on button at bounding box center [466, 110] width 10 height 16
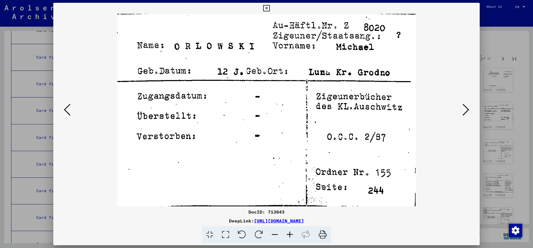
click at [461, 102] on button at bounding box center [466, 110] width 10 height 16
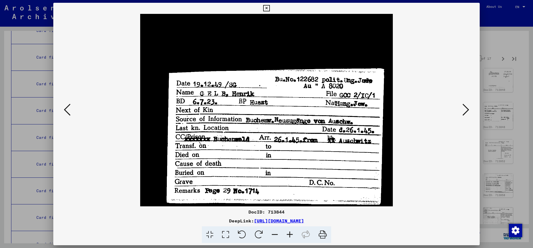
click at [461, 102] on button at bounding box center [466, 110] width 10 height 16
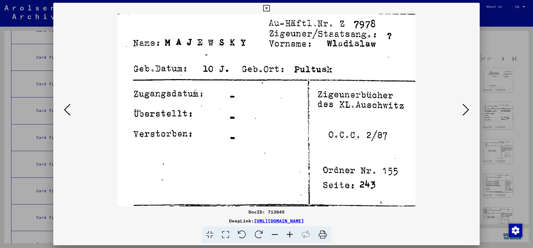
click at [461, 102] on button at bounding box center [466, 110] width 10 height 16
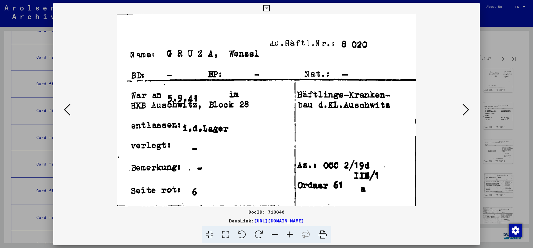
click at [461, 102] on button at bounding box center [466, 110] width 10 height 16
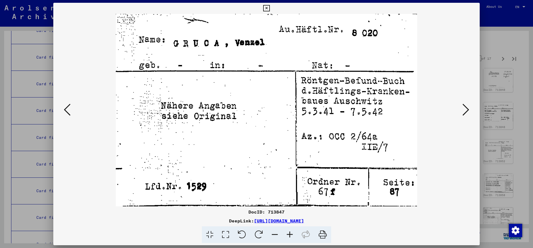
click at [461, 102] on button at bounding box center [466, 110] width 10 height 16
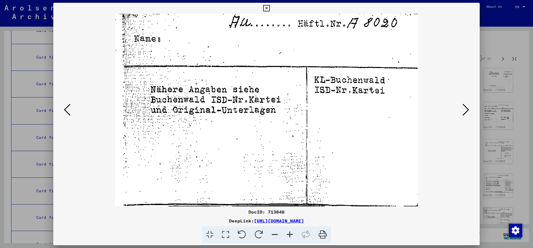
click at [461, 102] on button at bounding box center [466, 110] width 10 height 16
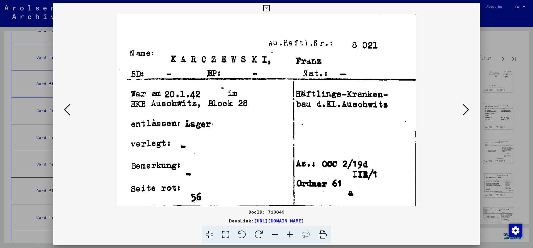
click at [461, 102] on button at bounding box center [466, 110] width 10 height 16
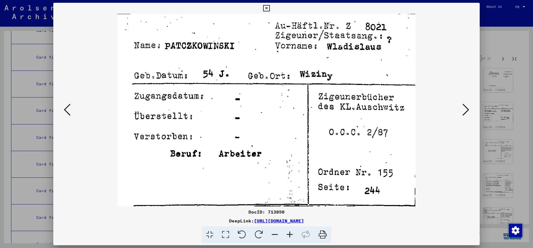
click at [461, 102] on button at bounding box center [466, 110] width 10 height 16
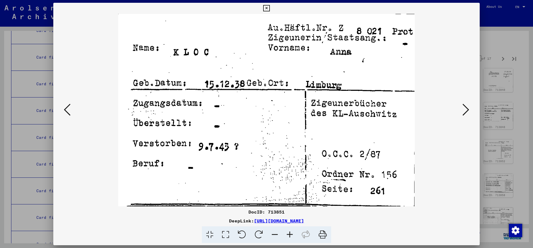
click at [461, 102] on button at bounding box center [466, 110] width 10 height 16
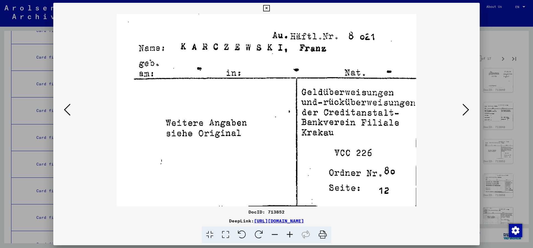
click at [461, 102] on button at bounding box center [466, 110] width 10 height 16
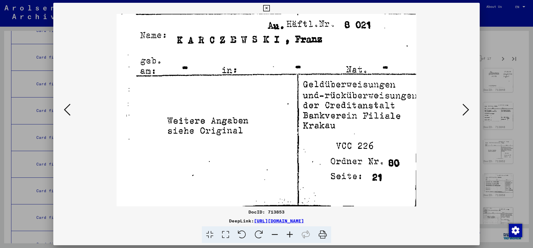
click at [461, 102] on button at bounding box center [466, 110] width 10 height 16
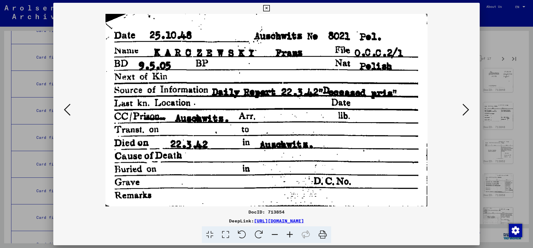
click at [461, 102] on button at bounding box center [466, 110] width 10 height 16
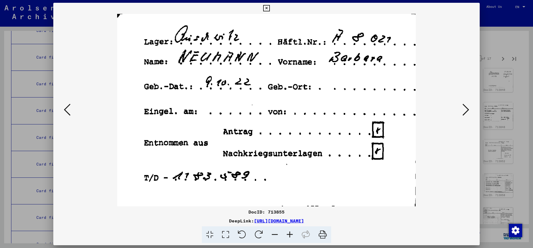
click at [461, 102] on button at bounding box center [466, 110] width 10 height 16
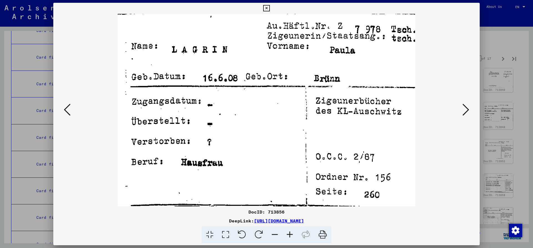
click at [461, 102] on button at bounding box center [466, 110] width 10 height 16
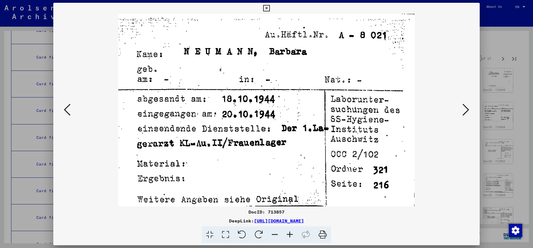
click at [461, 102] on button at bounding box center [466, 110] width 10 height 16
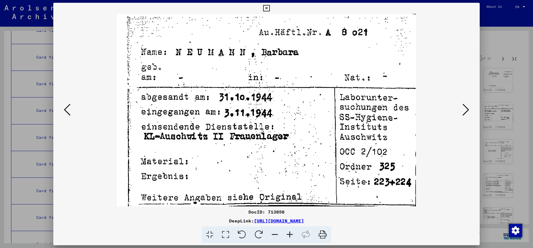
click at [461, 102] on button at bounding box center [466, 110] width 10 height 16
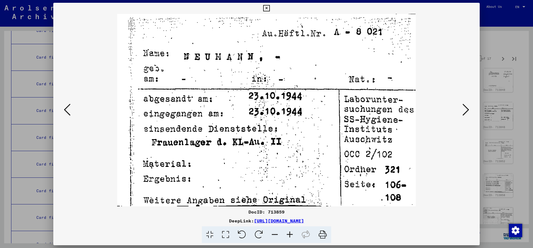
click at [461, 102] on button at bounding box center [466, 110] width 10 height 16
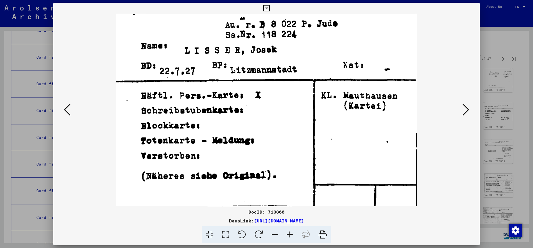
click at [461, 102] on button at bounding box center [466, 110] width 10 height 16
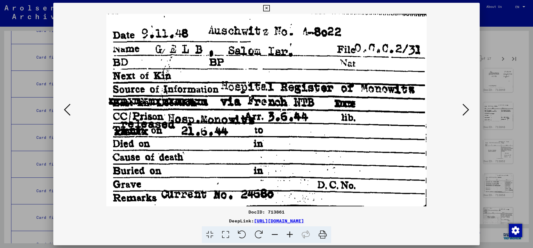
click at [461, 102] on button at bounding box center [466, 110] width 10 height 16
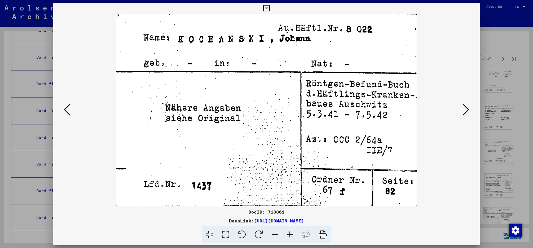
click at [461, 102] on button at bounding box center [466, 110] width 10 height 16
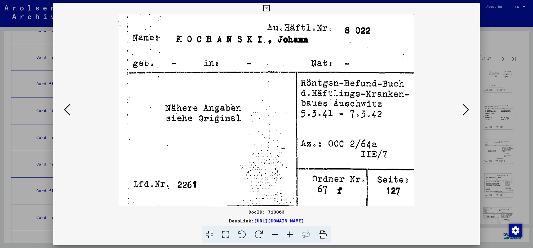
click at [461, 102] on button at bounding box center [466, 110] width 10 height 16
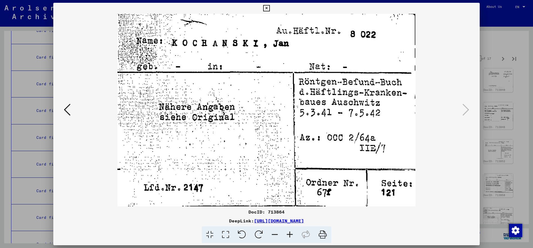
click at [270, 9] on icon at bounding box center [266, 8] width 6 height 7
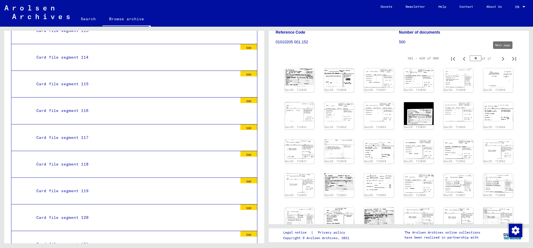
click at [502, 57] on icon "Next page" at bounding box center [503, 59] width 8 height 8
type input "**"
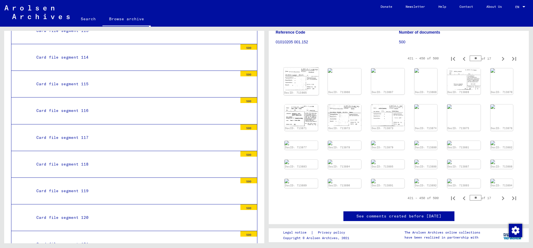
click at [304, 75] on img at bounding box center [301, 79] width 35 height 22
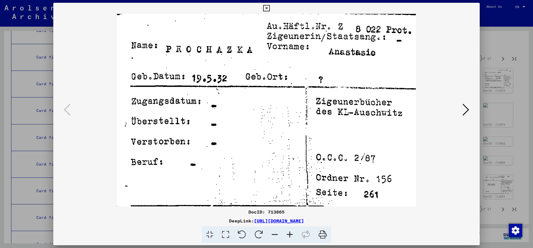
click at [465, 111] on icon at bounding box center [466, 109] width 7 height 13
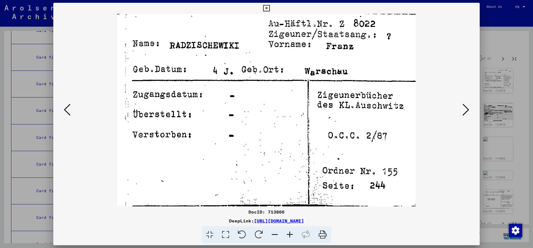
click at [461, 102] on button at bounding box center [466, 110] width 10 height 16
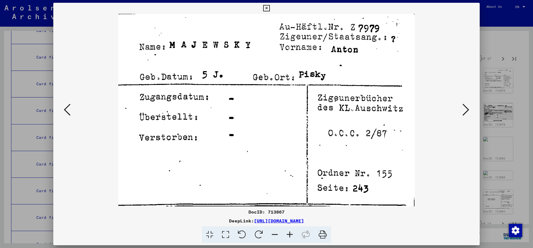
click at [461, 102] on button at bounding box center [466, 110] width 10 height 16
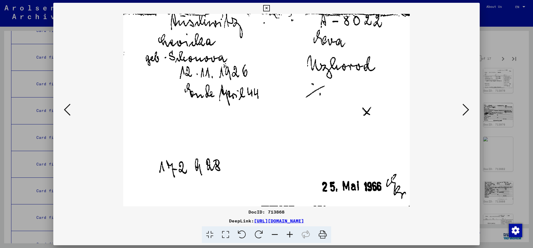
click at [461, 102] on button at bounding box center [466, 110] width 10 height 16
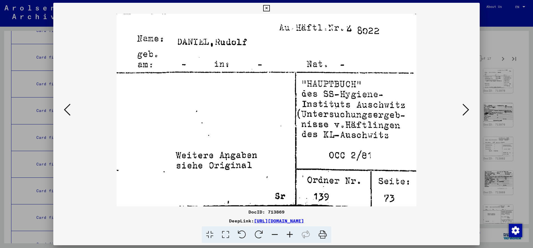
click at [461, 102] on button at bounding box center [466, 110] width 10 height 16
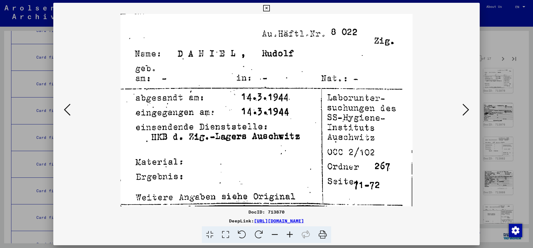
click at [461, 102] on button at bounding box center [466, 110] width 10 height 16
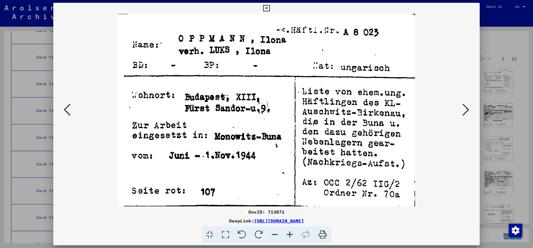
click at [461, 102] on button at bounding box center [466, 110] width 10 height 16
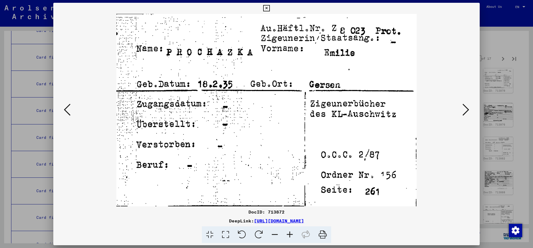
click at [461, 102] on button at bounding box center [466, 110] width 10 height 16
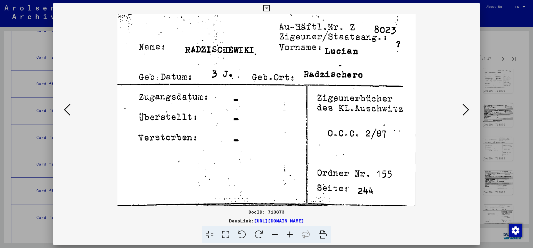
click at [461, 102] on button at bounding box center [466, 110] width 10 height 16
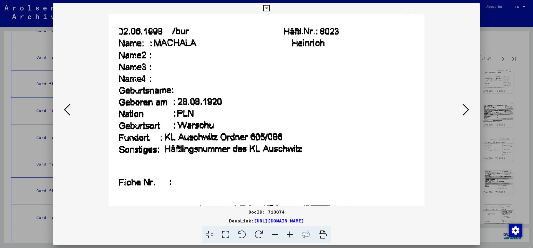
click at [461, 102] on button at bounding box center [466, 110] width 10 height 16
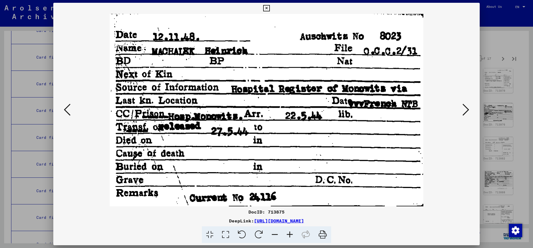
click at [461, 102] on button at bounding box center [466, 110] width 10 height 16
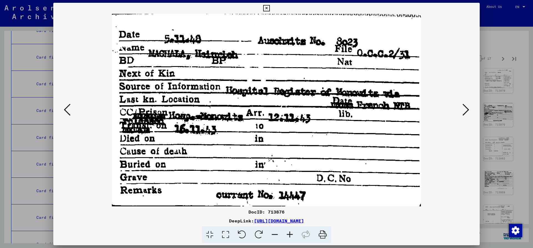
click at [461, 102] on button at bounding box center [466, 110] width 10 height 16
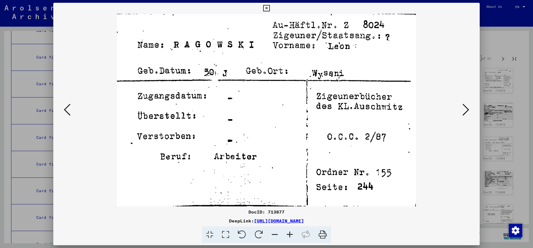
click at [461, 102] on button at bounding box center [466, 110] width 10 height 16
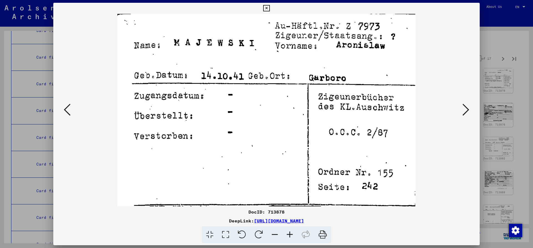
click at [461, 102] on button at bounding box center [466, 110] width 10 height 16
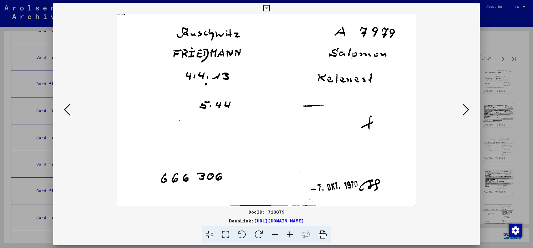
click at [461, 102] on button at bounding box center [466, 110] width 10 height 16
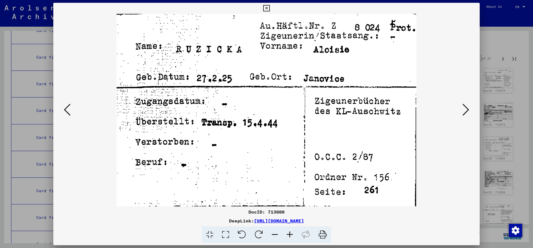
click at [461, 102] on button at bounding box center [466, 110] width 10 height 16
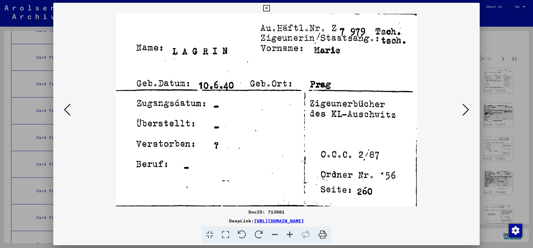
click at [461, 102] on button at bounding box center [466, 110] width 10 height 16
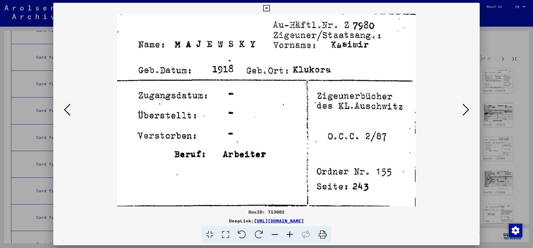
click at [461, 102] on button at bounding box center [466, 110] width 10 height 16
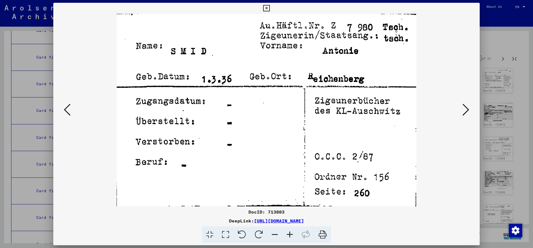
click at [461, 102] on button at bounding box center [466, 110] width 10 height 16
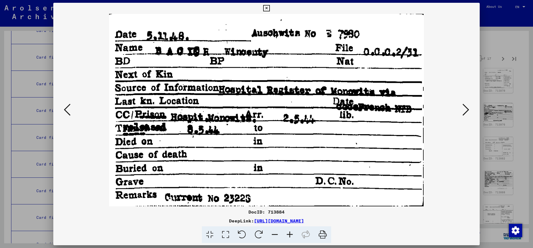
click at [461, 102] on button at bounding box center [466, 110] width 10 height 16
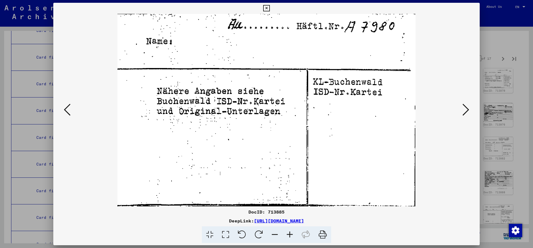
click at [461, 102] on button at bounding box center [466, 110] width 10 height 16
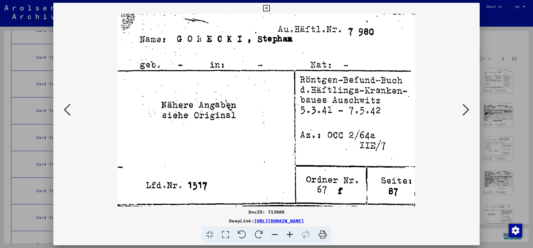
click at [461, 102] on button at bounding box center [466, 110] width 10 height 16
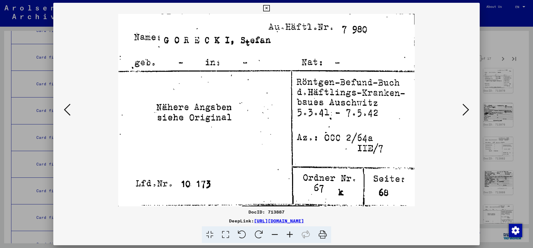
click at [461, 102] on button at bounding box center [466, 110] width 10 height 16
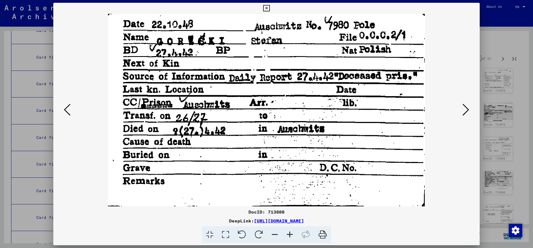
click at [461, 102] on button at bounding box center [466, 110] width 10 height 16
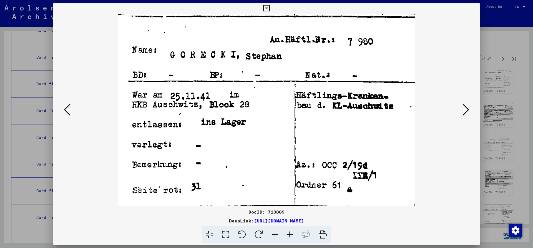
click at [461, 102] on button at bounding box center [466, 110] width 10 height 16
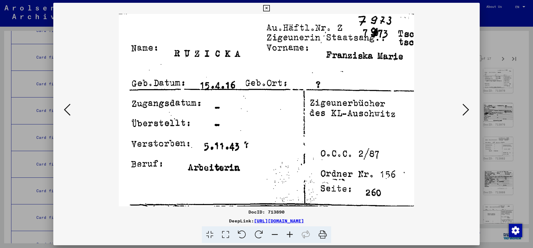
click at [461, 102] on button at bounding box center [466, 110] width 10 height 16
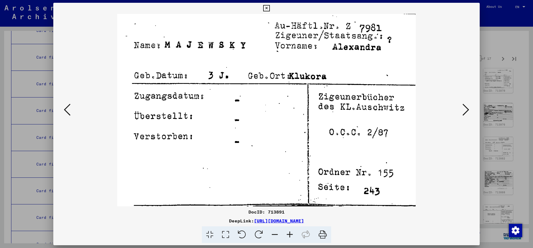
click at [461, 102] on button at bounding box center [466, 110] width 10 height 16
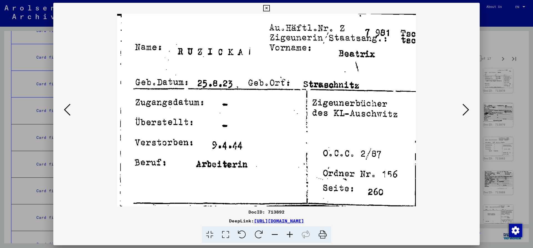
click at [461, 102] on button at bounding box center [466, 110] width 10 height 16
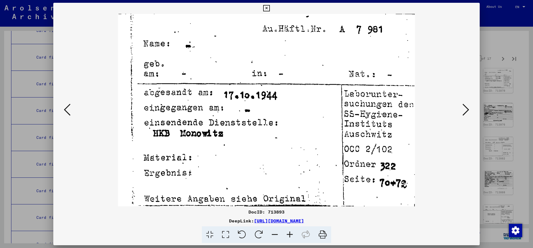
click at [461, 102] on button at bounding box center [466, 110] width 10 height 16
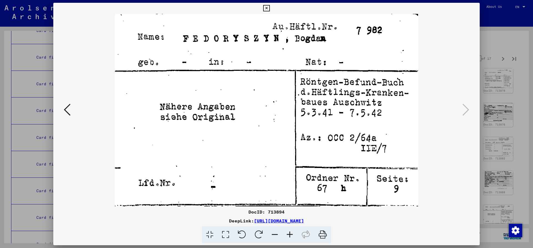
click at [270, 11] on icon at bounding box center [266, 8] width 6 height 7
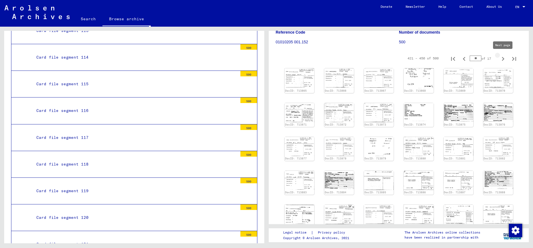
click at [503, 60] on icon "Next page" at bounding box center [503, 59] width 8 height 8
type input "**"
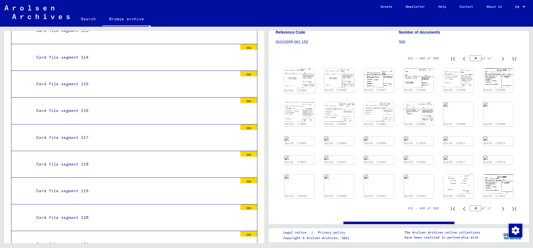
click at [300, 78] on img at bounding box center [299, 78] width 31 height 20
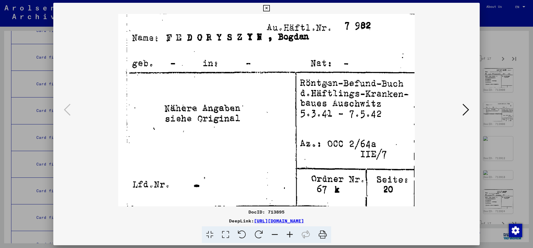
click at [467, 112] on icon at bounding box center [466, 109] width 7 height 13
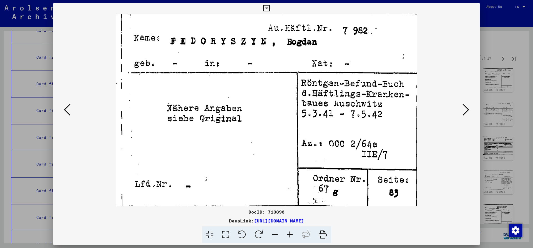
click at [461, 102] on button at bounding box center [466, 110] width 10 height 16
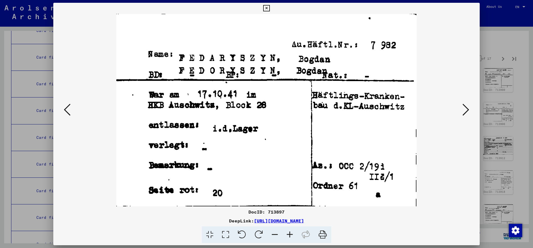
click at [461, 102] on button at bounding box center [466, 110] width 10 height 16
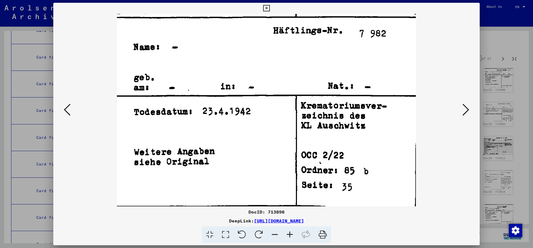
click at [461, 102] on button at bounding box center [466, 110] width 10 height 16
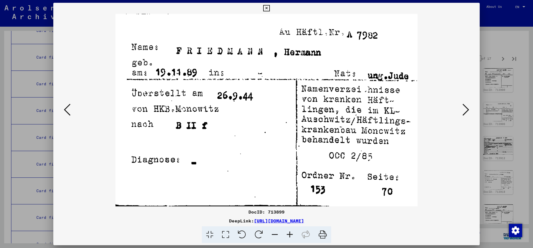
click at [461, 102] on button at bounding box center [466, 110] width 10 height 16
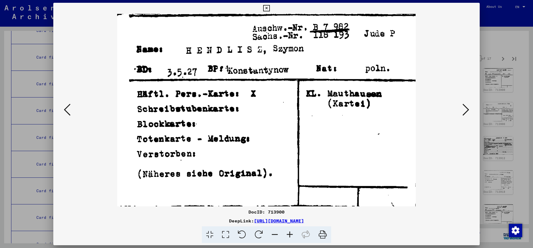
click at [461, 102] on button at bounding box center [466, 110] width 10 height 16
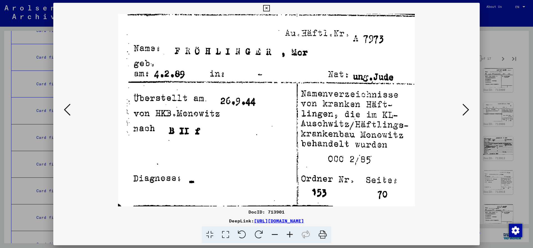
click at [461, 102] on button at bounding box center [466, 110] width 10 height 16
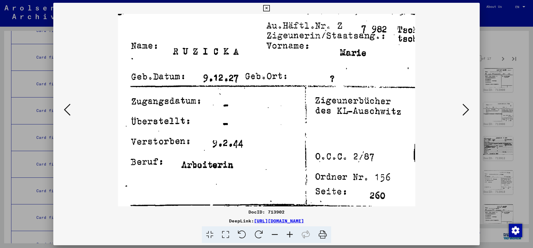
click at [461, 102] on button at bounding box center [466, 110] width 10 height 16
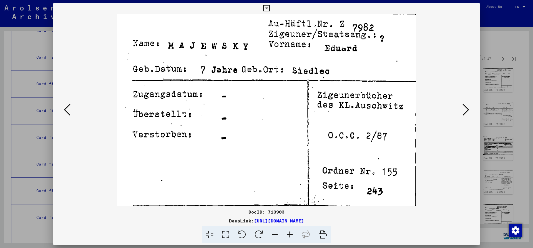
click at [461, 102] on button at bounding box center [466, 110] width 10 height 16
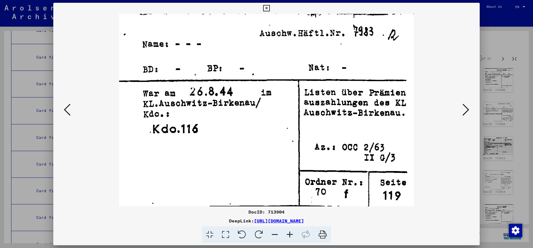
click at [461, 102] on button at bounding box center [466, 110] width 10 height 16
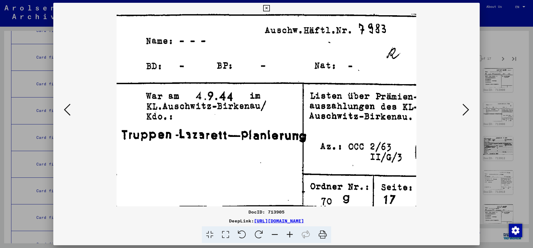
click at [461, 102] on button at bounding box center [466, 110] width 10 height 16
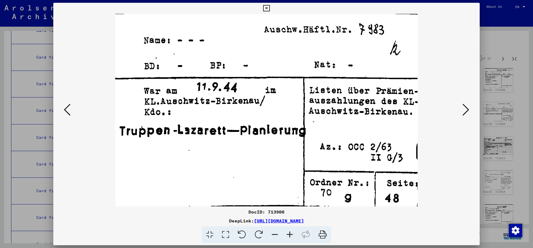
click at [461, 102] on button at bounding box center [466, 110] width 10 height 16
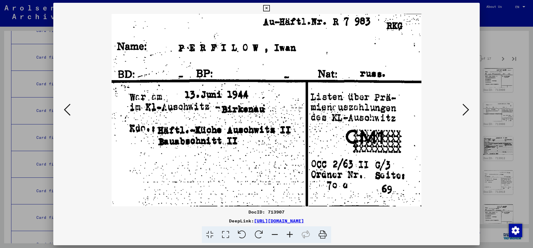
click at [461, 102] on button at bounding box center [466, 110] width 10 height 16
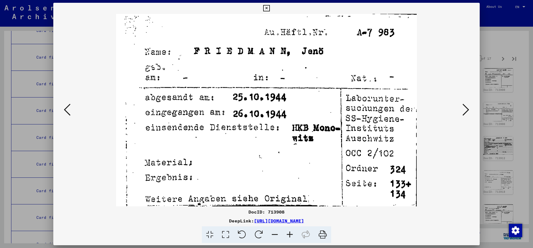
click at [461, 102] on button at bounding box center [466, 110] width 10 height 16
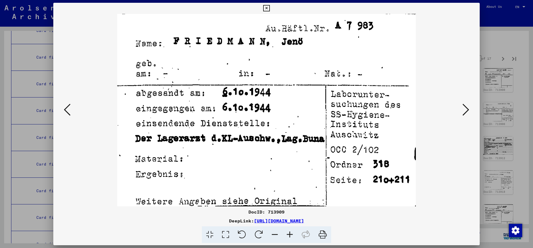
click at [461, 102] on button at bounding box center [466, 110] width 10 height 16
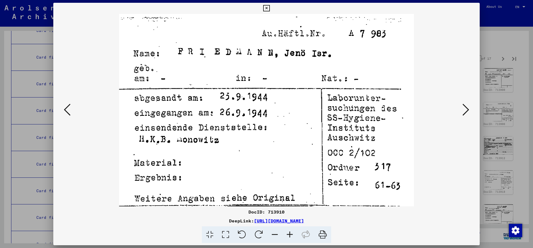
click at [461, 102] on button at bounding box center [466, 110] width 10 height 16
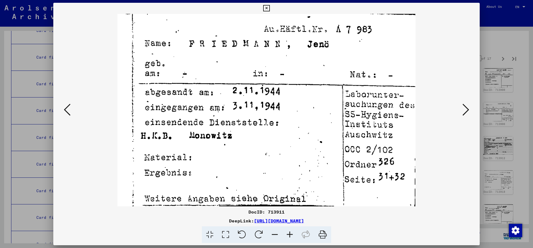
click at [461, 102] on button at bounding box center [466, 110] width 10 height 16
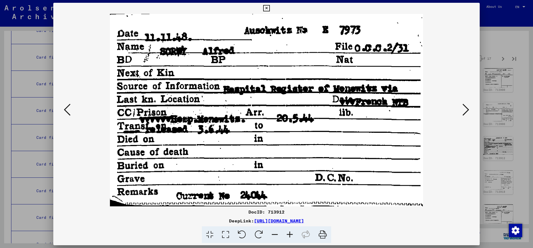
click at [461, 102] on button at bounding box center [466, 110] width 10 height 16
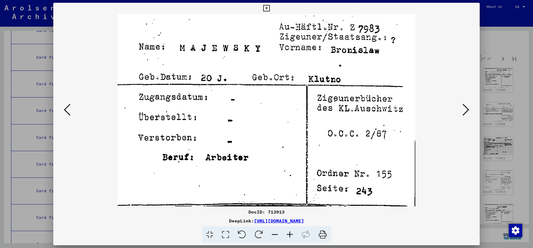
click at [461, 102] on button at bounding box center [466, 110] width 10 height 16
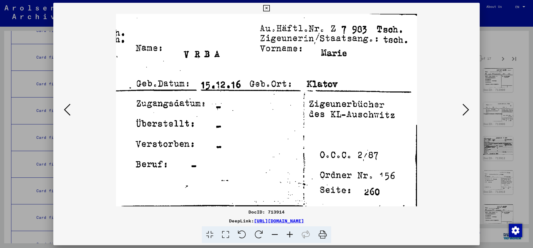
click at [461, 102] on button at bounding box center [466, 110] width 10 height 16
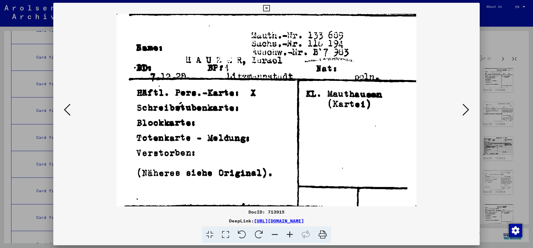
click at [461, 102] on button at bounding box center [466, 110] width 10 height 16
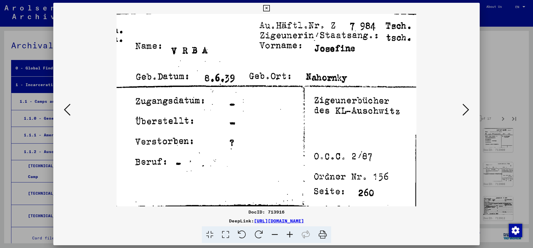
click at [461, 102] on button at bounding box center [466, 110] width 10 height 16
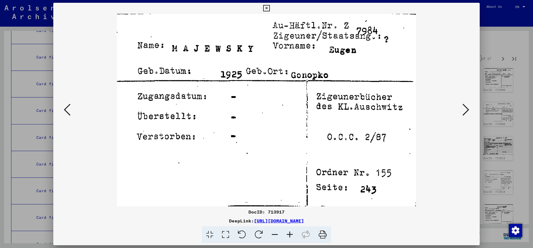
click at [461, 102] on button at bounding box center [466, 110] width 10 height 16
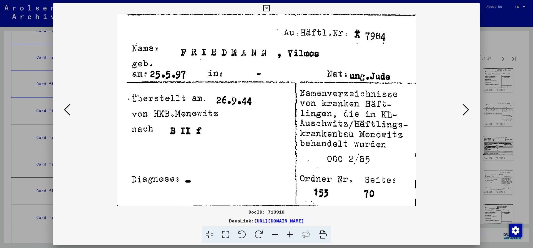
click at [461, 102] on button at bounding box center [466, 110] width 10 height 16
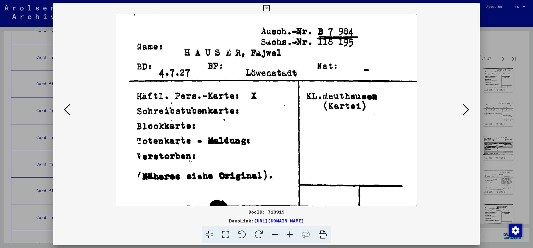
click at [461, 102] on button at bounding box center [466, 110] width 10 height 16
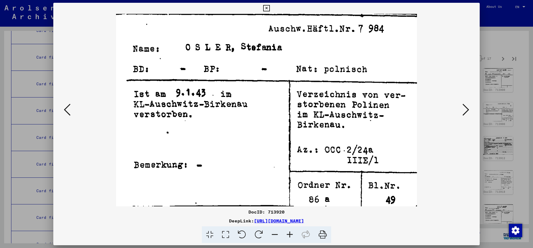
click at [461, 102] on button at bounding box center [466, 110] width 10 height 16
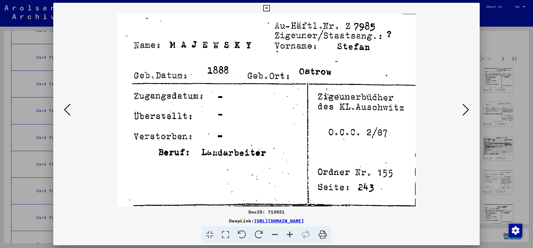
click at [68, 112] on icon at bounding box center [67, 109] width 7 height 13
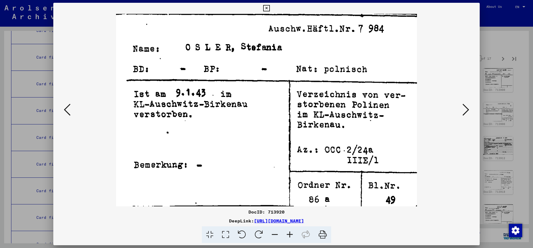
click at [469, 110] on icon at bounding box center [466, 109] width 7 height 13
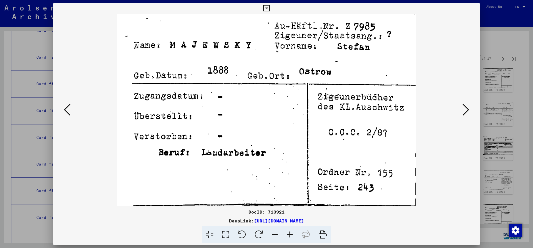
click at [461, 102] on button at bounding box center [466, 110] width 10 height 16
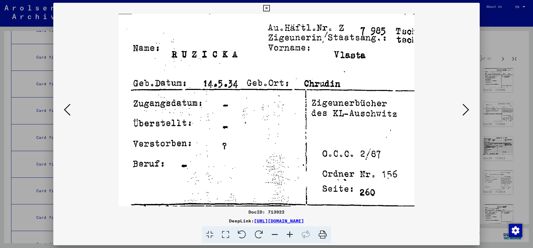
click at [461, 102] on button at bounding box center [466, 110] width 10 height 16
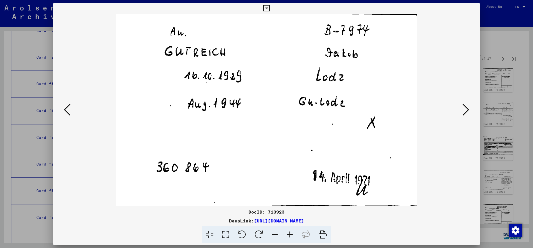
click at [461, 102] on button at bounding box center [466, 110] width 10 height 16
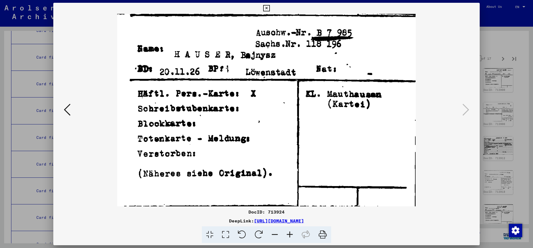
click at [270, 9] on icon at bounding box center [266, 8] width 6 height 7
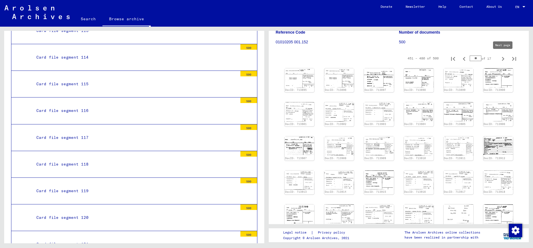
click at [504, 60] on icon "Next page" at bounding box center [503, 59] width 8 height 8
type input "**"
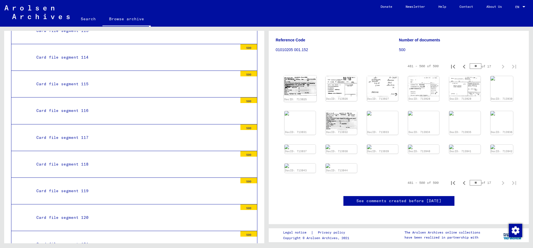
click at [293, 78] on img at bounding box center [300, 86] width 33 height 20
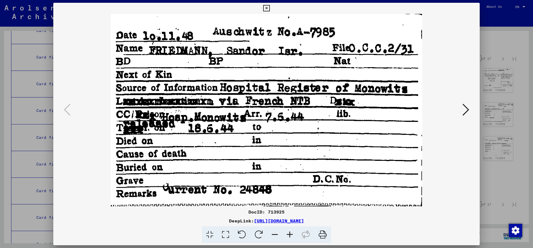
click at [468, 110] on icon at bounding box center [466, 109] width 7 height 13
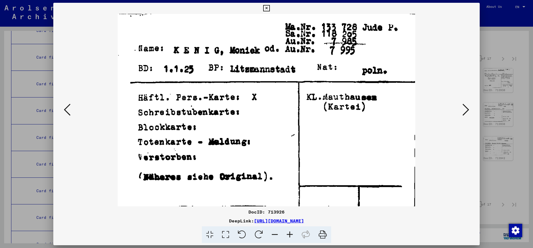
click at [461, 102] on button at bounding box center [466, 110] width 10 height 16
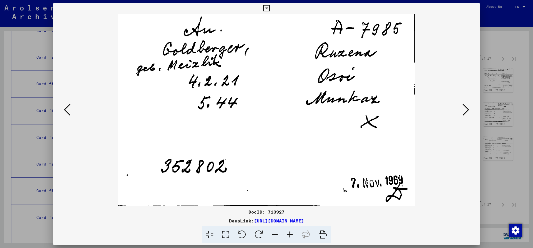
click at [461, 102] on button at bounding box center [466, 110] width 10 height 16
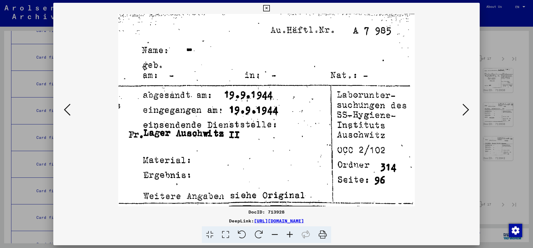
click at [461, 102] on button at bounding box center [466, 110] width 10 height 16
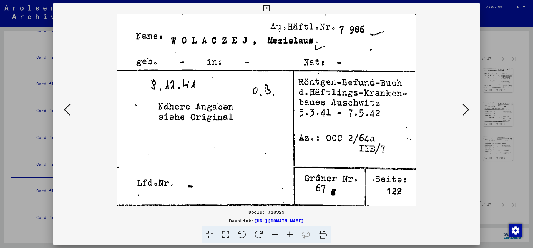
click at [461, 102] on button at bounding box center [466, 110] width 10 height 16
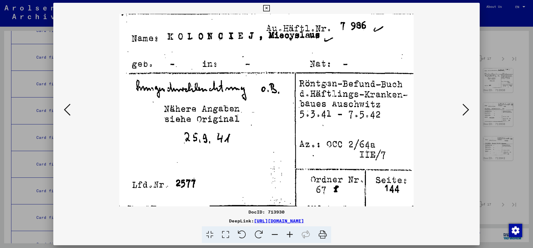
click at [461, 102] on button at bounding box center [466, 110] width 10 height 16
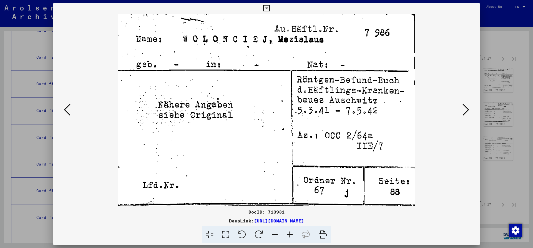
click at [461, 102] on button at bounding box center [466, 110] width 10 height 16
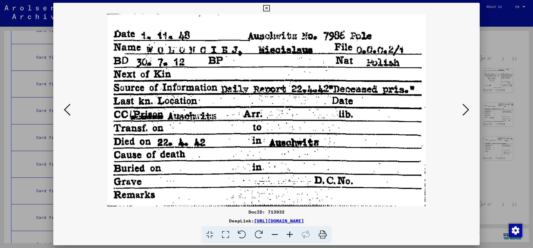
click at [461, 102] on button at bounding box center [466, 110] width 10 height 16
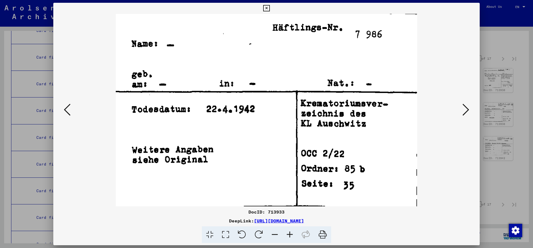
click at [461, 102] on button at bounding box center [466, 110] width 10 height 16
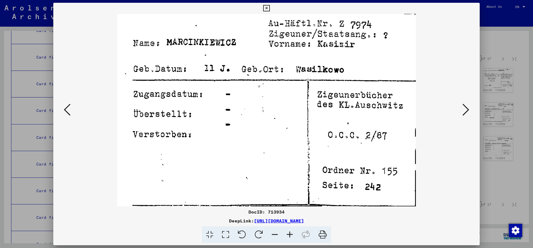
click at [461, 102] on button at bounding box center [466, 110] width 10 height 16
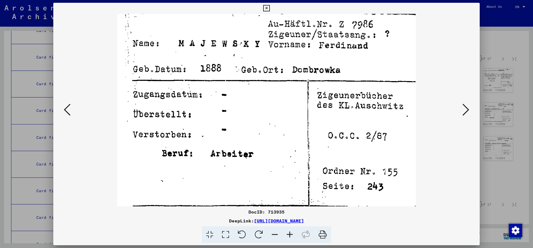
click at [461, 102] on button at bounding box center [466, 110] width 10 height 16
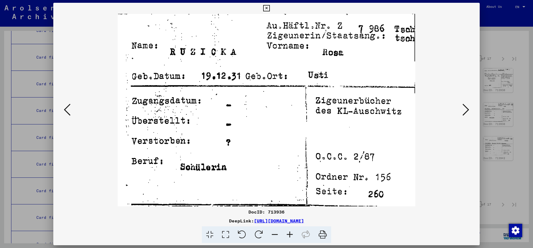
click at [461, 102] on button at bounding box center [466, 110] width 10 height 16
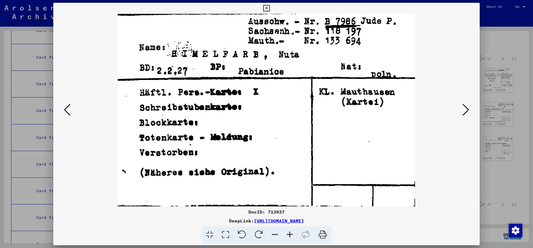
click at [461, 102] on button at bounding box center [466, 110] width 10 height 16
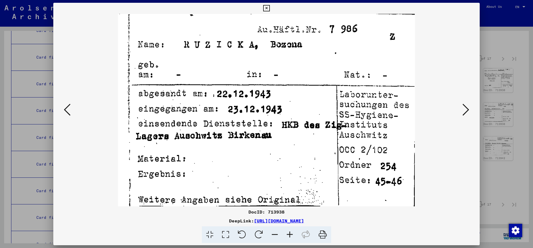
click at [461, 102] on button at bounding box center [466, 110] width 10 height 16
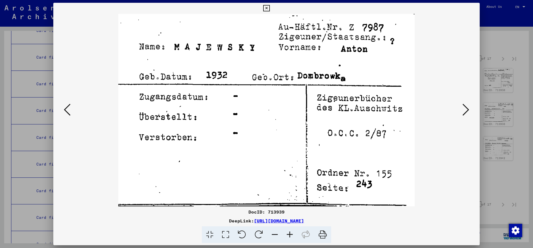
click at [461, 102] on button at bounding box center [466, 110] width 10 height 16
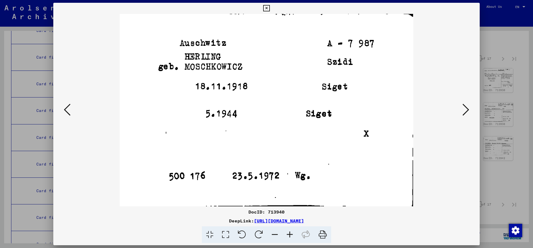
click at [461, 102] on button at bounding box center [466, 110] width 10 height 16
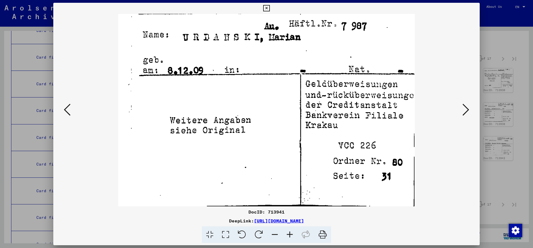
click at [461, 102] on button at bounding box center [466, 110] width 10 height 16
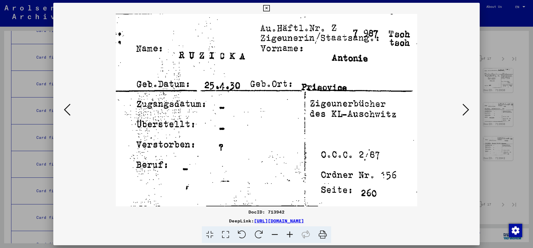
click at [461, 102] on button at bounding box center [466, 110] width 10 height 16
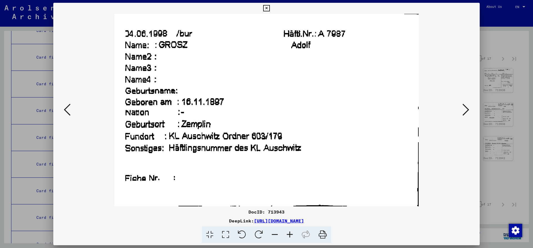
click at [461, 102] on button at bounding box center [466, 110] width 10 height 16
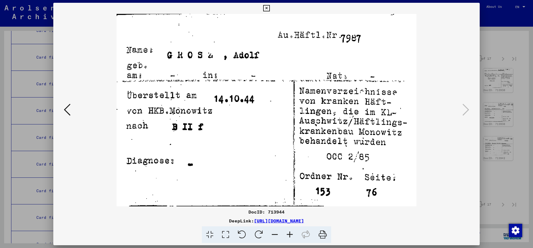
click at [270, 9] on icon at bounding box center [266, 8] width 6 height 7
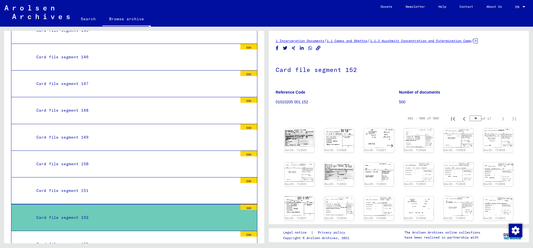
scroll to position [4152, 0]
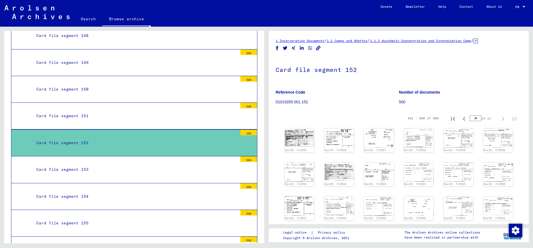
click at [87, 164] on div "Card file segment 153" at bounding box center [134, 169] width 205 height 11
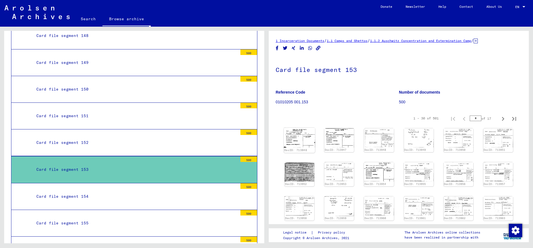
click at [303, 133] on img at bounding box center [299, 138] width 31 height 20
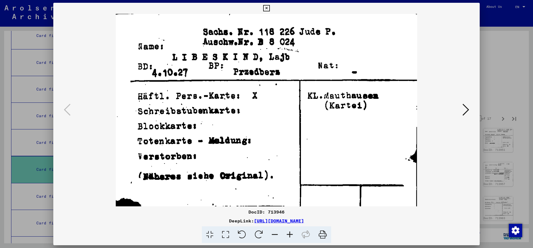
click at [468, 109] on icon at bounding box center [466, 109] width 7 height 13
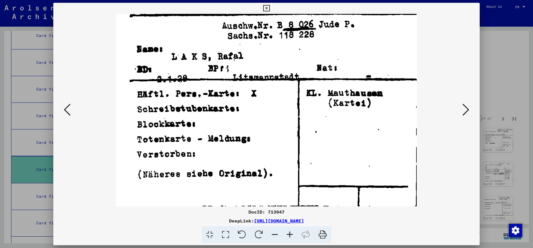
click at [461, 102] on button at bounding box center [466, 110] width 10 height 16
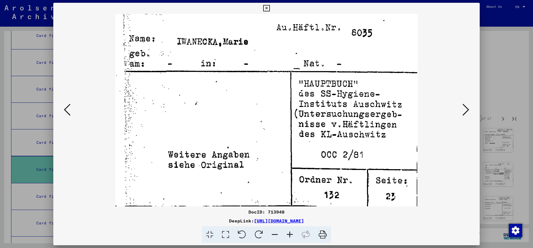
click at [461, 102] on button at bounding box center [466, 110] width 10 height 16
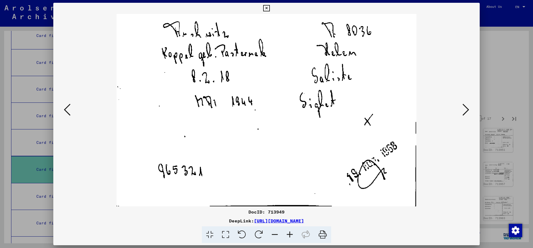
click at [461, 102] on button at bounding box center [466, 110] width 10 height 16
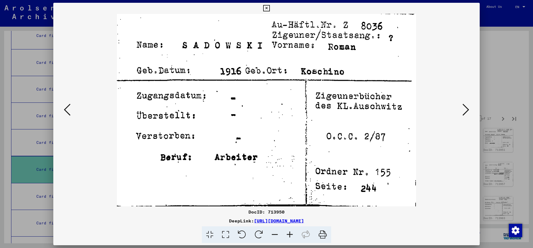
click at [461, 102] on button at bounding box center [466, 110] width 10 height 16
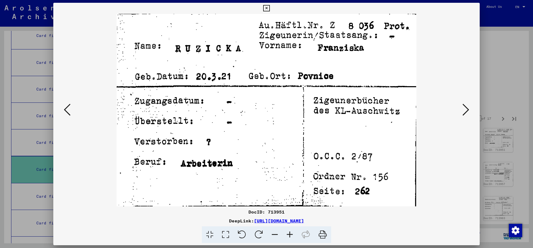
click at [461, 102] on button at bounding box center [466, 110] width 10 height 16
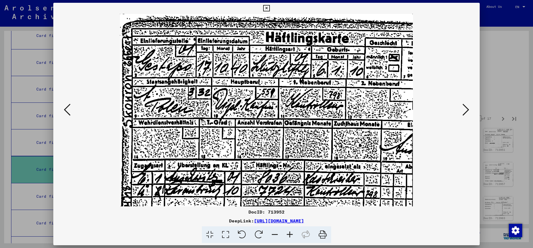
click at [461, 102] on button at bounding box center [466, 110] width 10 height 16
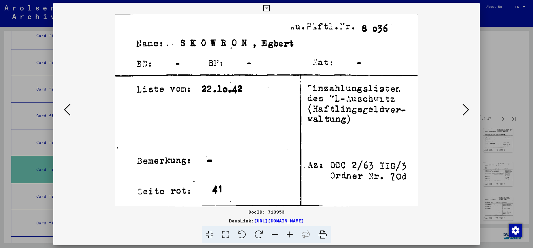
click at [461, 102] on button at bounding box center [466, 110] width 10 height 16
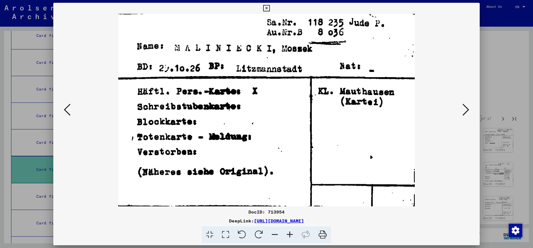
click at [461, 102] on button at bounding box center [466, 110] width 10 height 16
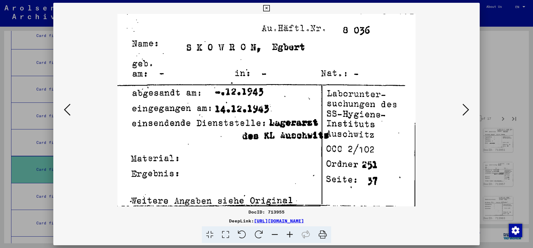
click at [461, 102] on button at bounding box center [466, 110] width 10 height 16
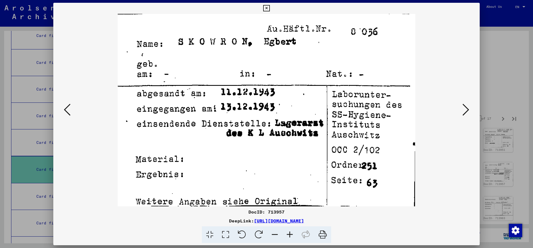
click at [270, 8] on icon at bounding box center [266, 8] width 6 height 7
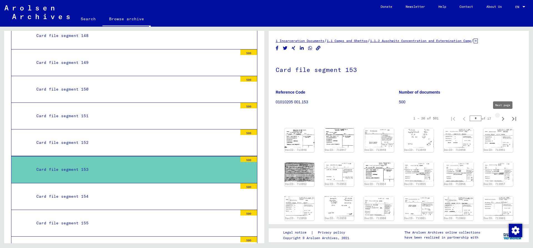
click at [503, 119] on icon "Next page" at bounding box center [503, 119] width 2 height 4
type input "*"
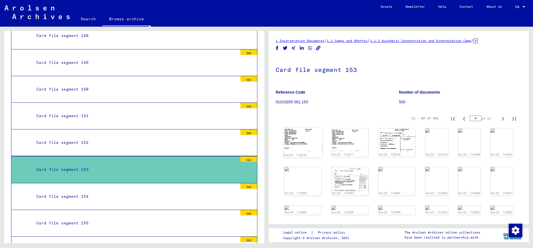
click at [299, 132] on img at bounding box center [303, 140] width 39 height 24
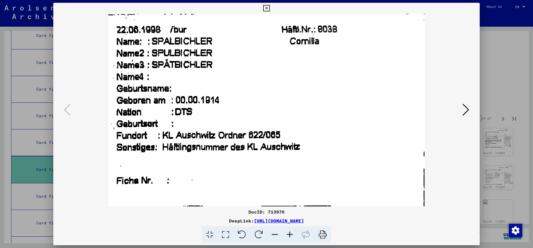
click at [270, 7] on icon at bounding box center [266, 8] width 6 height 7
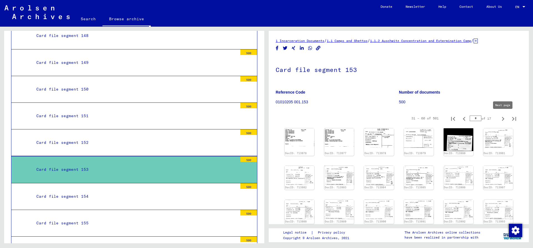
click at [503, 117] on icon "Next page" at bounding box center [503, 119] width 8 height 8
type input "*"
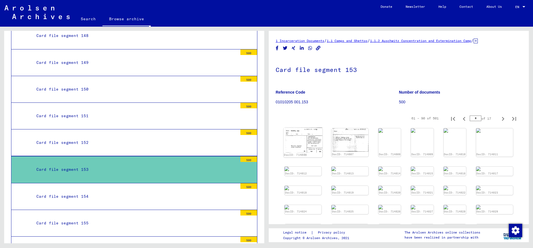
click at [311, 139] on img at bounding box center [303, 140] width 39 height 25
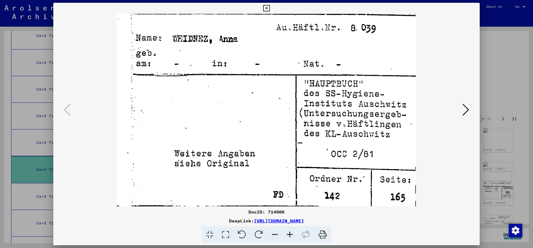
click at [270, 7] on icon at bounding box center [266, 8] width 6 height 7
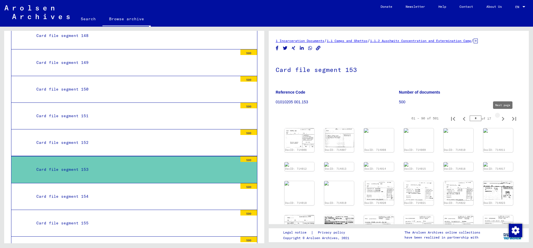
click at [503, 120] on icon "Next page" at bounding box center [503, 119] width 2 height 4
type input "*"
